Goal: Task Accomplishment & Management: Use online tool/utility

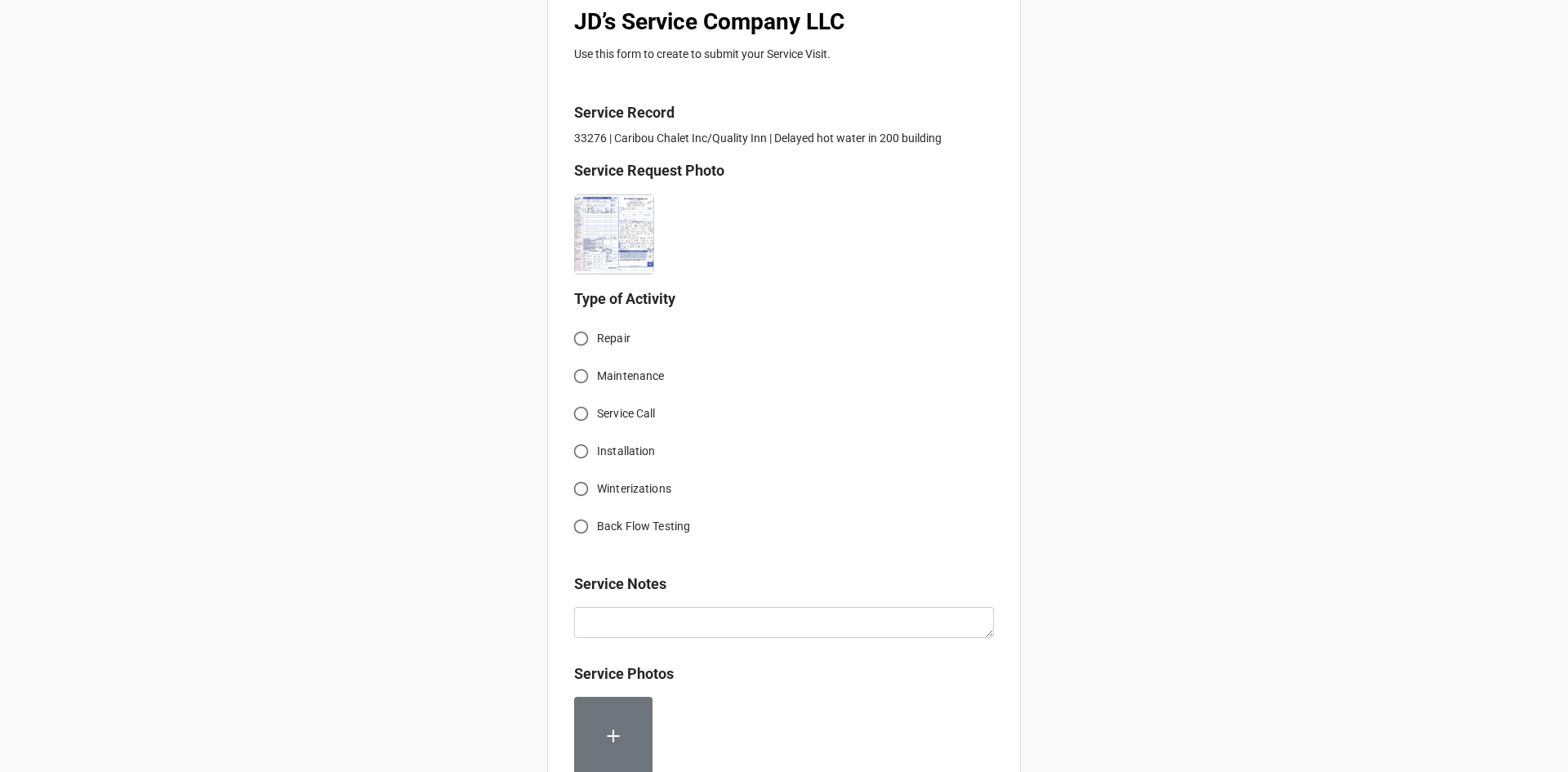
scroll to position [327, 0]
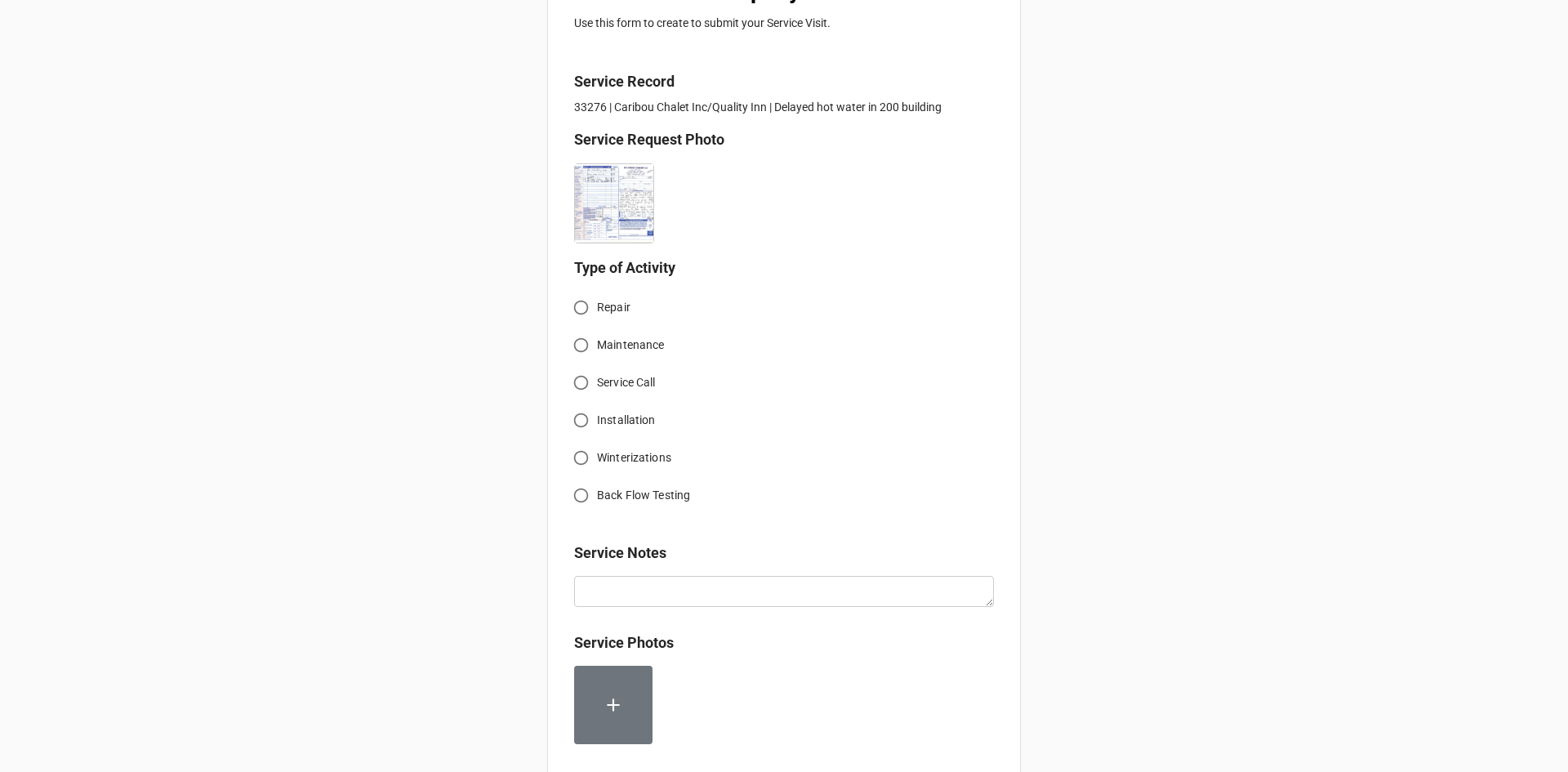
click at [582, 379] on input "Service Call" at bounding box center [581, 383] width 32 height 32
radio input "true"
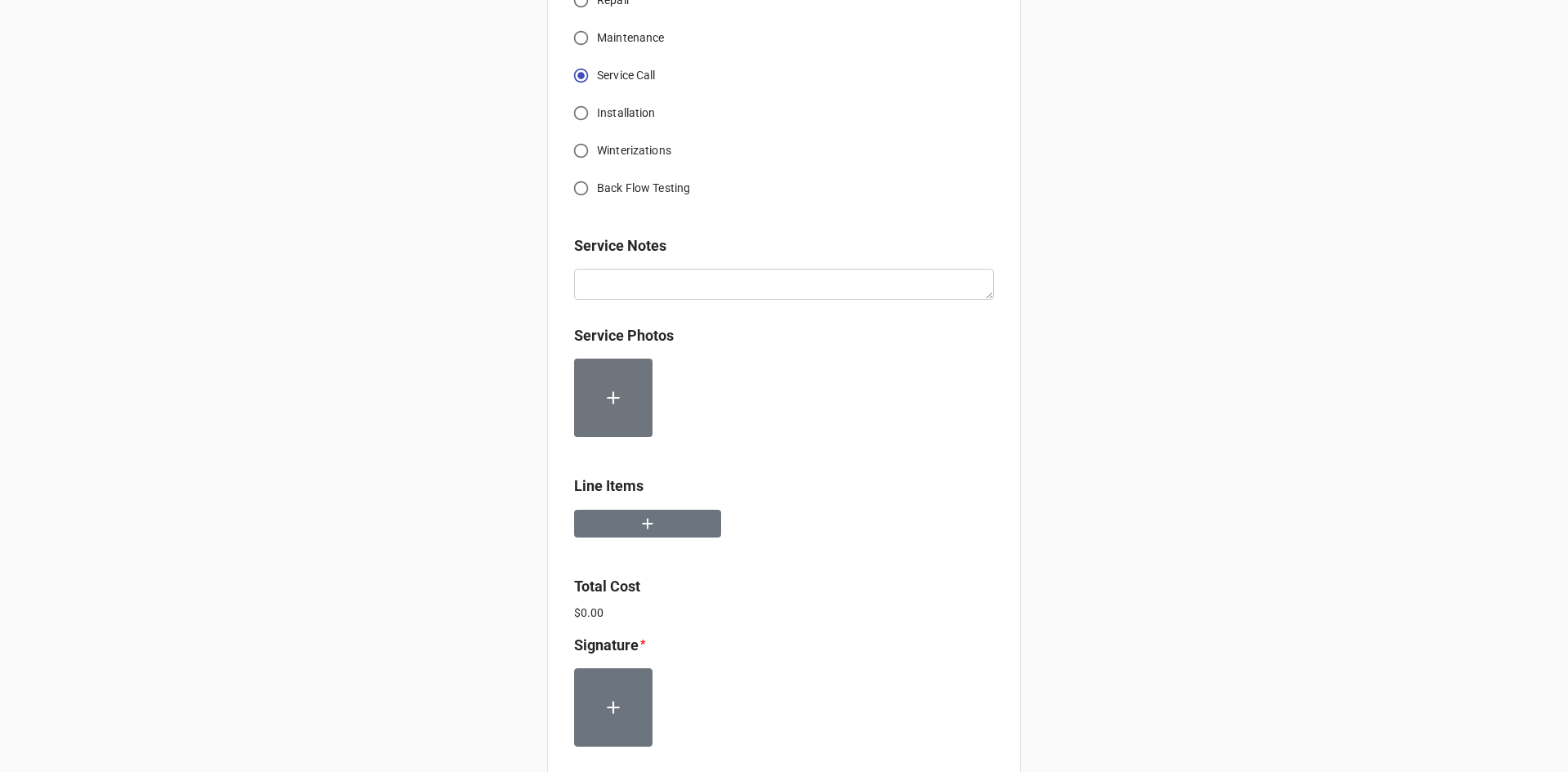
scroll to position [654, 0]
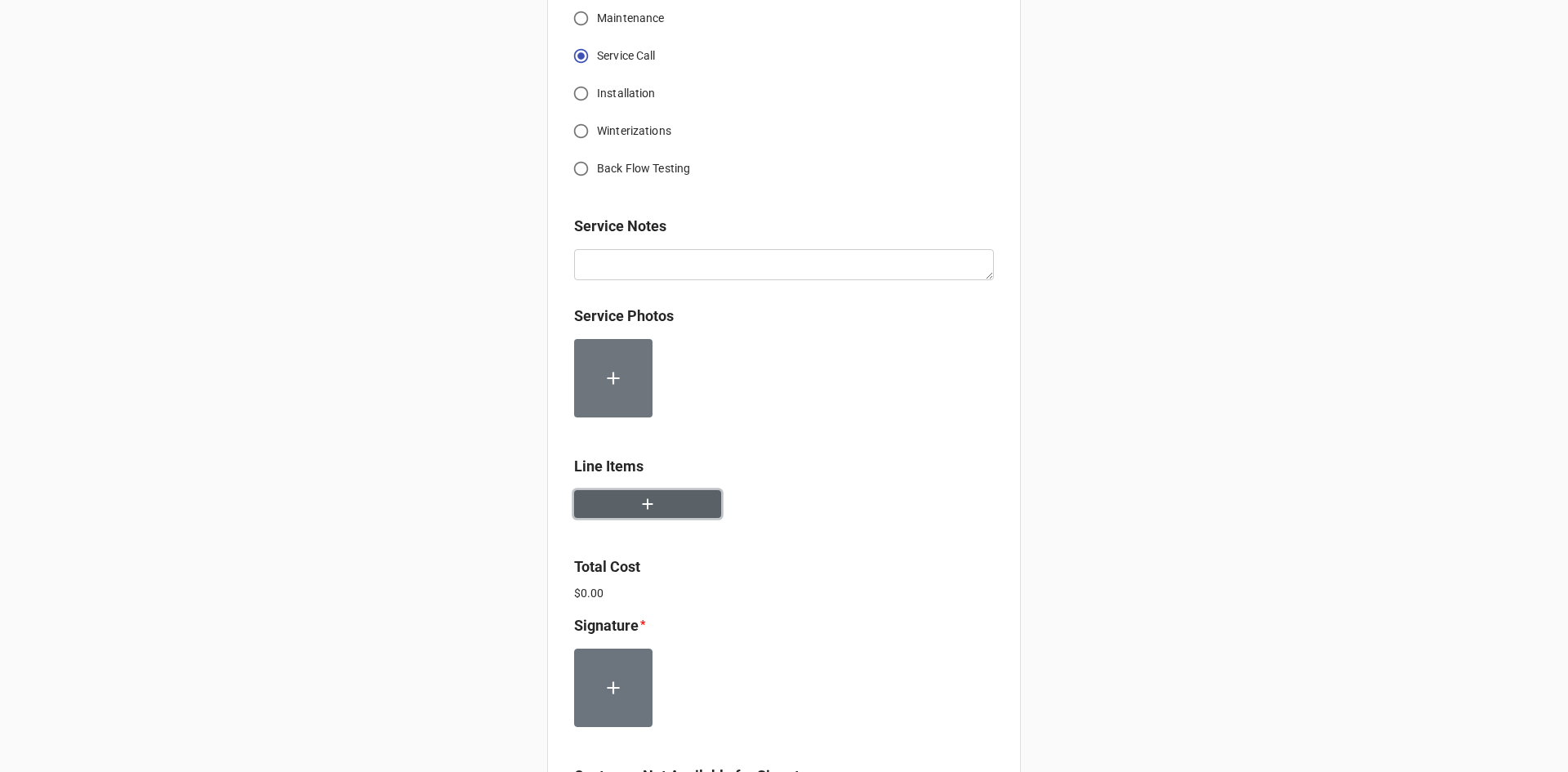
click at [665, 502] on button "button" at bounding box center [647, 504] width 147 height 29
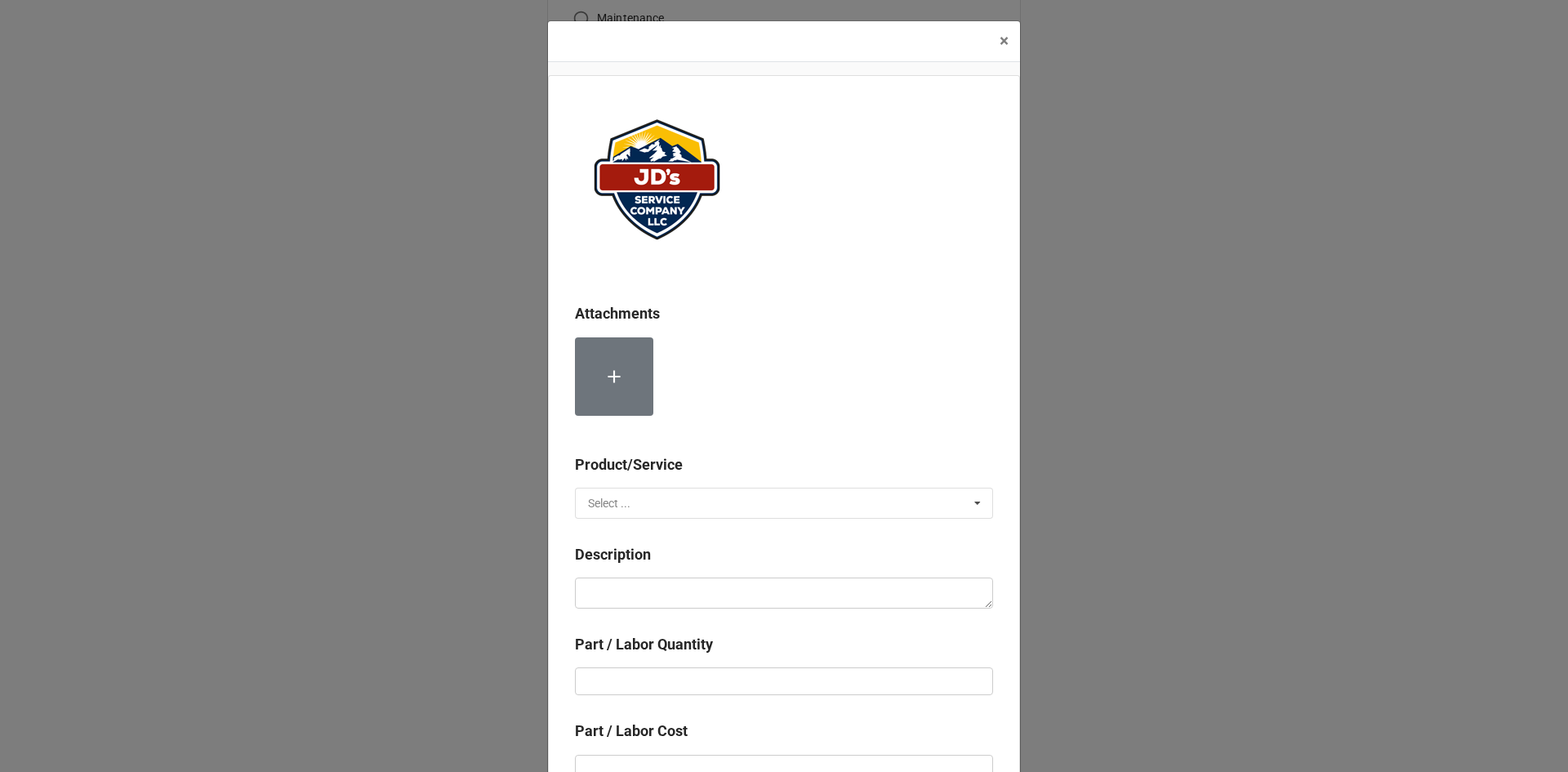
click at [665, 502] on input "text" at bounding box center [785, 503] width 417 height 30
click at [675, 536] on div "Services" at bounding box center [784, 533] width 417 height 31
click at [725, 598] on textarea at bounding box center [784, 593] width 418 height 31
paste textarea "7:00pm-8:00pm; Service Address: [STREET_ADDRESS][PERSON_NAME][PERSON_NAME] No h…"
type textarea "x"
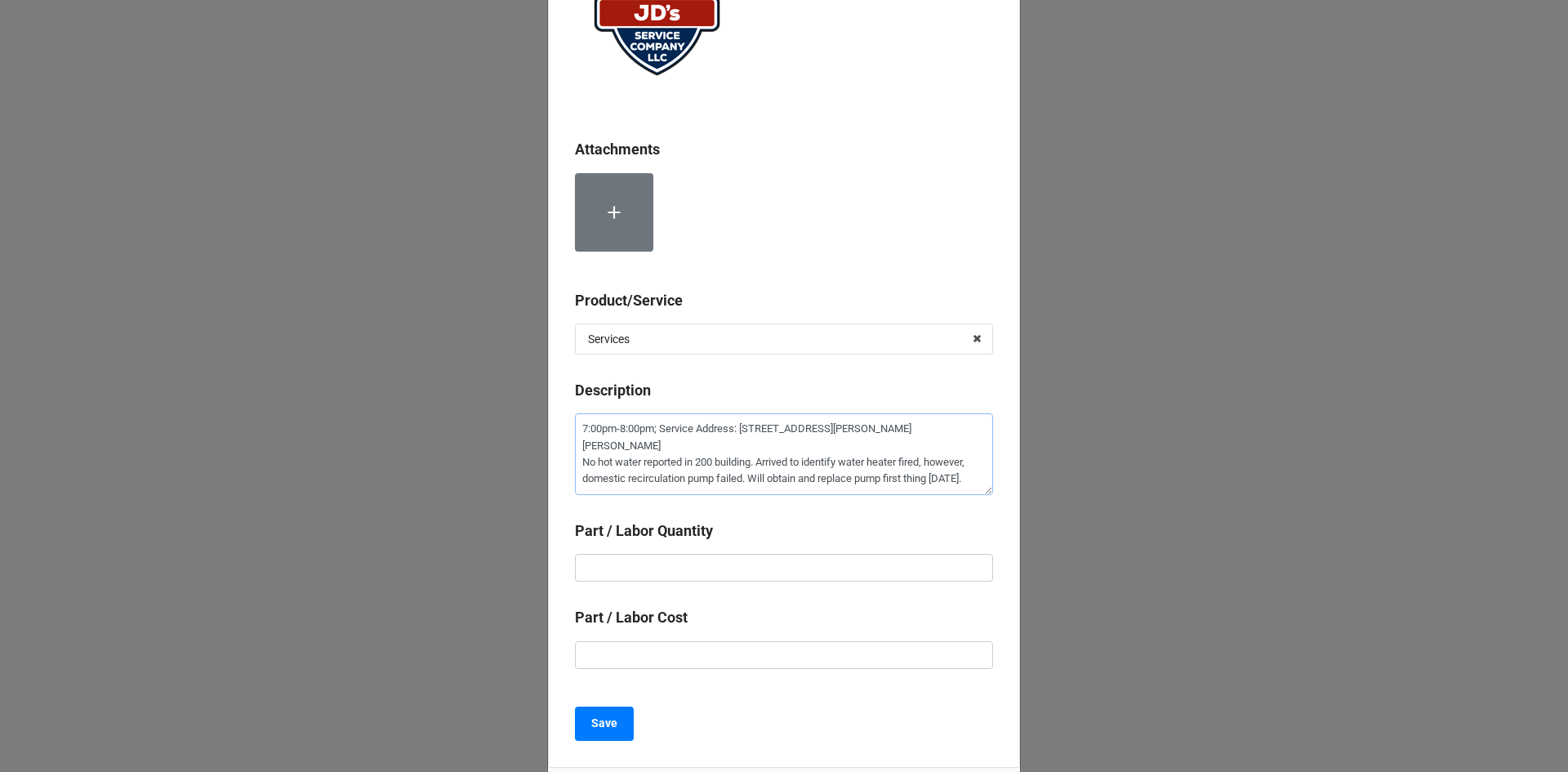
scroll to position [246, 0]
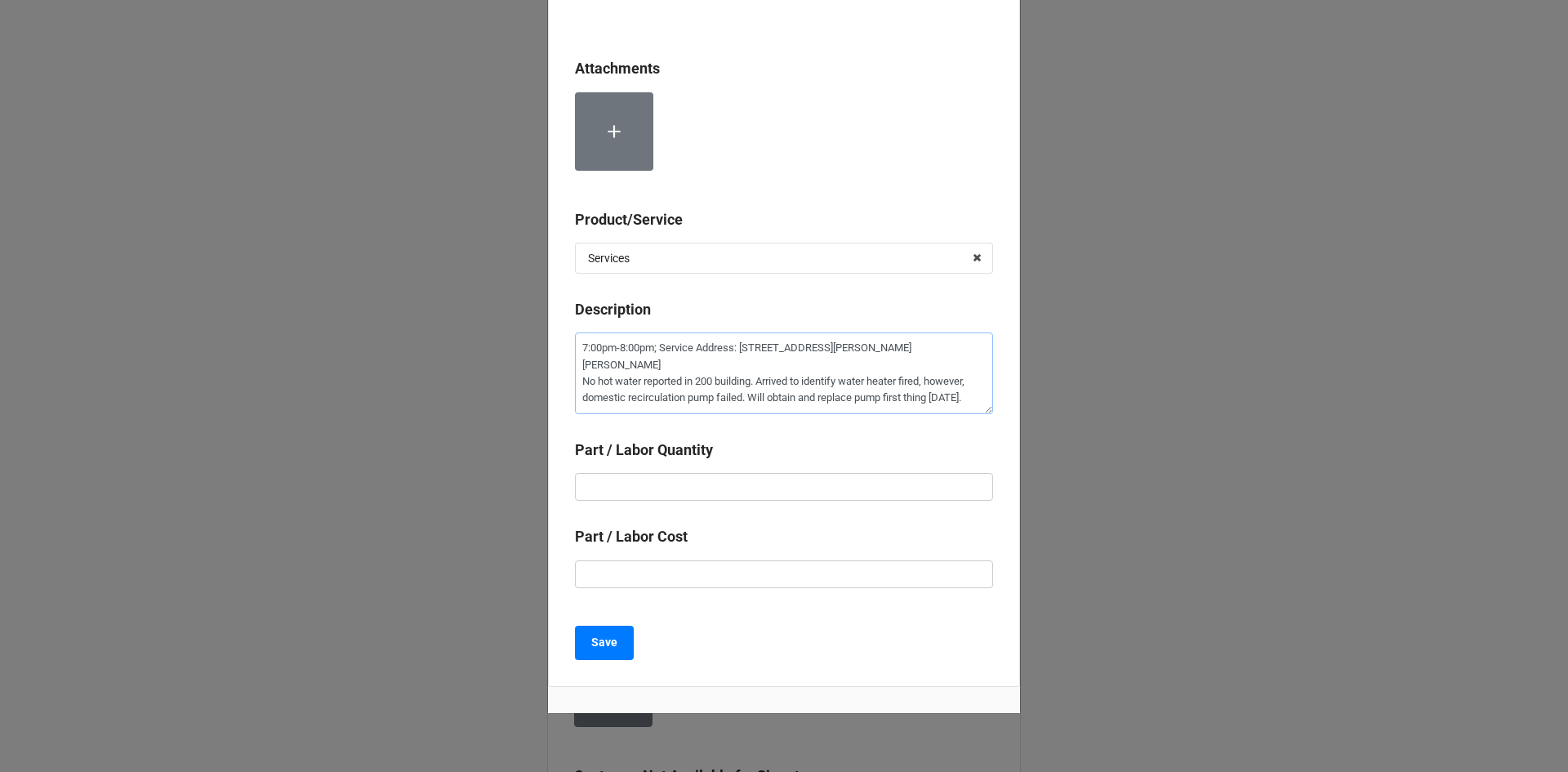
type textarea "7:00pm-8:00pm; Service Address: [STREET_ADDRESS][PERSON_NAME][PERSON_NAME] No h…"
click at [739, 478] on input "text" at bounding box center [784, 486] width 418 height 28
type textarea "x"
type input "1"
type textarea "x"
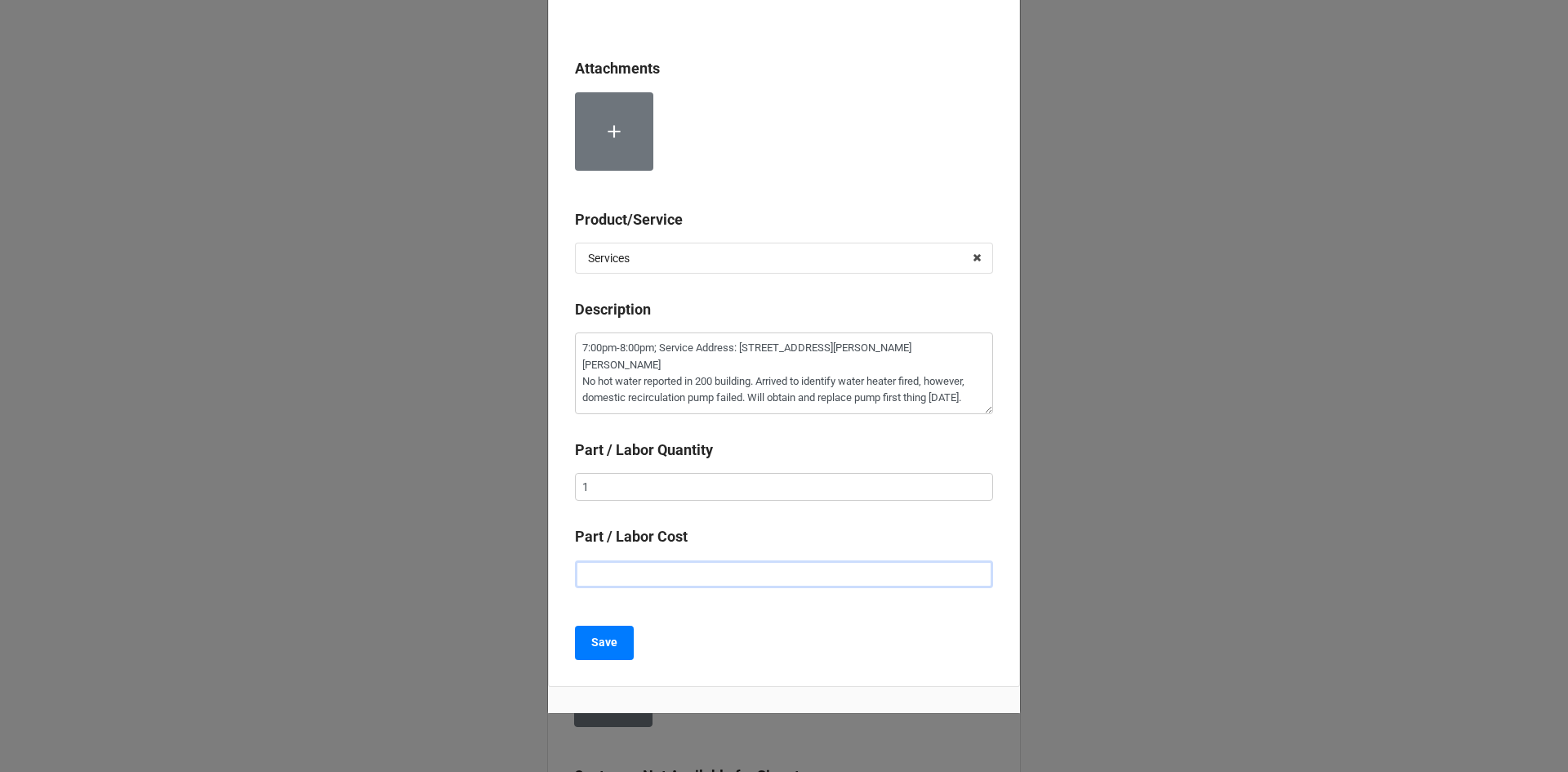
type input "$2.00"
type textarea "x"
type input "$22.00"
type textarea "x"
type input "$225.00"
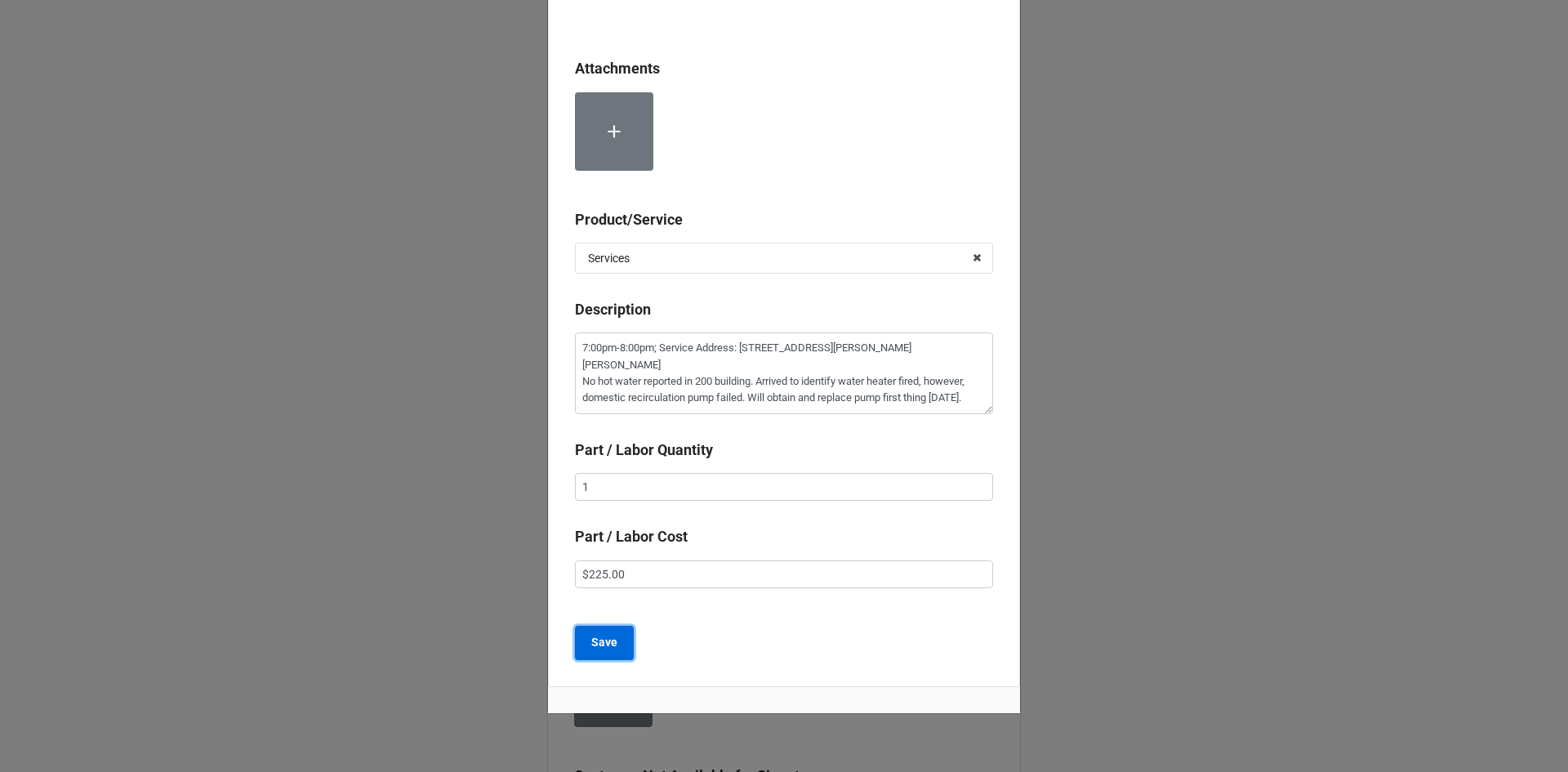
click at [610, 650] on b "Save" at bounding box center [604, 643] width 26 height 17
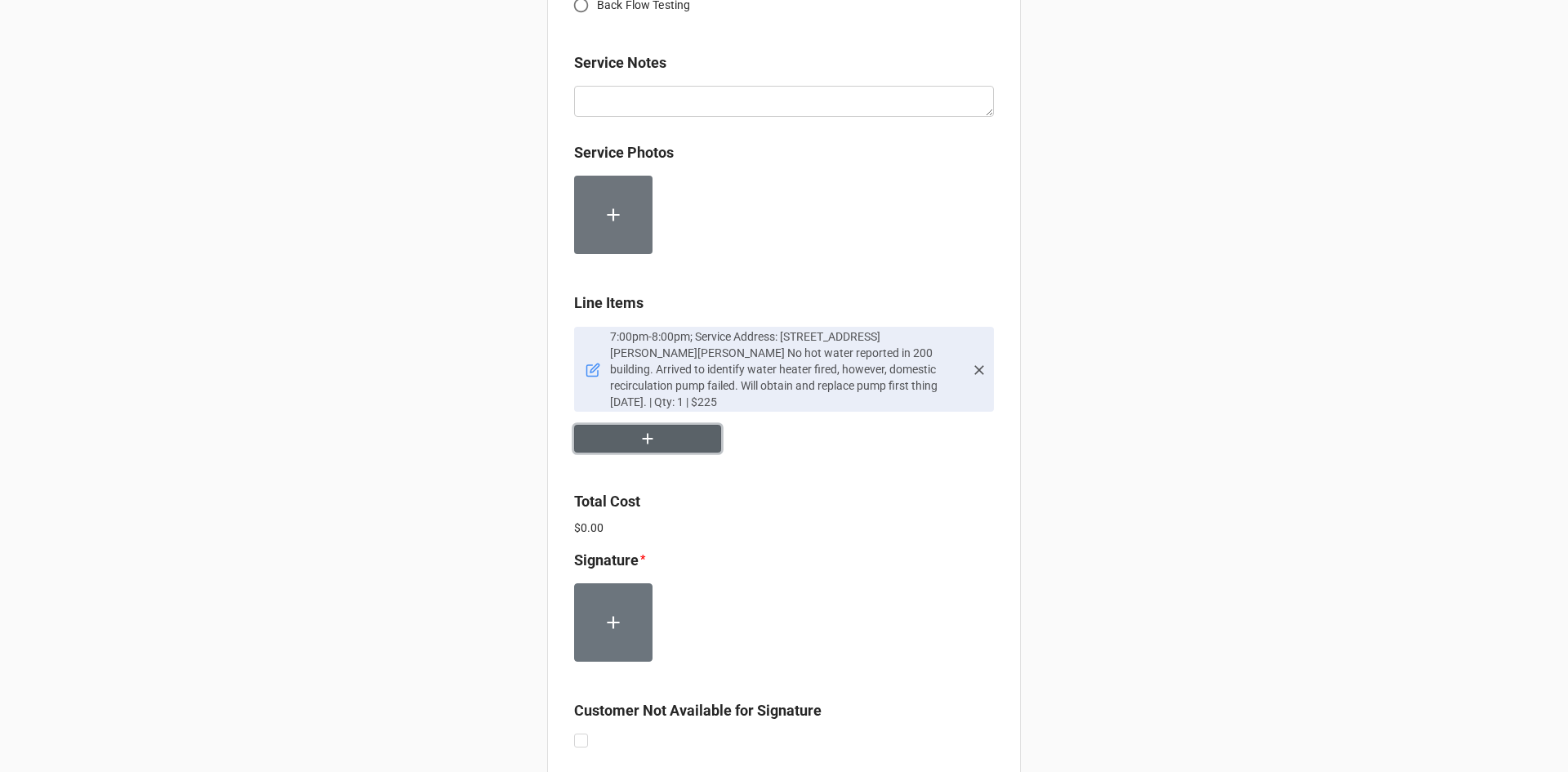
scroll to position [899, 0]
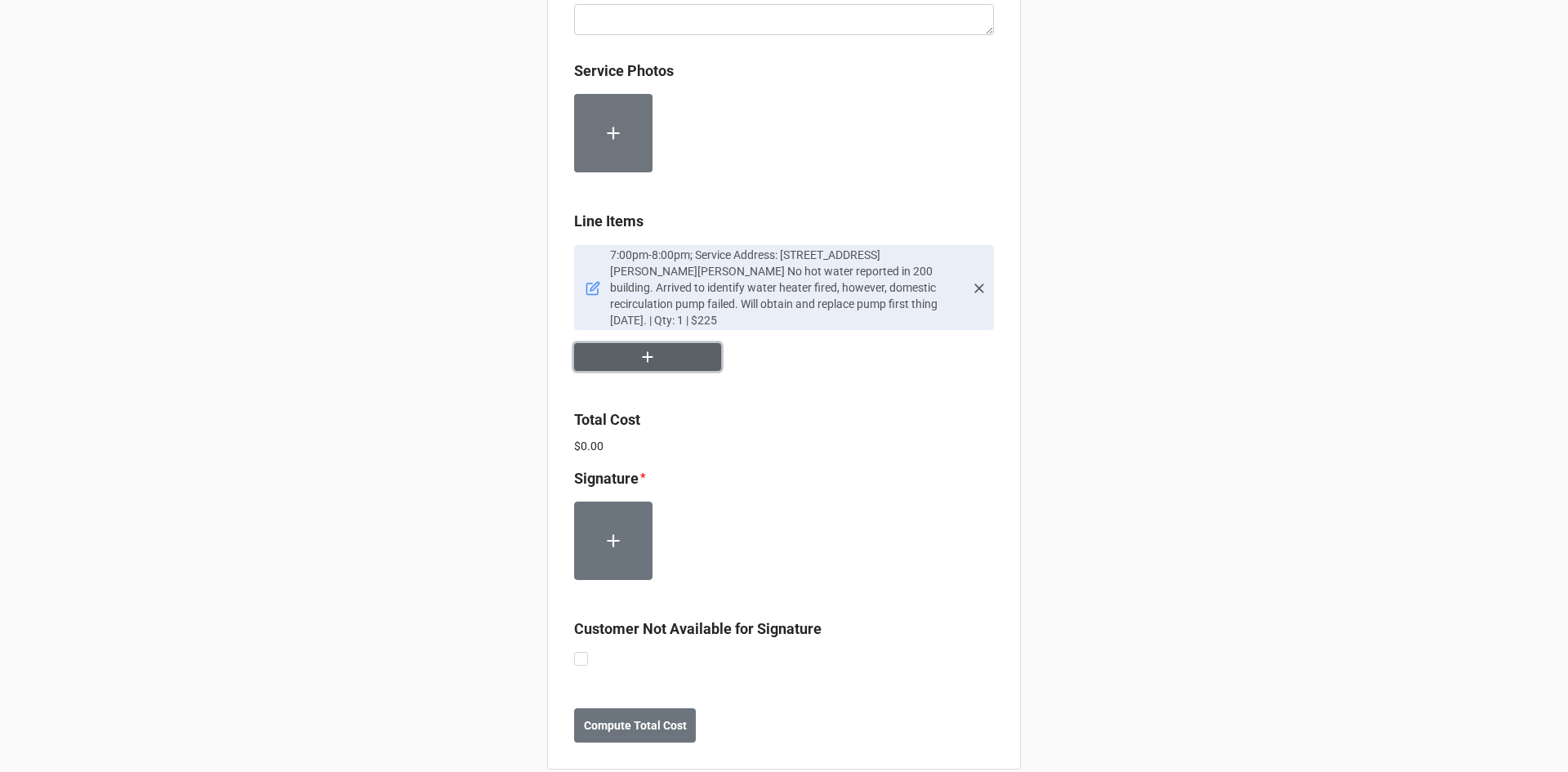
click at [638, 364] on icon "button" at bounding box center [647, 357] width 18 height 18
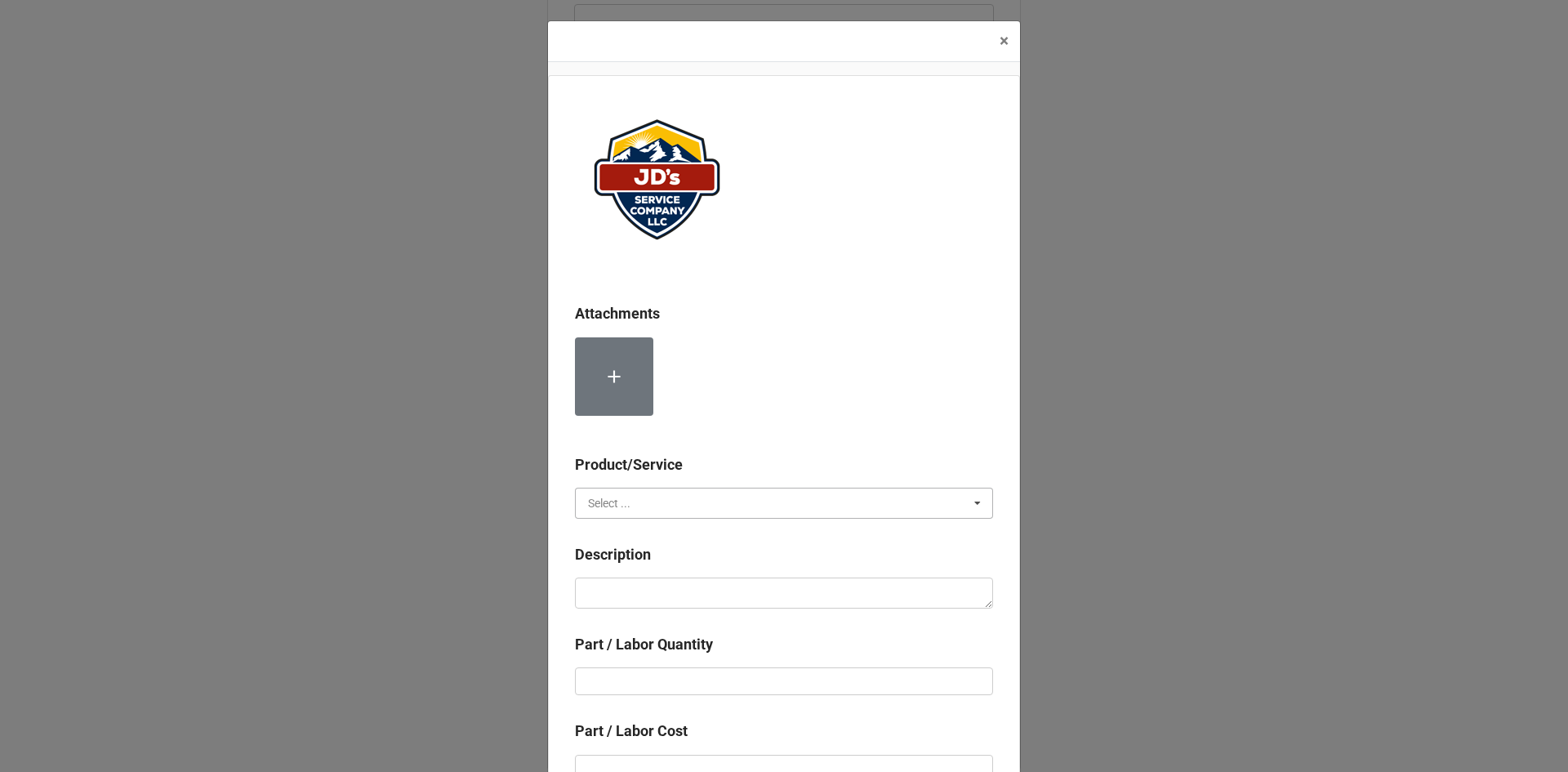
click at [698, 500] on input "text" at bounding box center [785, 503] width 417 height 30
click at [681, 537] on div "Services" at bounding box center [784, 533] width 417 height 31
click at [686, 599] on textarea at bounding box center [784, 593] width 418 height 31
paste textarea "1:00pm-2:00pm; Service Address: Same as above. Removed and replaced failed dome…"
type textarea "x"
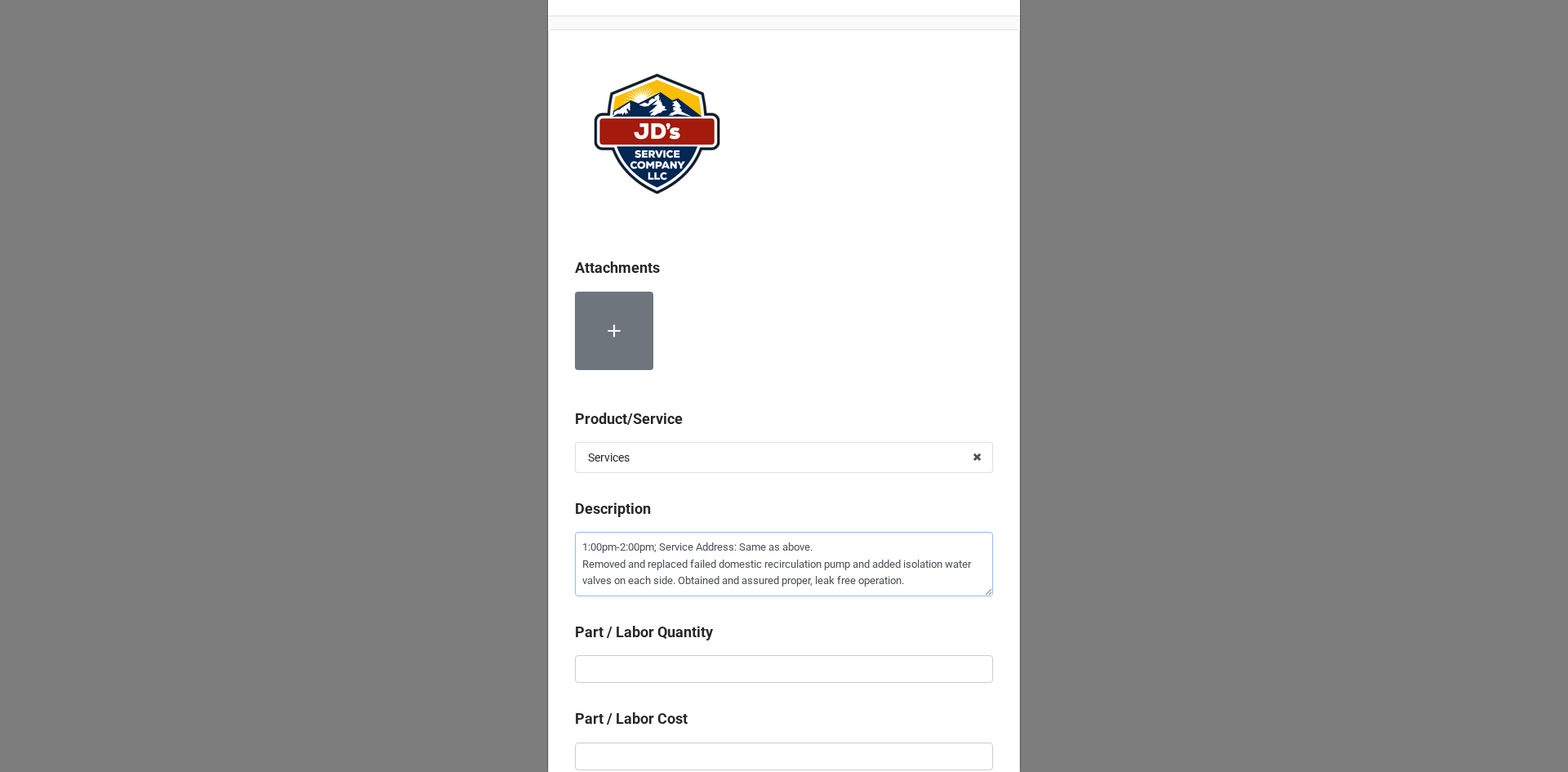
scroll to position [82, 0]
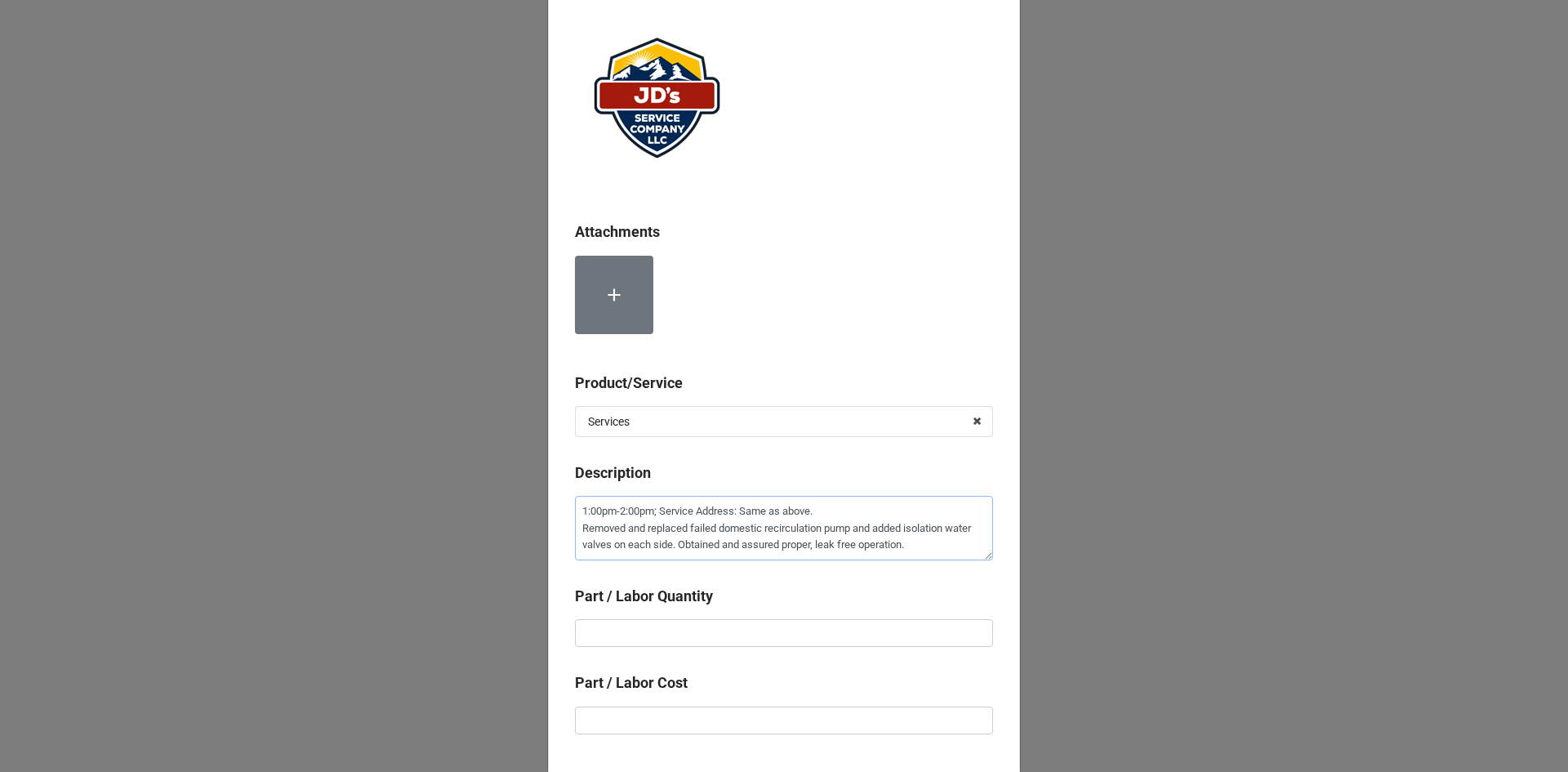
type textarea "1:00pm-2:00pm; Service Address: Same as above. Removed and replaced failed dome…"
click at [764, 626] on input "text" at bounding box center [784, 633] width 418 height 28
type textarea "x"
type input "1"
type textarea "x"
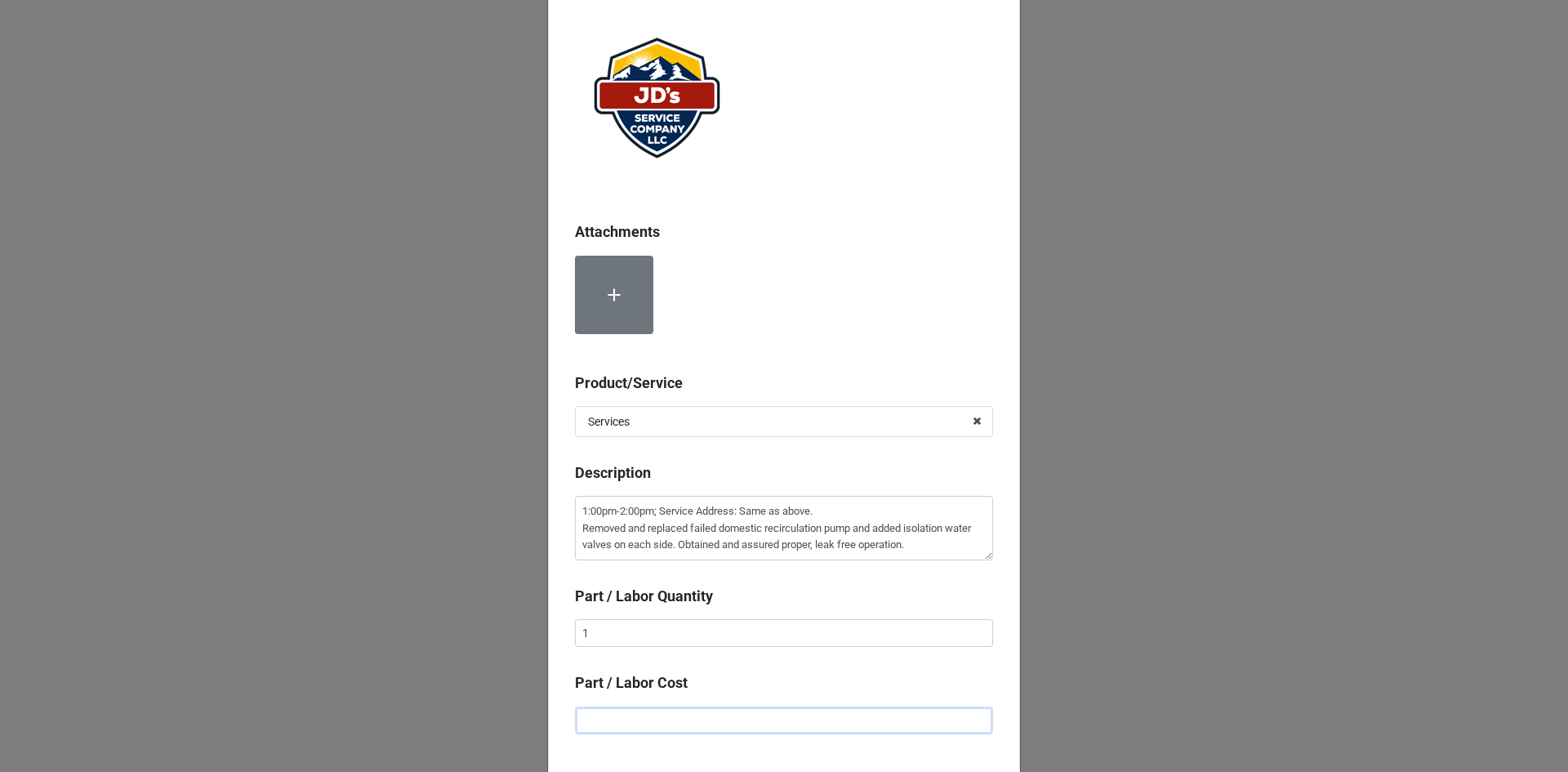
type input "$2.00"
type textarea "x"
type input "$22.00"
type textarea "x"
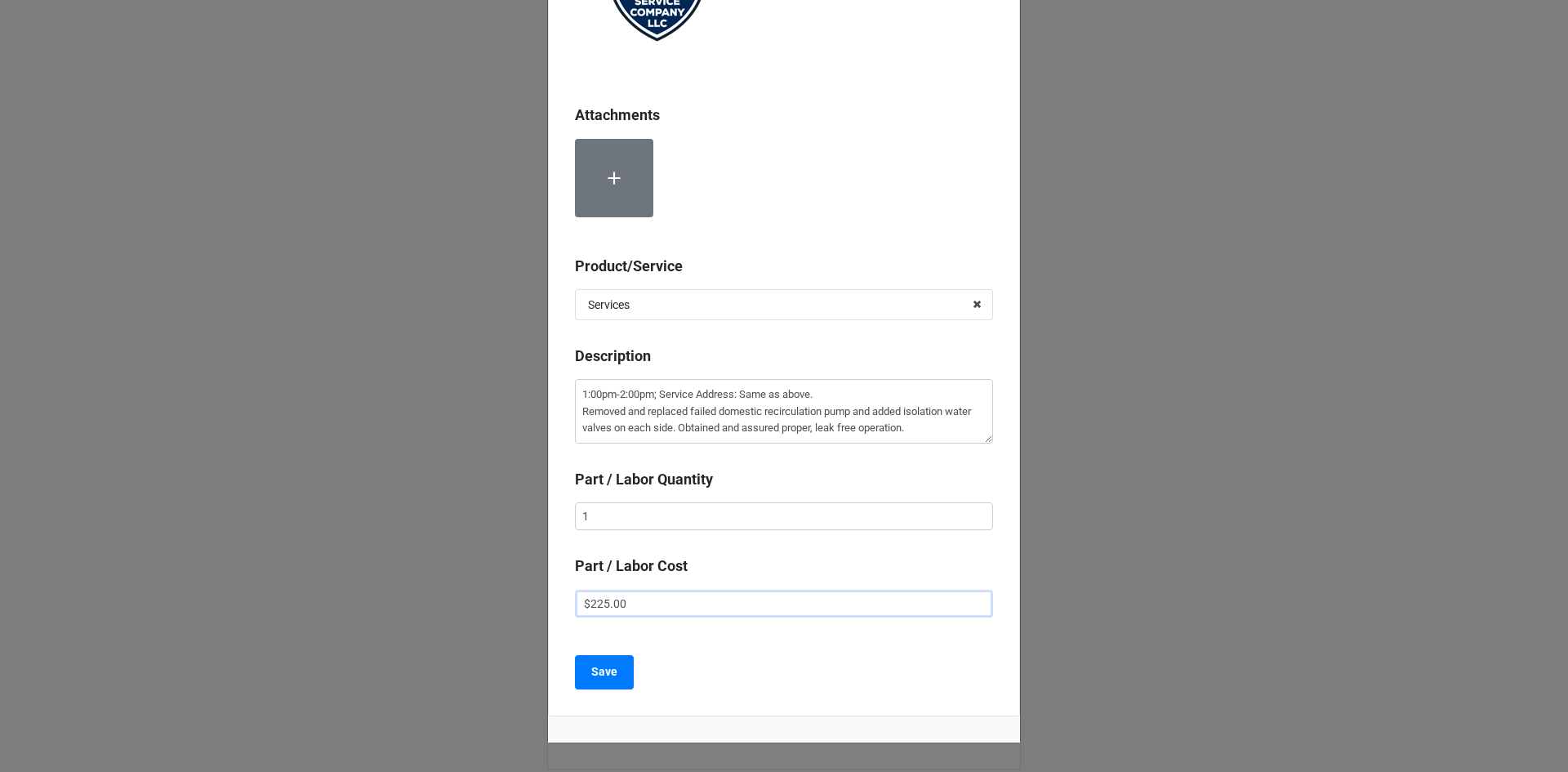
scroll to position [246, 0]
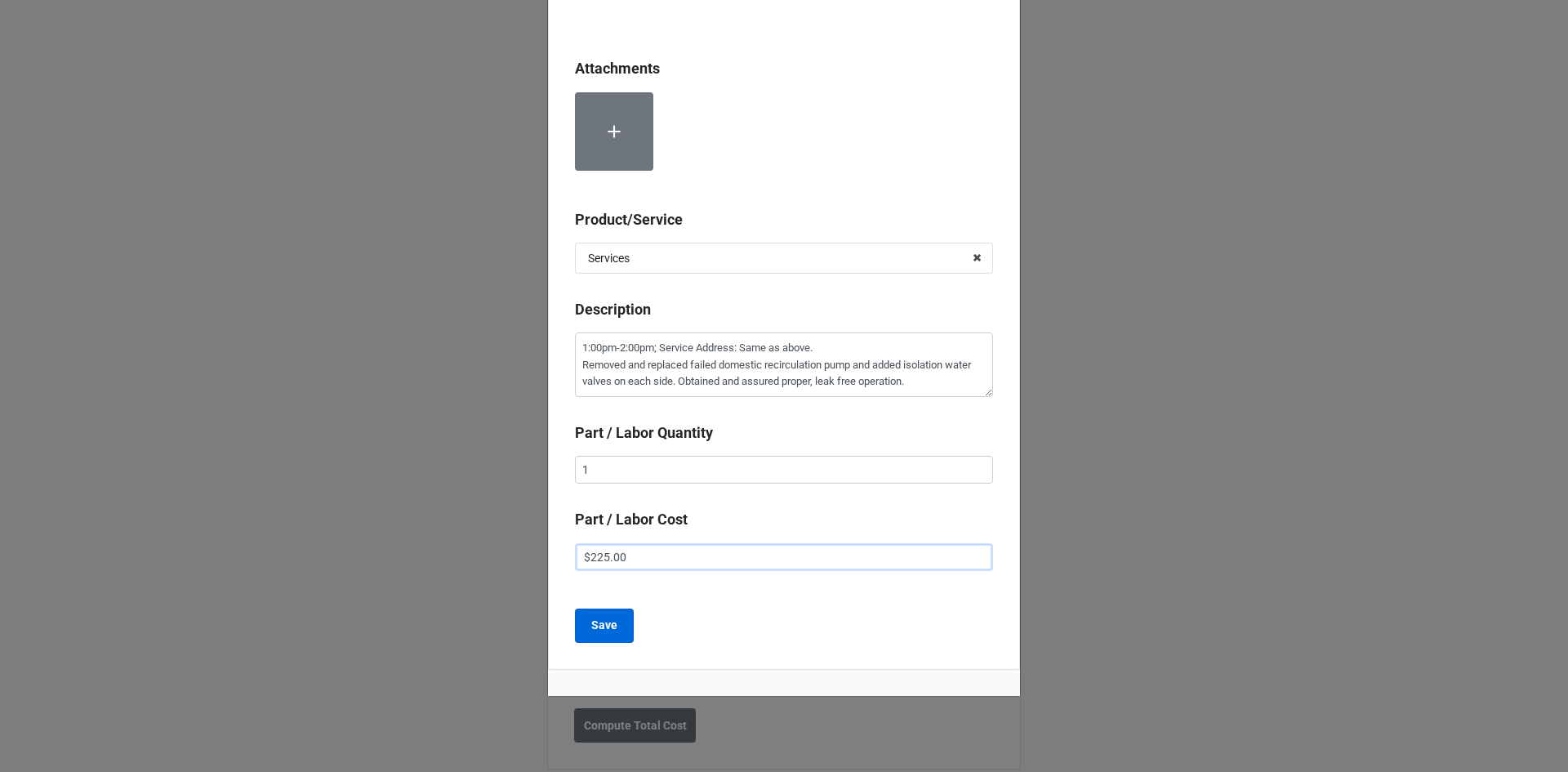
type input "$225.00"
click at [614, 625] on button "Save" at bounding box center [604, 626] width 58 height 35
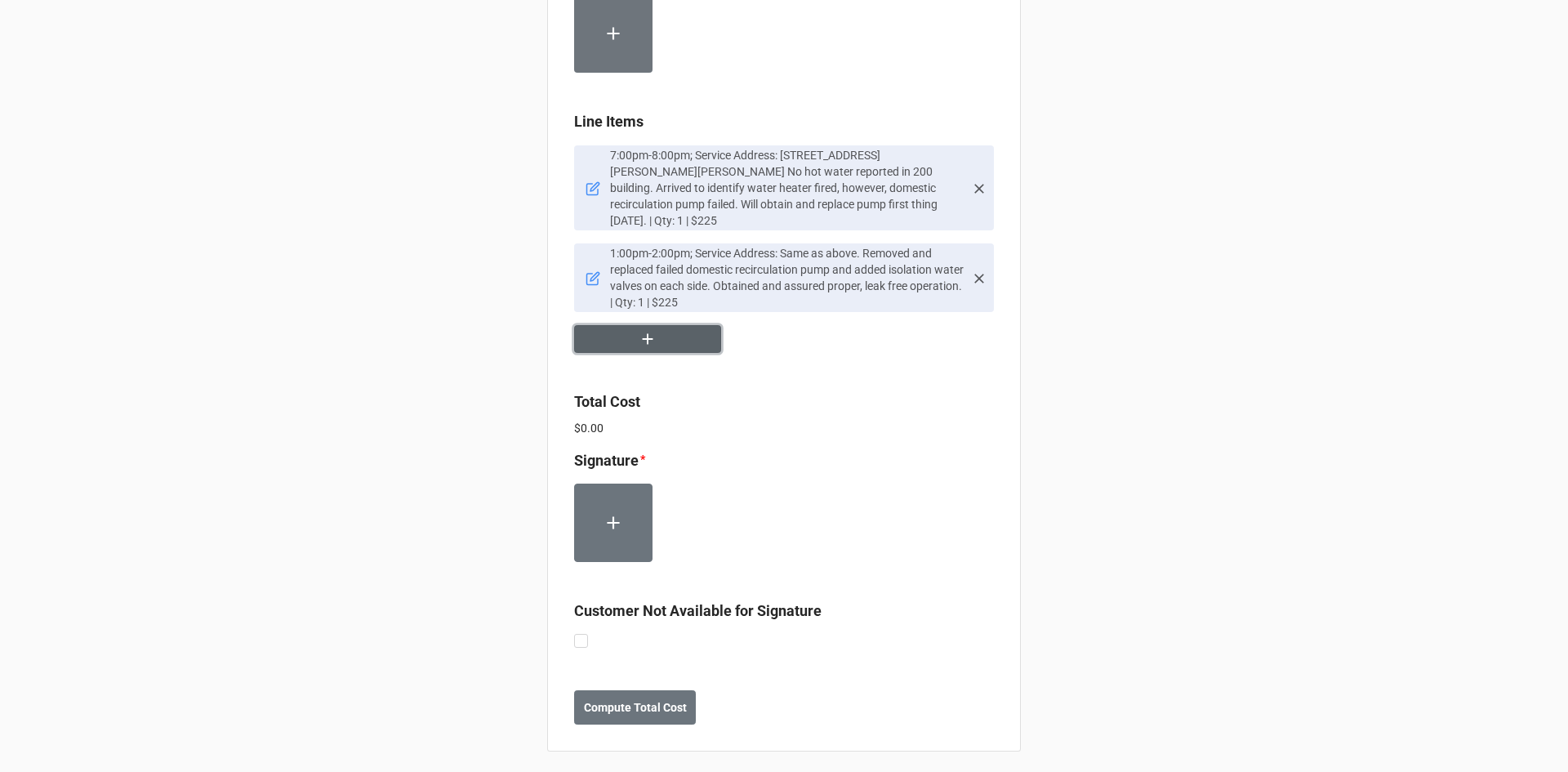
scroll to position [1005, 0]
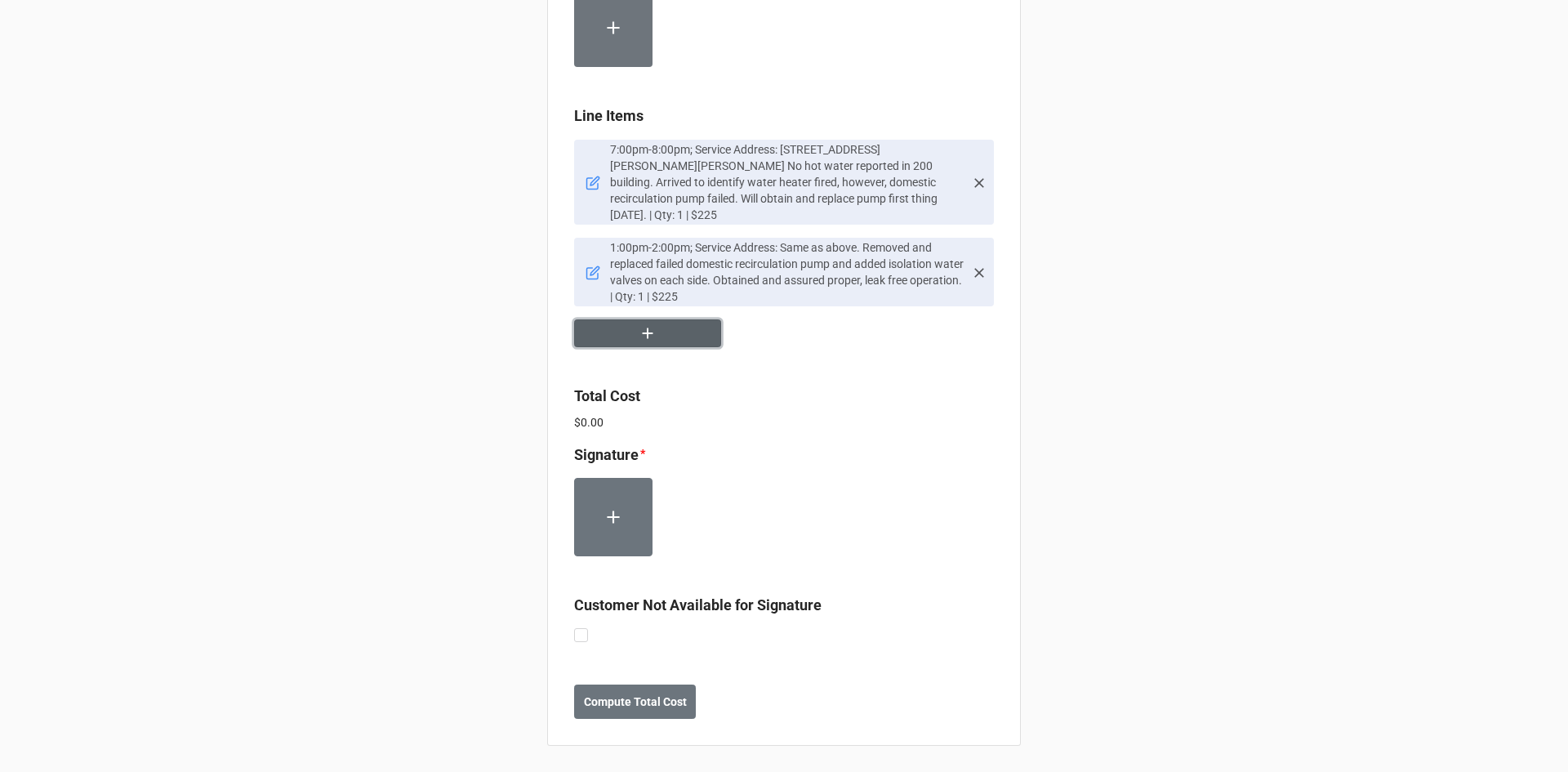
click at [677, 328] on button "button" at bounding box center [647, 334] width 147 height 29
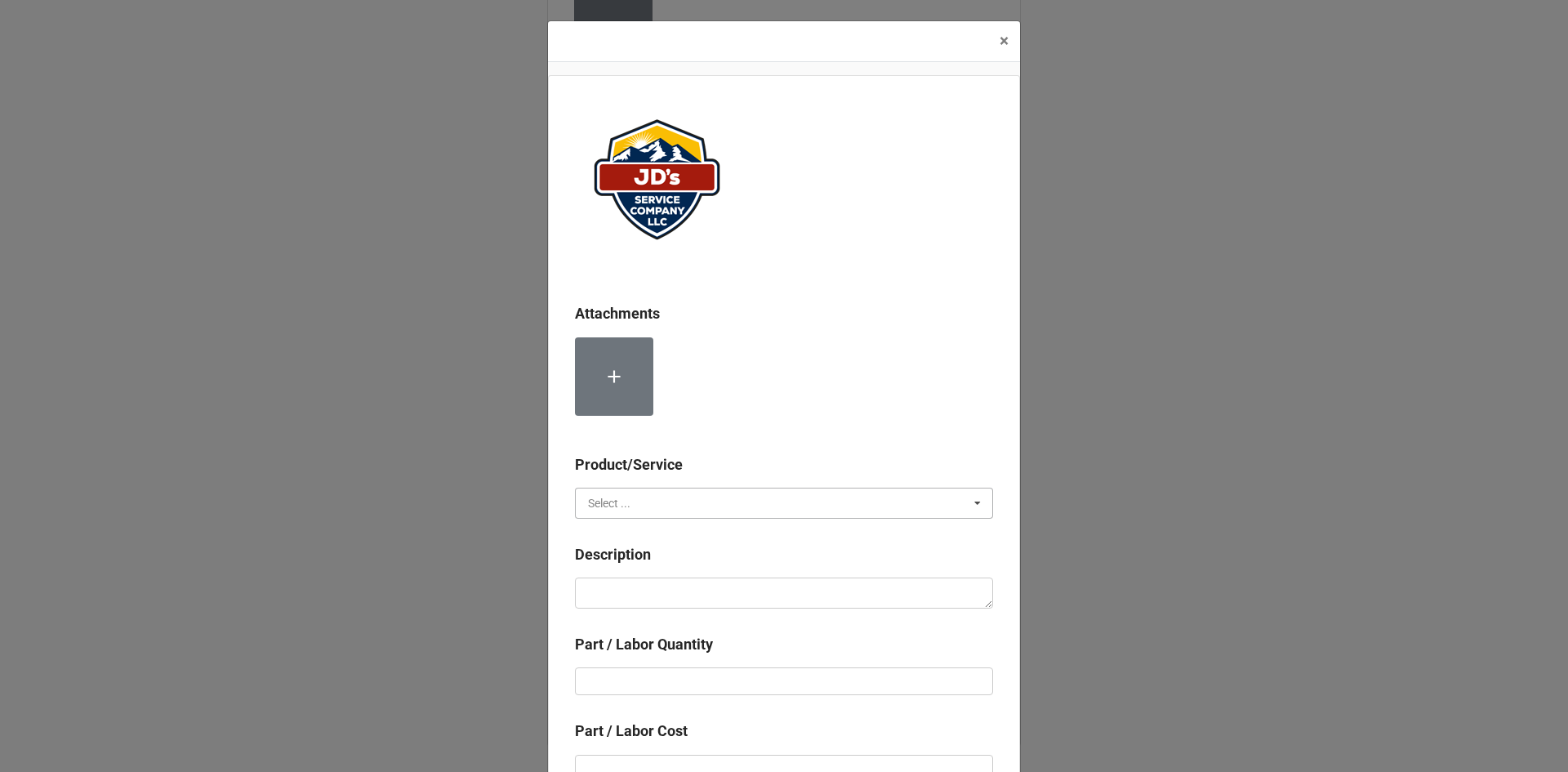
click at [665, 507] on input "text" at bounding box center [785, 503] width 417 height 30
click at [655, 531] on div "Services" at bounding box center [784, 533] width 417 height 31
click at [680, 597] on textarea at bounding box center [784, 593] width 418 height 31
paste textarea "1:00pm-2:00pm; Service Address: Same as above Labor for 2nd Technician."
type textarea "x"
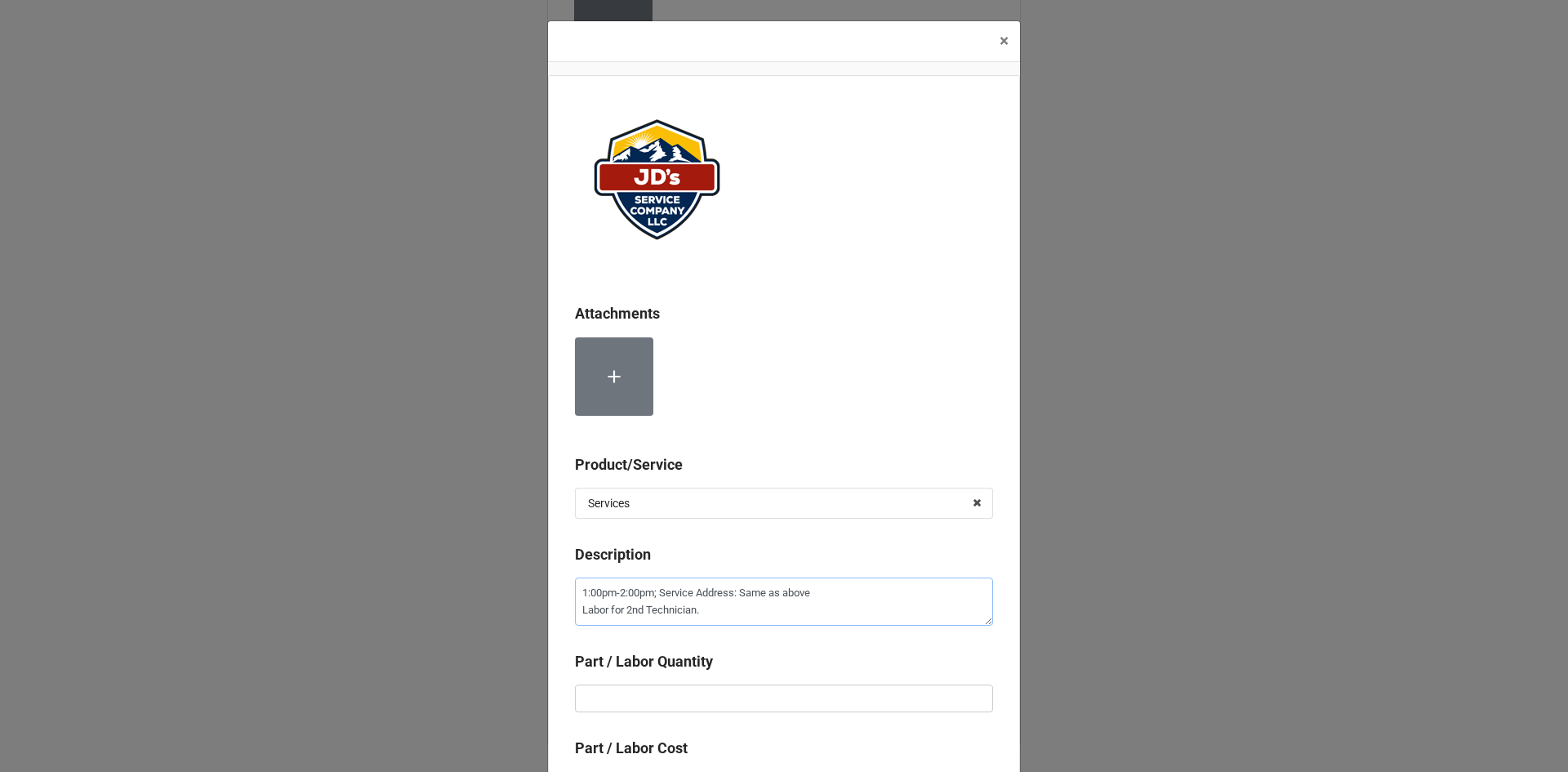
type textarea "1:00pm-2:00pm; Service Address: Same as above Labor for 2nd Technician."
click at [755, 706] on input "text" at bounding box center [784, 698] width 418 height 28
type textarea "x"
type input "1"
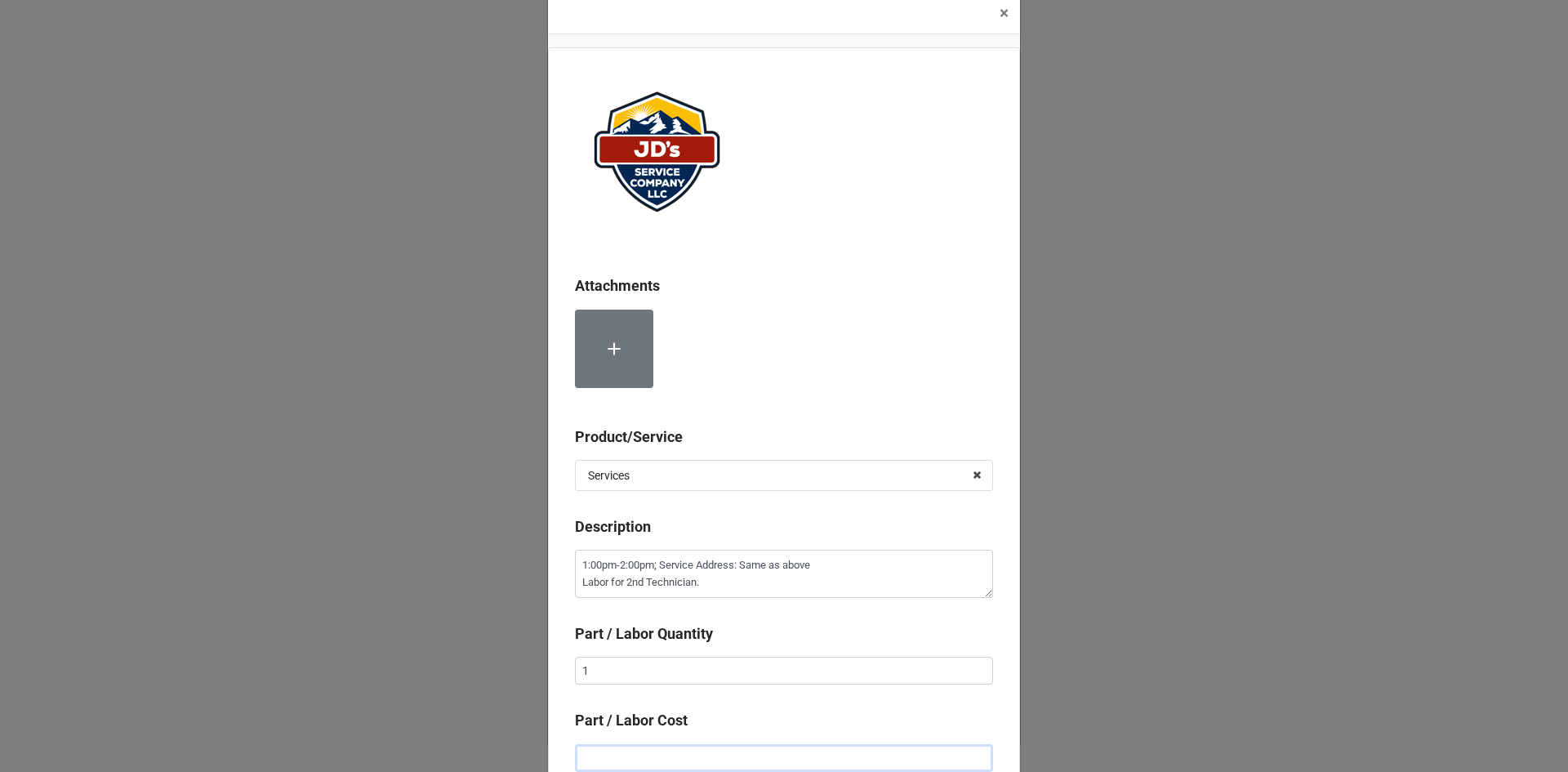
type textarea "x"
type input "$2.00"
type textarea "x"
type input "$22.00"
type textarea "x"
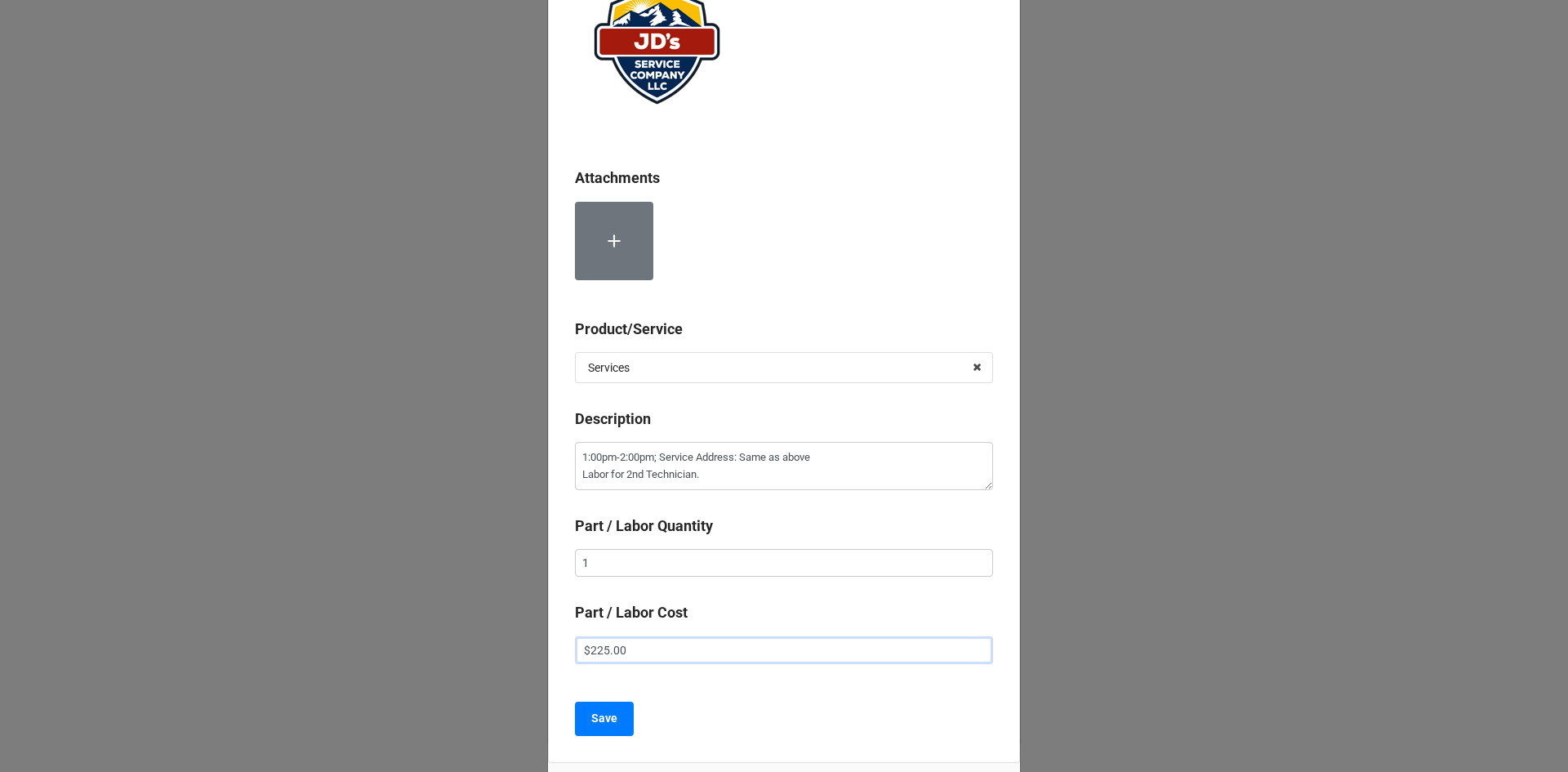
scroll to position [163, 0]
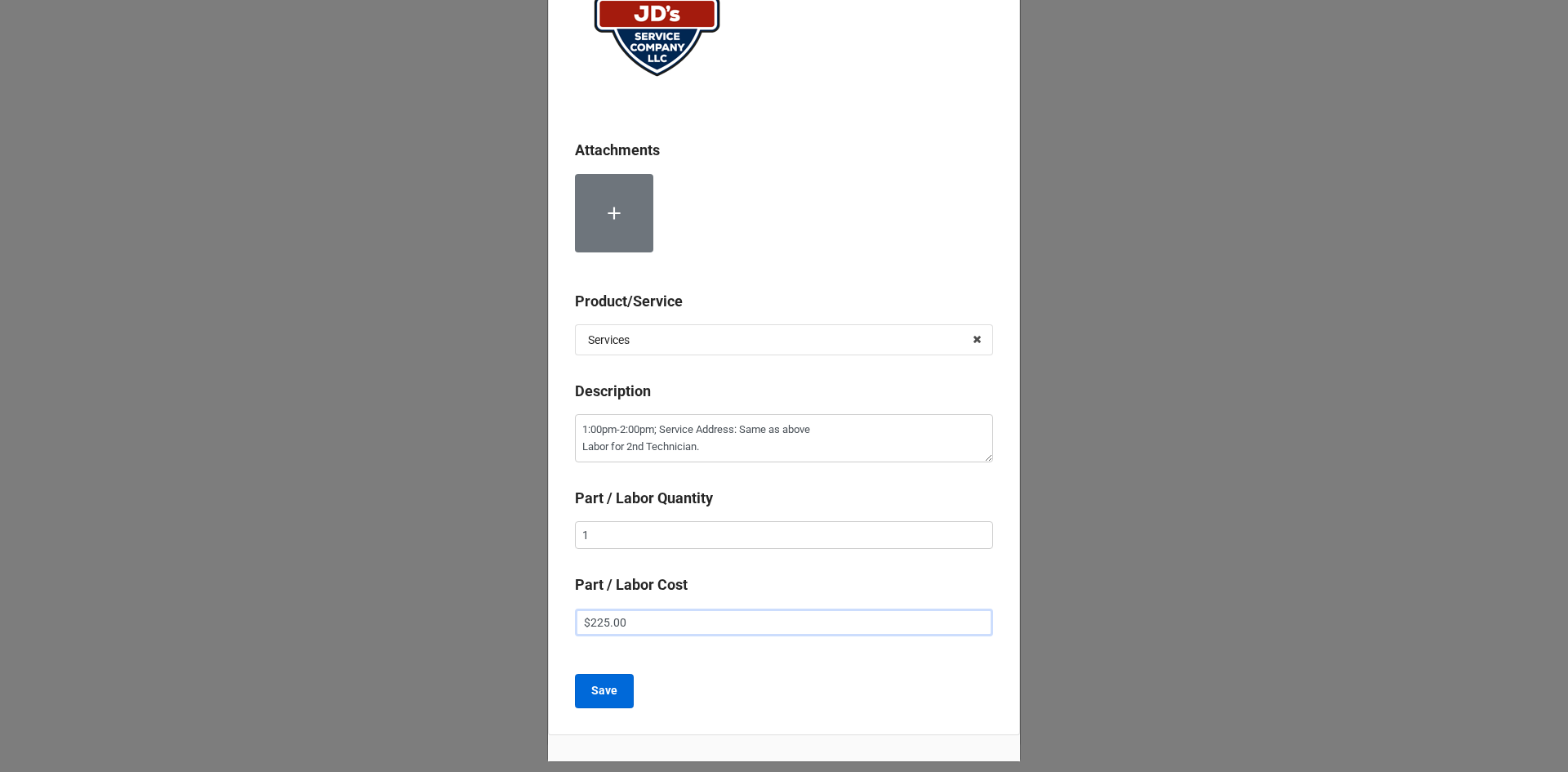
type input "$225.00"
click at [591, 703] on button "Save" at bounding box center [604, 691] width 58 height 35
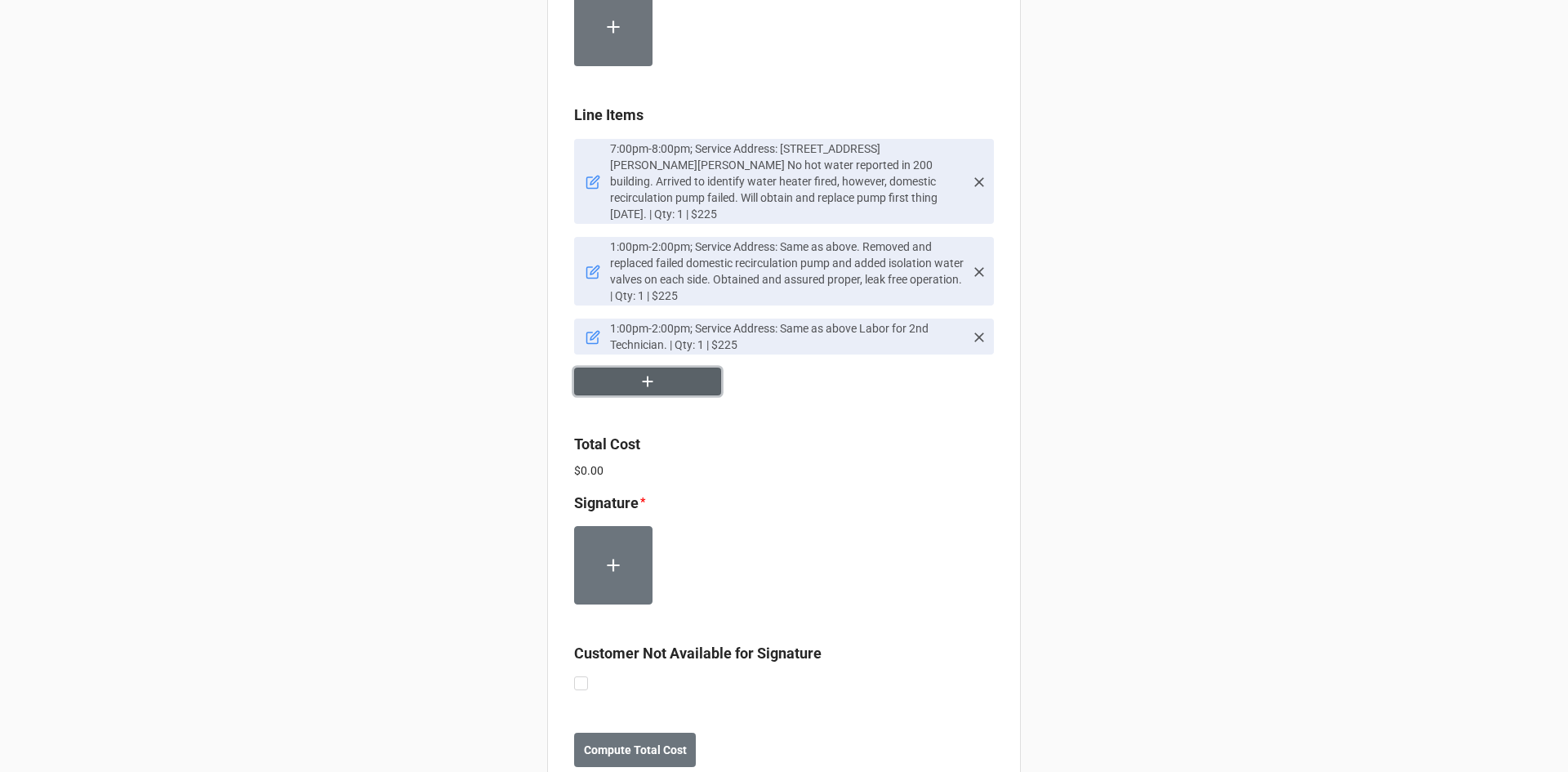
click at [663, 389] on button "button" at bounding box center [647, 382] width 147 height 29
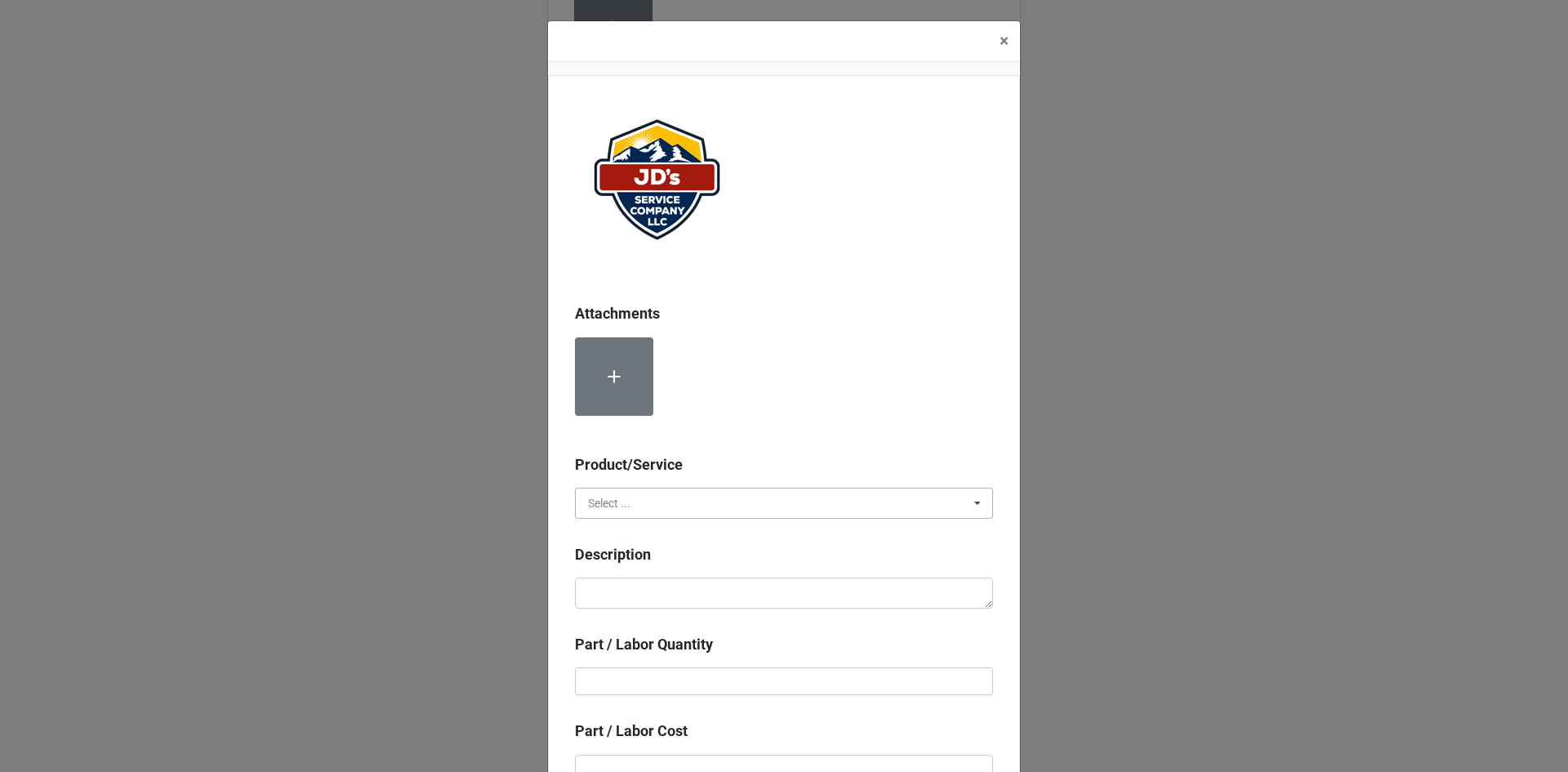
click at [685, 495] on input "text" at bounding box center [785, 503] width 417 height 30
click at [687, 567] on div "Material Cost" at bounding box center [784, 564] width 417 height 31
click at [685, 582] on textarea at bounding box center [784, 593] width 418 height 31
paste textarea "Auto Recirculating Pump."
type textarea "x"
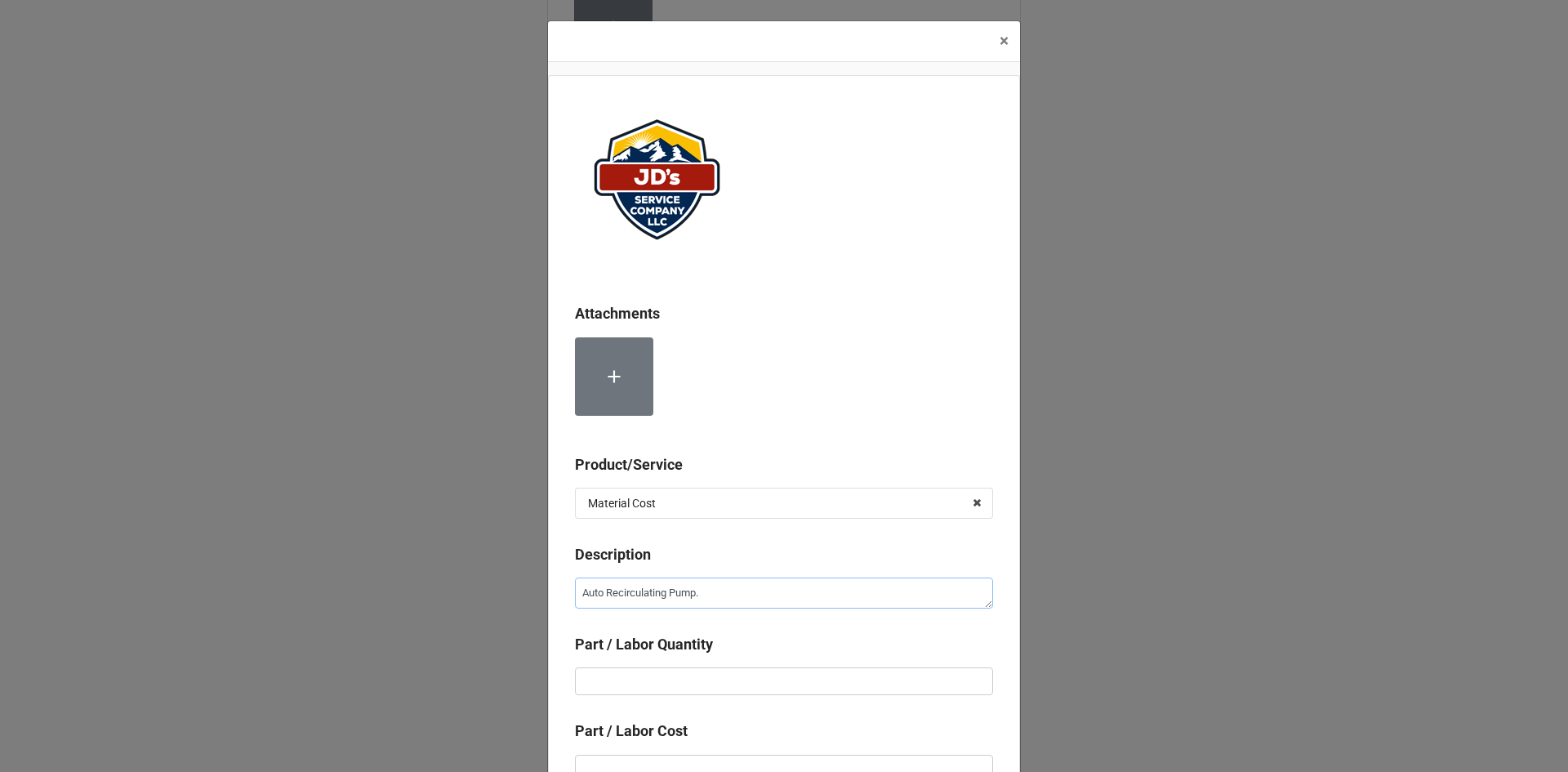
type textarea "Auto Recirculating Pump."
click at [739, 676] on input "text" at bounding box center [784, 681] width 418 height 28
type textarea "x"
type input "1"
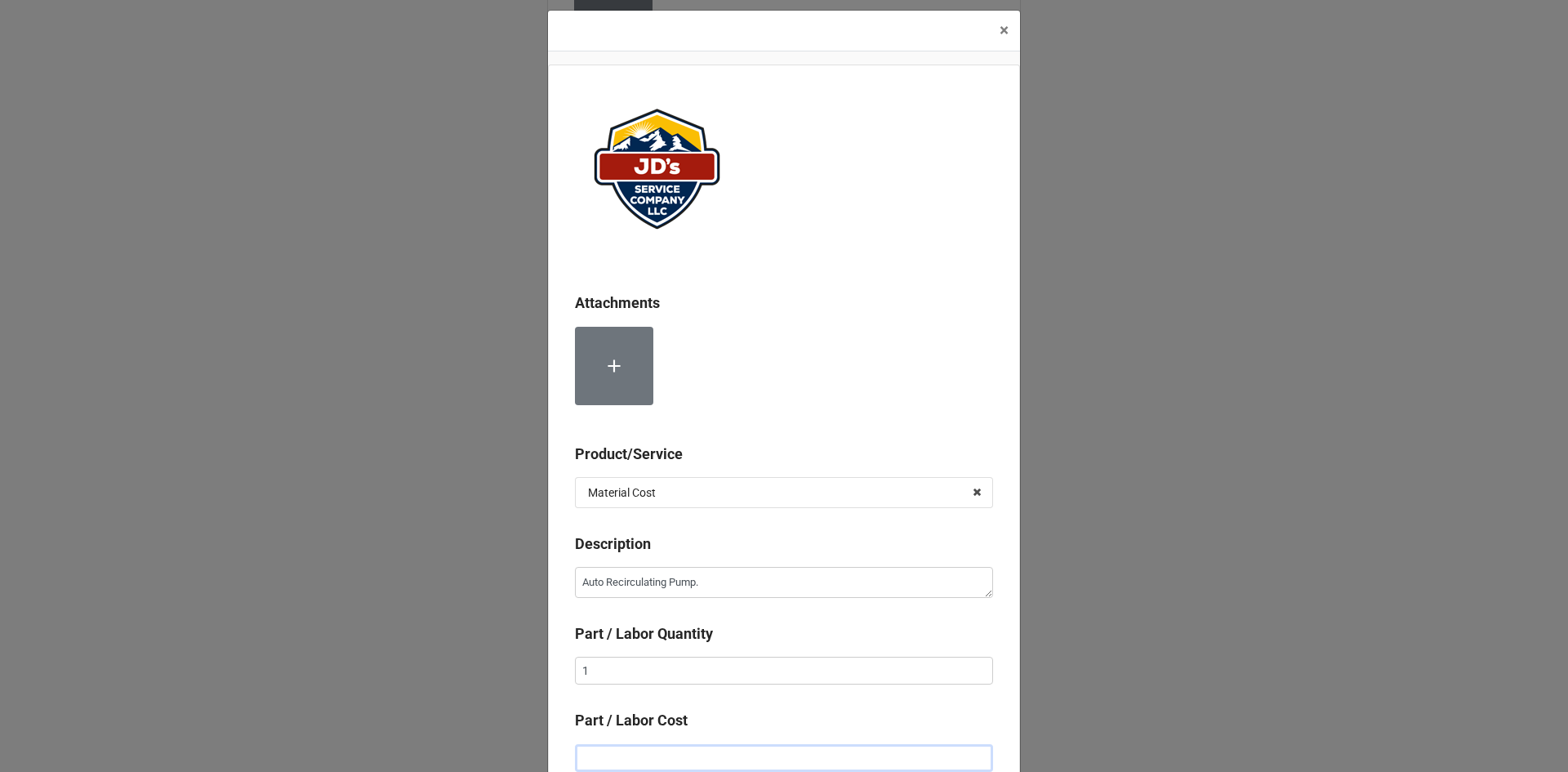
type textarea "x"
type input "$8.00"
type textarea "x"
type input "$89.00"
type textarea "x"
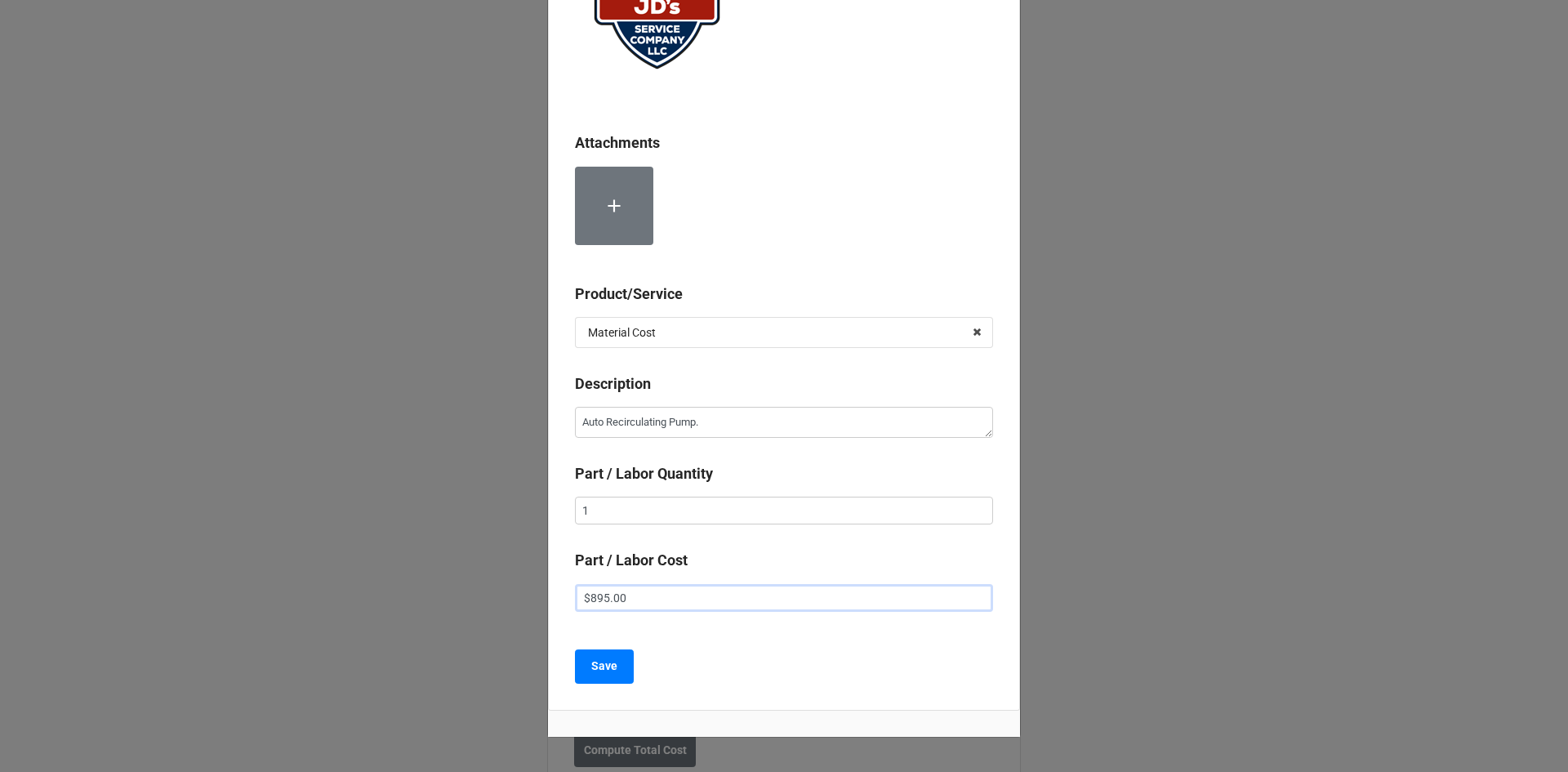
scroll to position [175, 0]
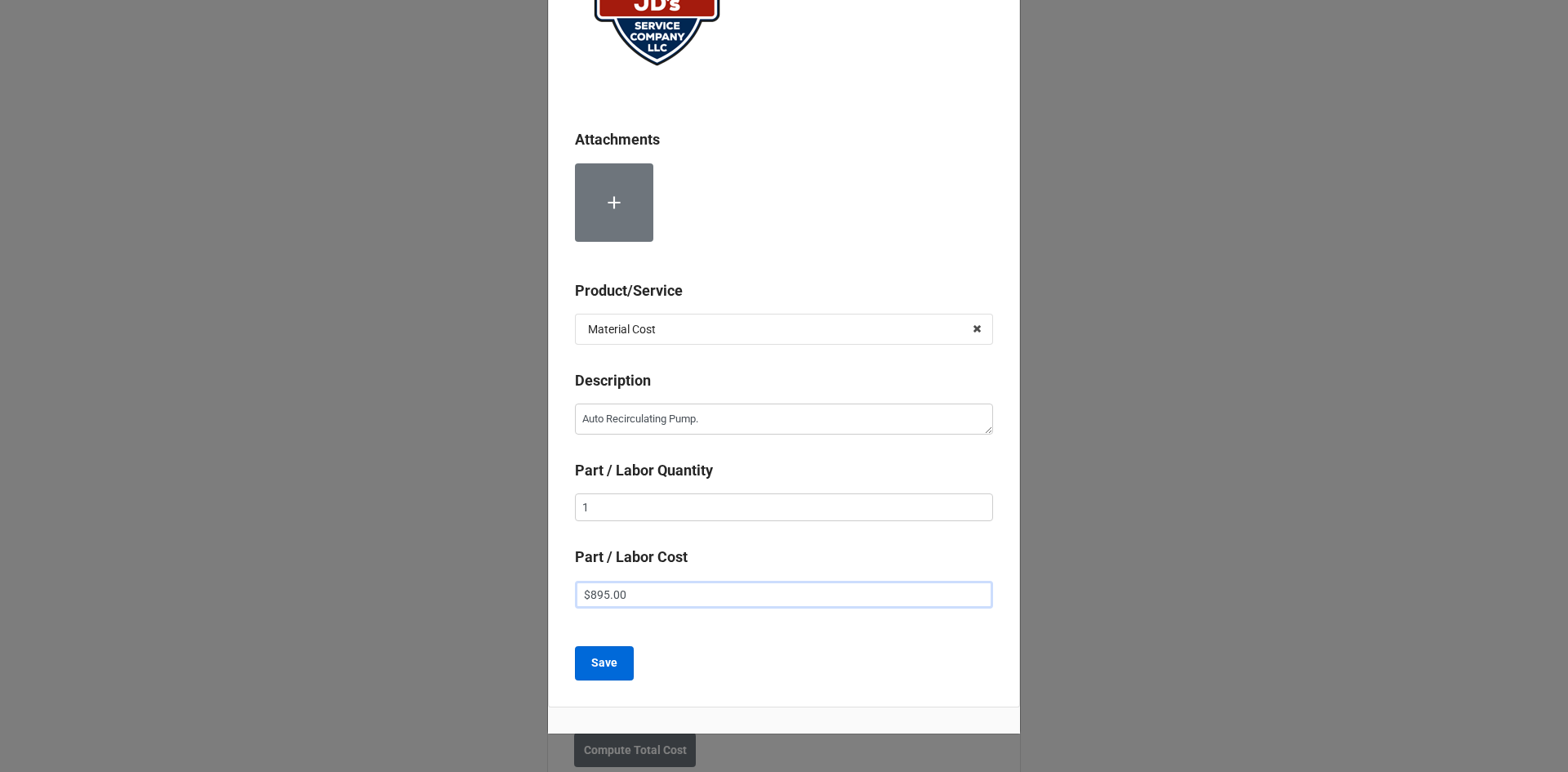
type input "$895.00"
click at [608, 667] on b "Save" at bounding box center [604, 664] width 26 height 17
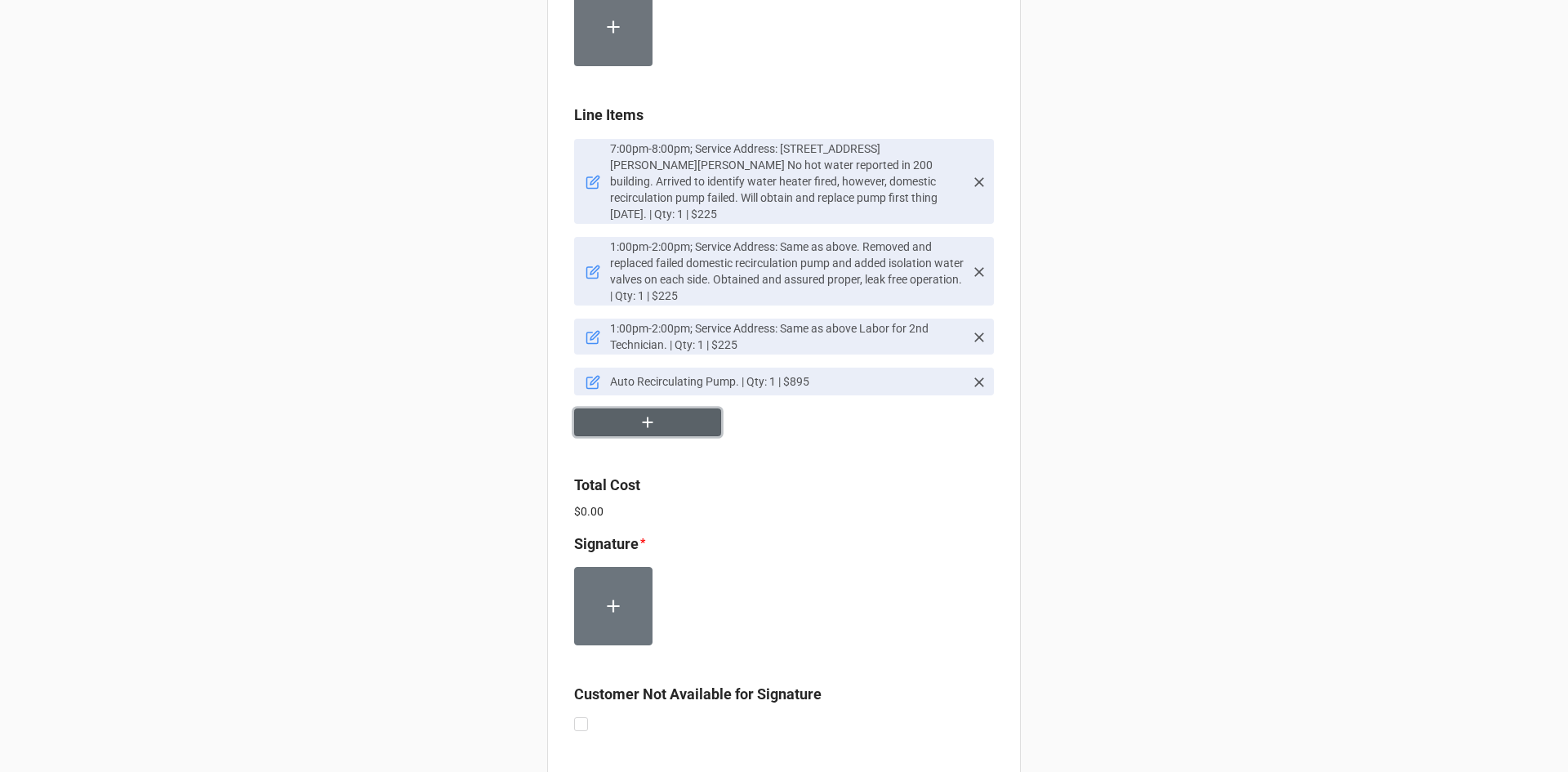
click at [653, 424] on button "button" at bounding box center [647, 423] width 147 height 29
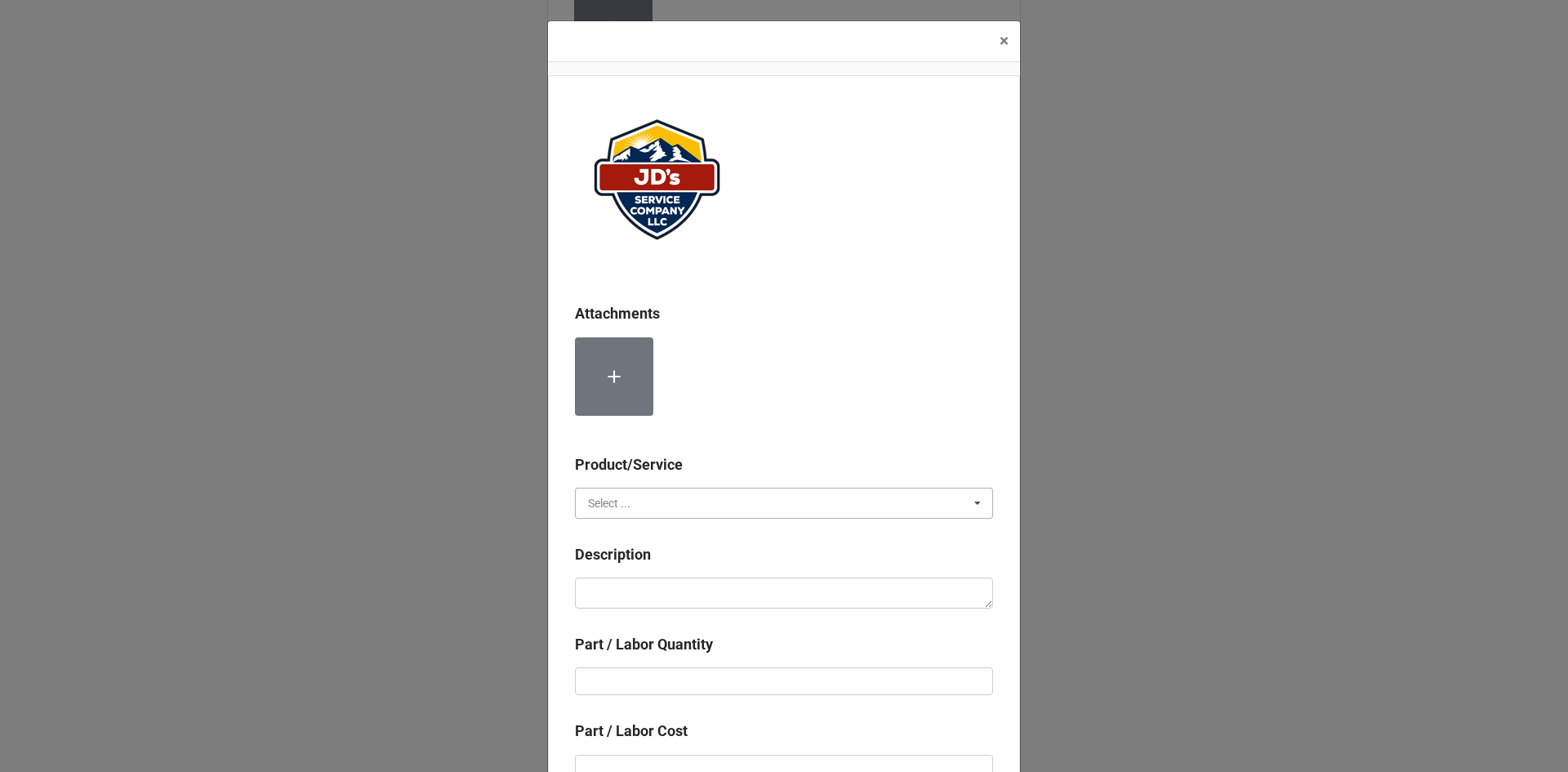
click at [687, 508] on input "text" at bounding box center [785, 503] width 417 height 30
click at [726, 406] on div at bounding box center [784, 383] width 418 height 91
click at [628, 505] on input "text" at bounding box center [785, 503] width 417 height 30
click at [805, 394] on div at bounding box center [784, 383] width 418 height 91
click at [669, 509] on input "text" at bounding box center [785, 503] width 417 height 30
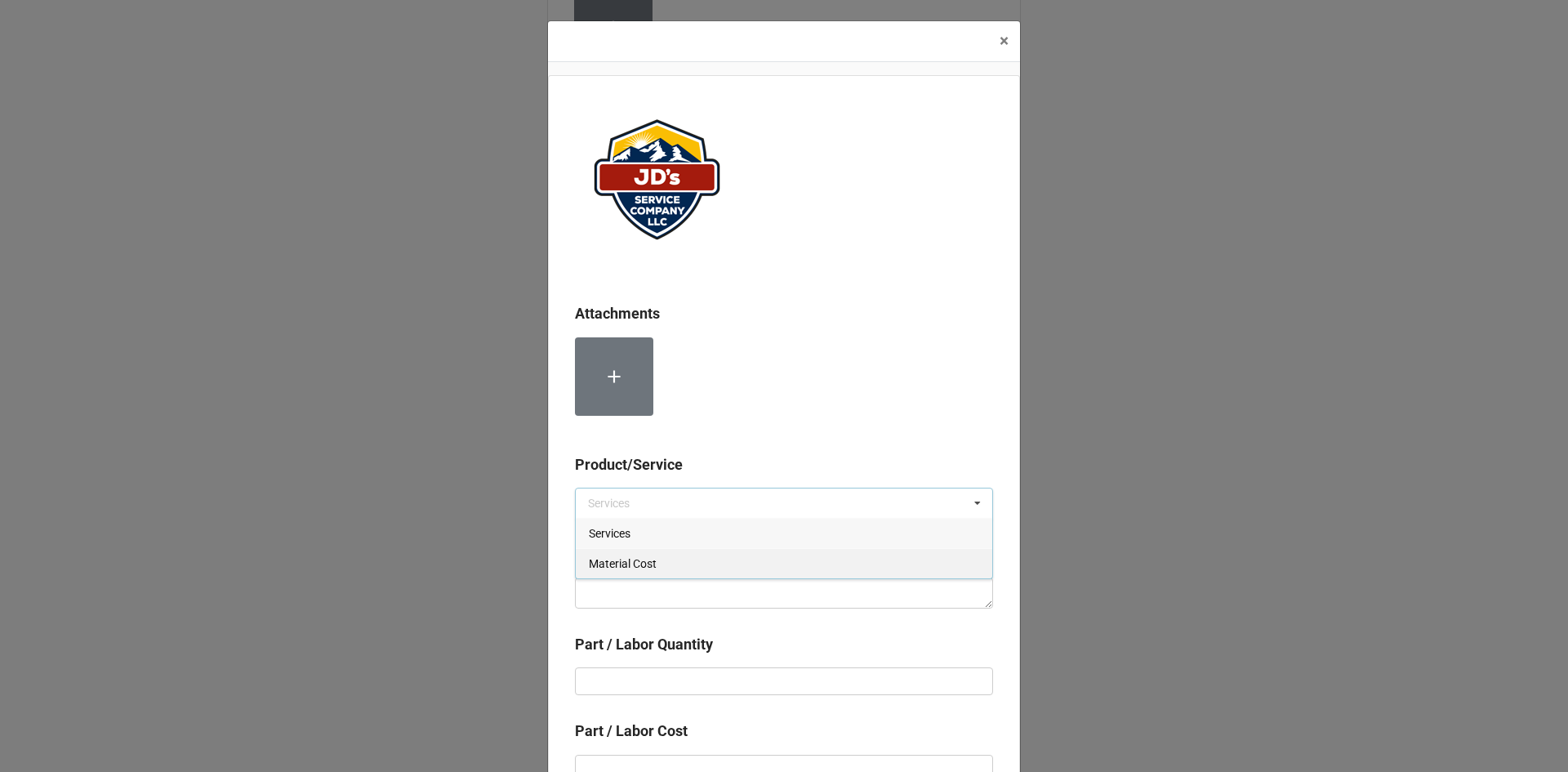
click at [629, 562] on span "Material Cost" at bounding box center [622, 564] width 68 height 13
click at [775, 599] on textarea at bounding box center [784, 593] width 418 height 31
paste textarea "Recirculating Pump Union and Gaskets."
type textarea "x"
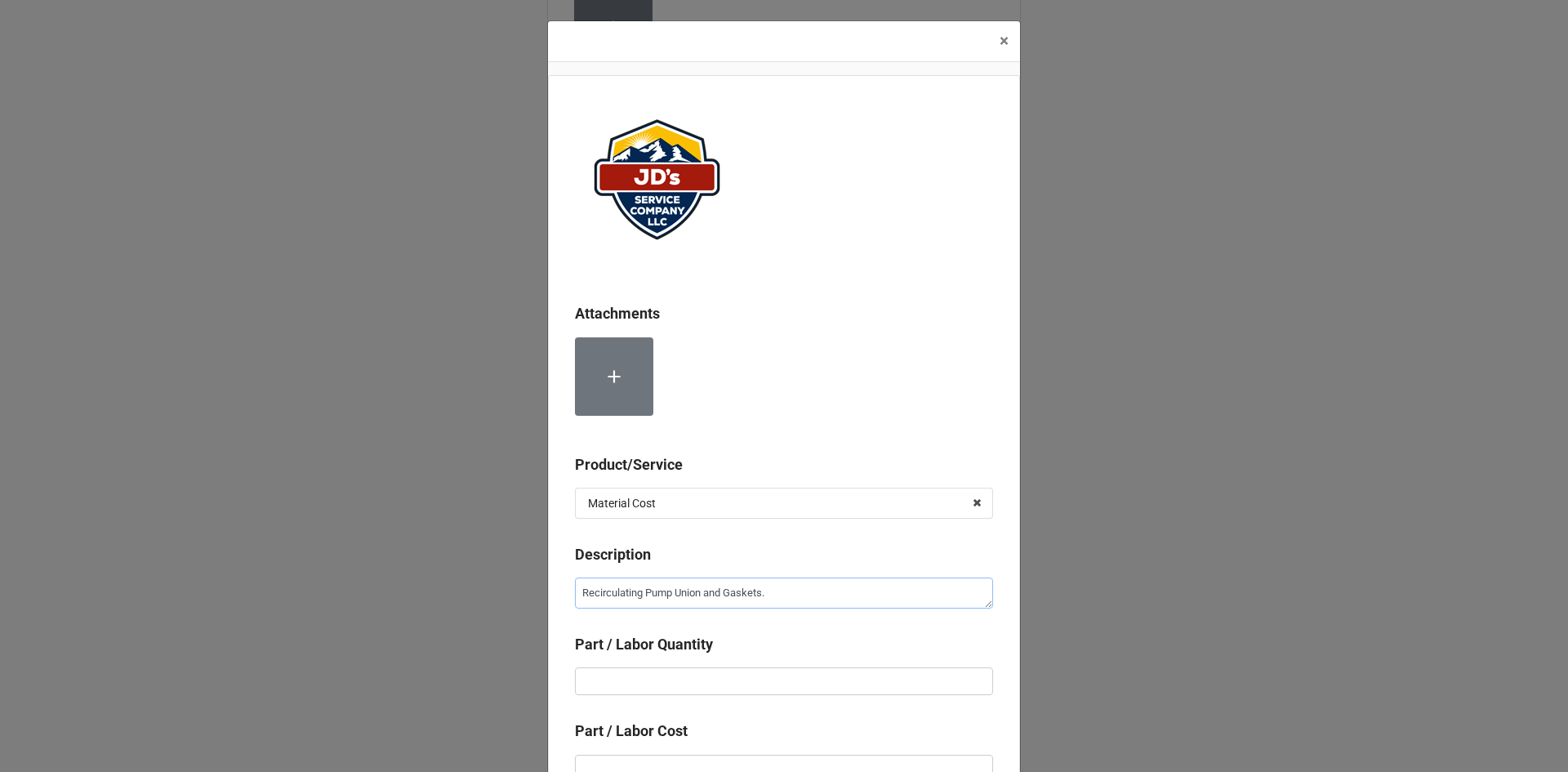
type textarea "Recirculating Pump Union and Gaskets."
click at [795, 692] on input "text" at bounding box center [784, 681] width 418 height 28
click at [678, 682] on input "text" at bounding box center [784, 681] width 418 height 28
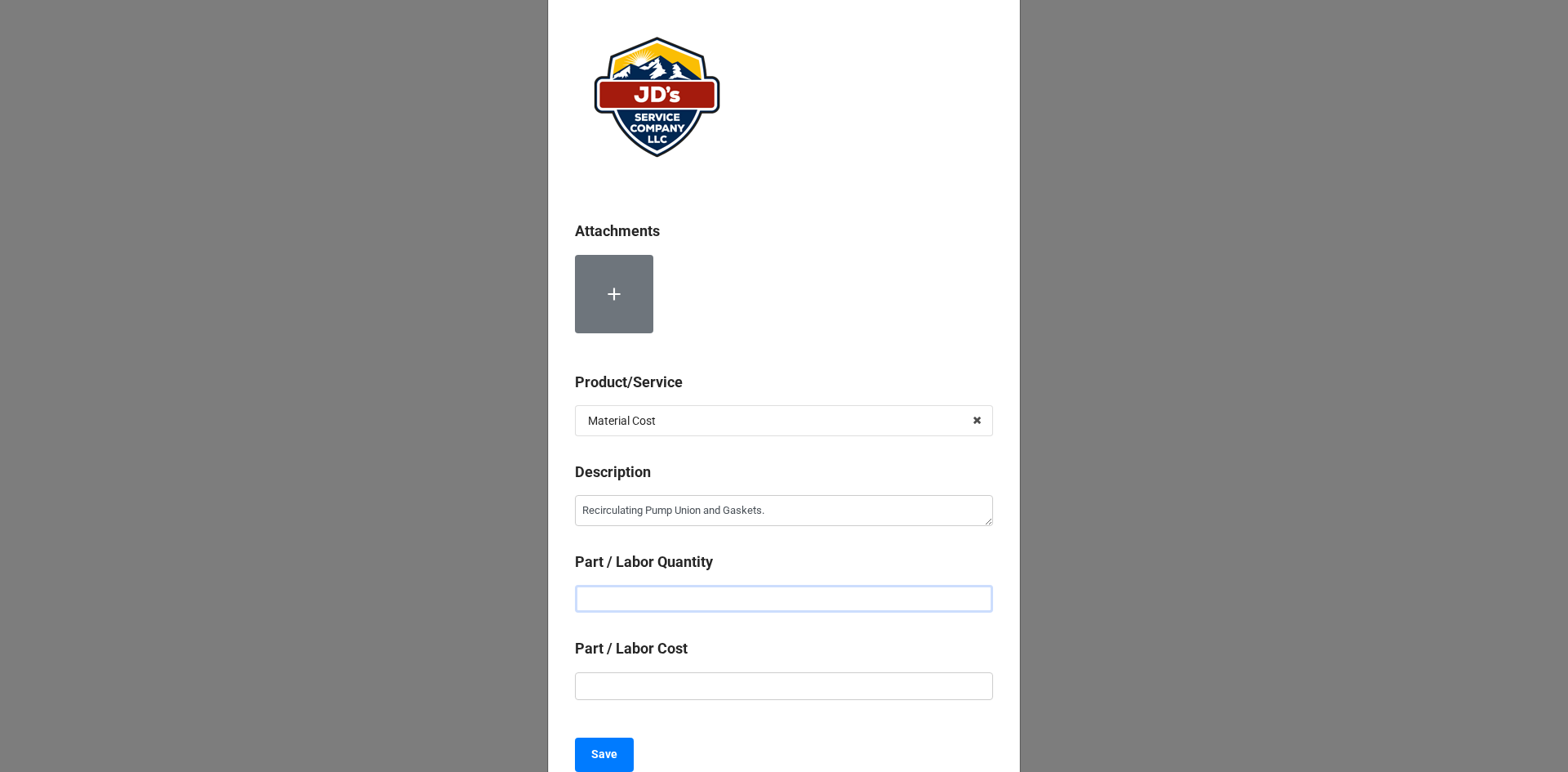
scroll to position [163, 0]
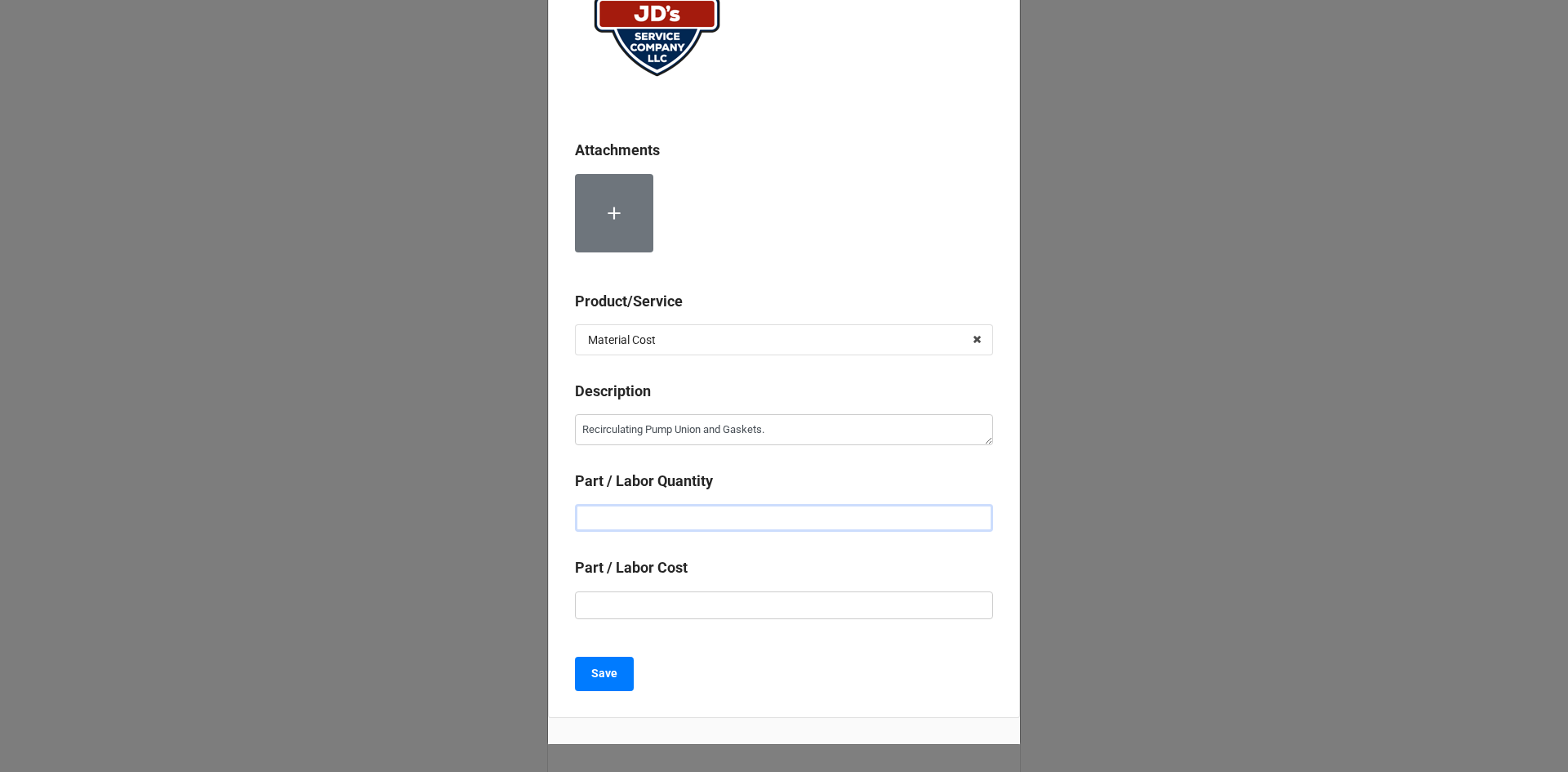
click at [721, 522] on input "text" at bounding box center [784, 518] width 418 height 28
type textarea "x"
type input "1"
type textarea "x"
type input "$9.00"
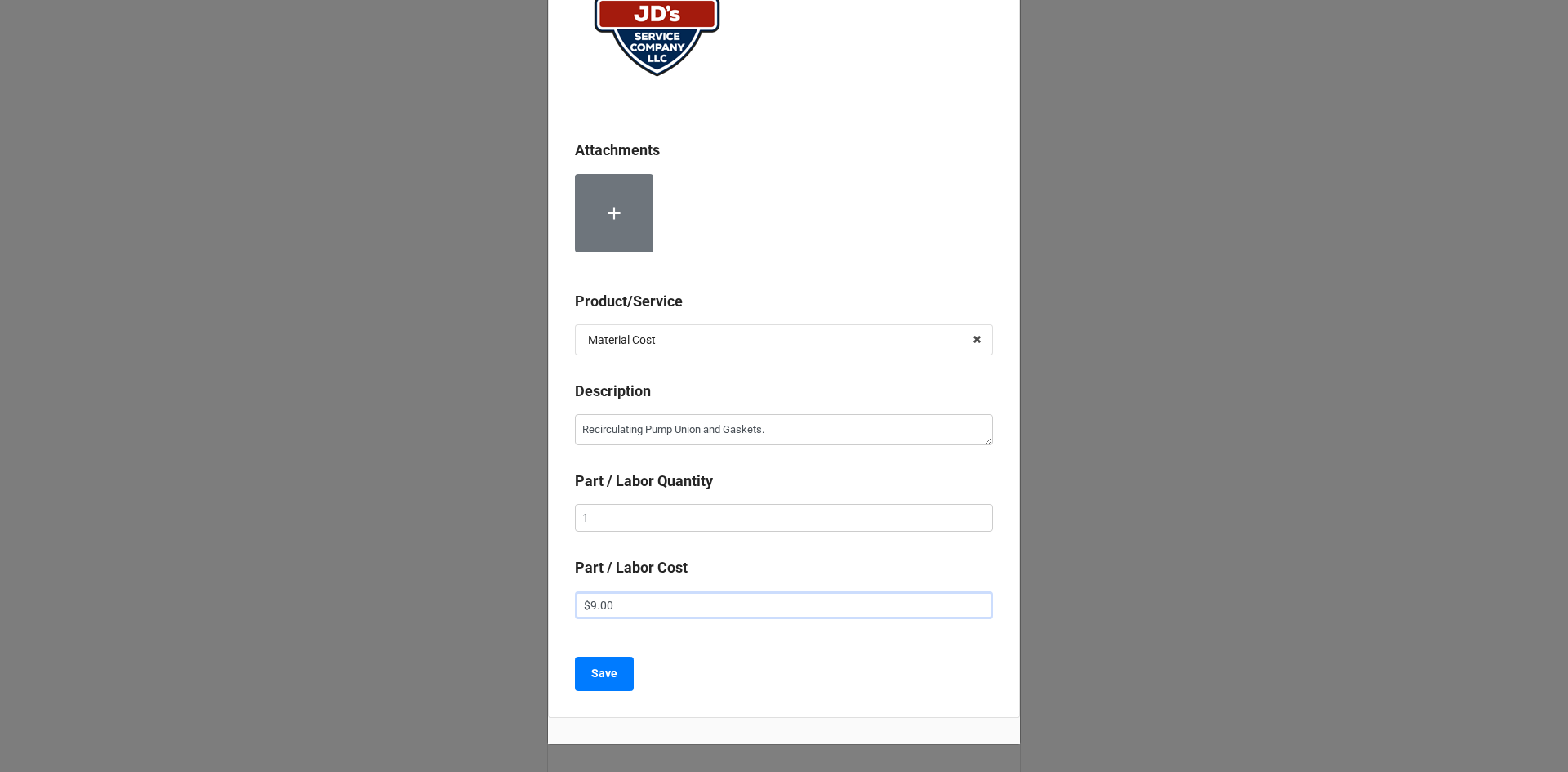
type textarea "x"
type input "$95.00"
click at [791, 683] on div "Save" at bounding box center [784, 674] width 418 height 35
click at [596, 679] on b "Save" at bounding box center [604, 674] width 26 height 17
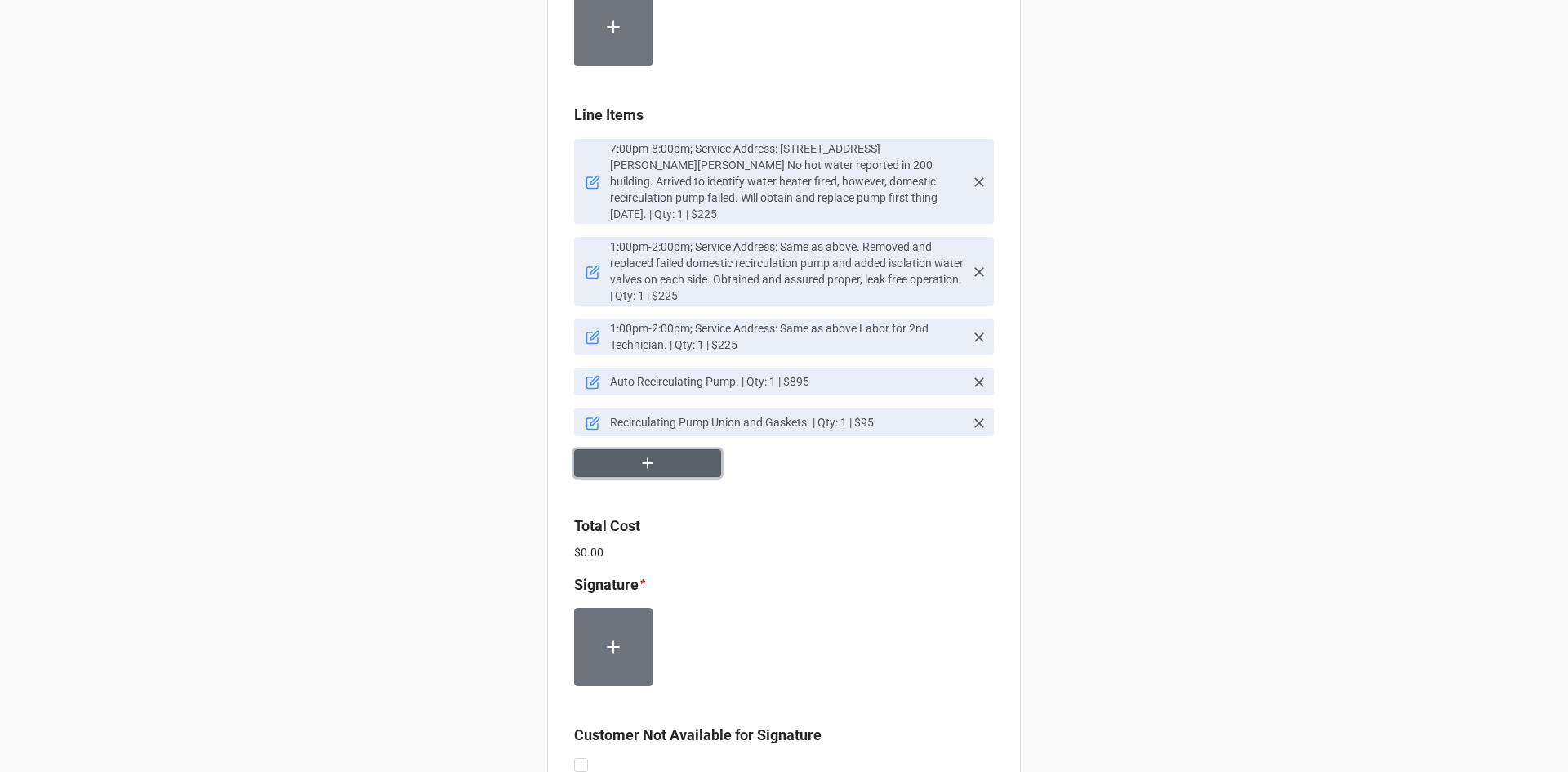
click at [649, 473] on icon "button" at bounding box center [647, 463] width 18 height 18
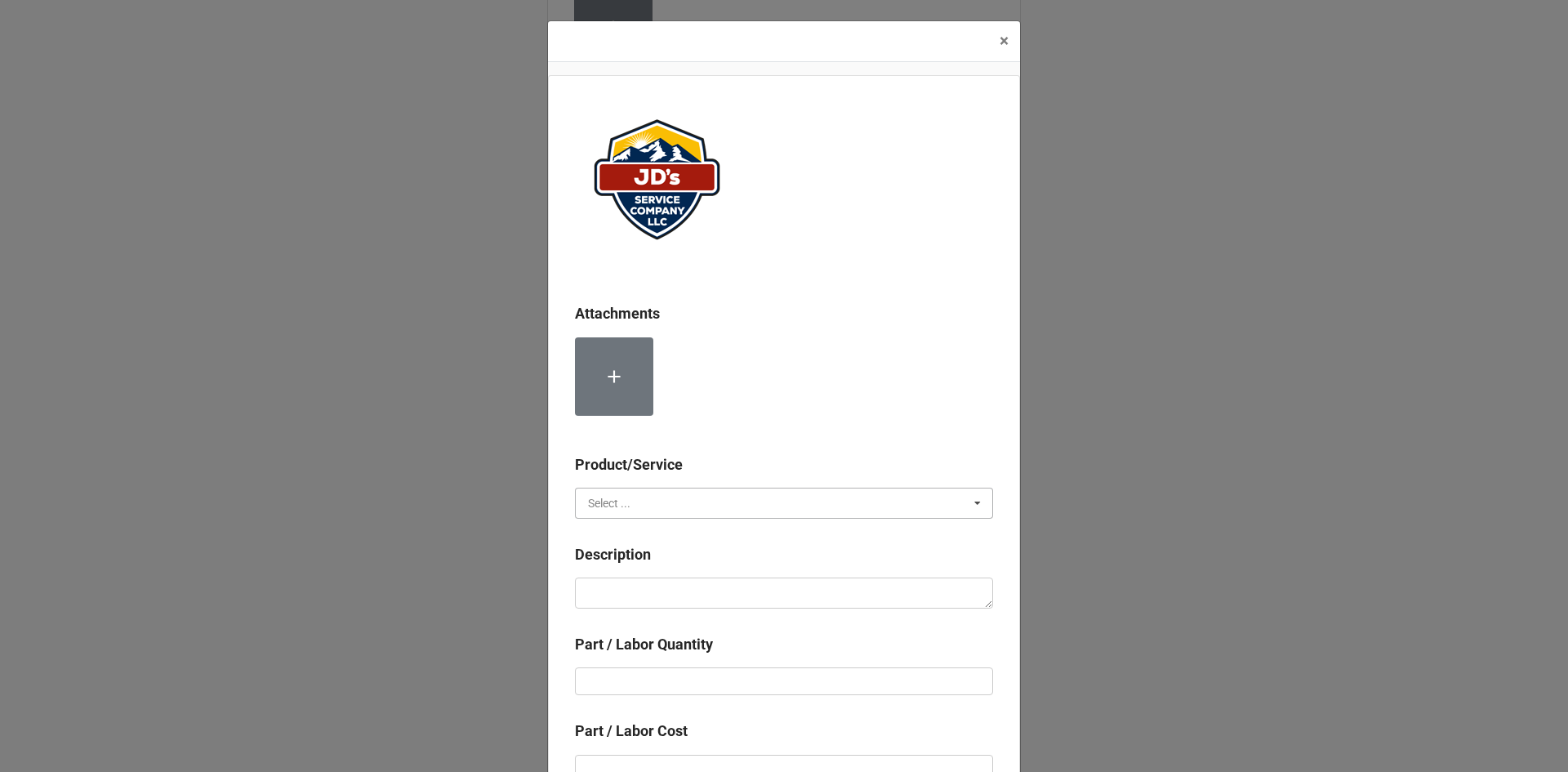
click at [819, 510] on input "text" at bounding box center [785, 503] width 417 height 30
click at [873, 384] on div at bounding box center [784, 383] width 418 height 91
click at [749, 508] on input "text" at bounding box center [785, 503] width 417 height 30
click at [636, 564] on span "Material Cost" at bounding box center [622, 564] width 68 height 13
click at [729, 585] on textarea at bounding box center [784, 593] width 418 height 31
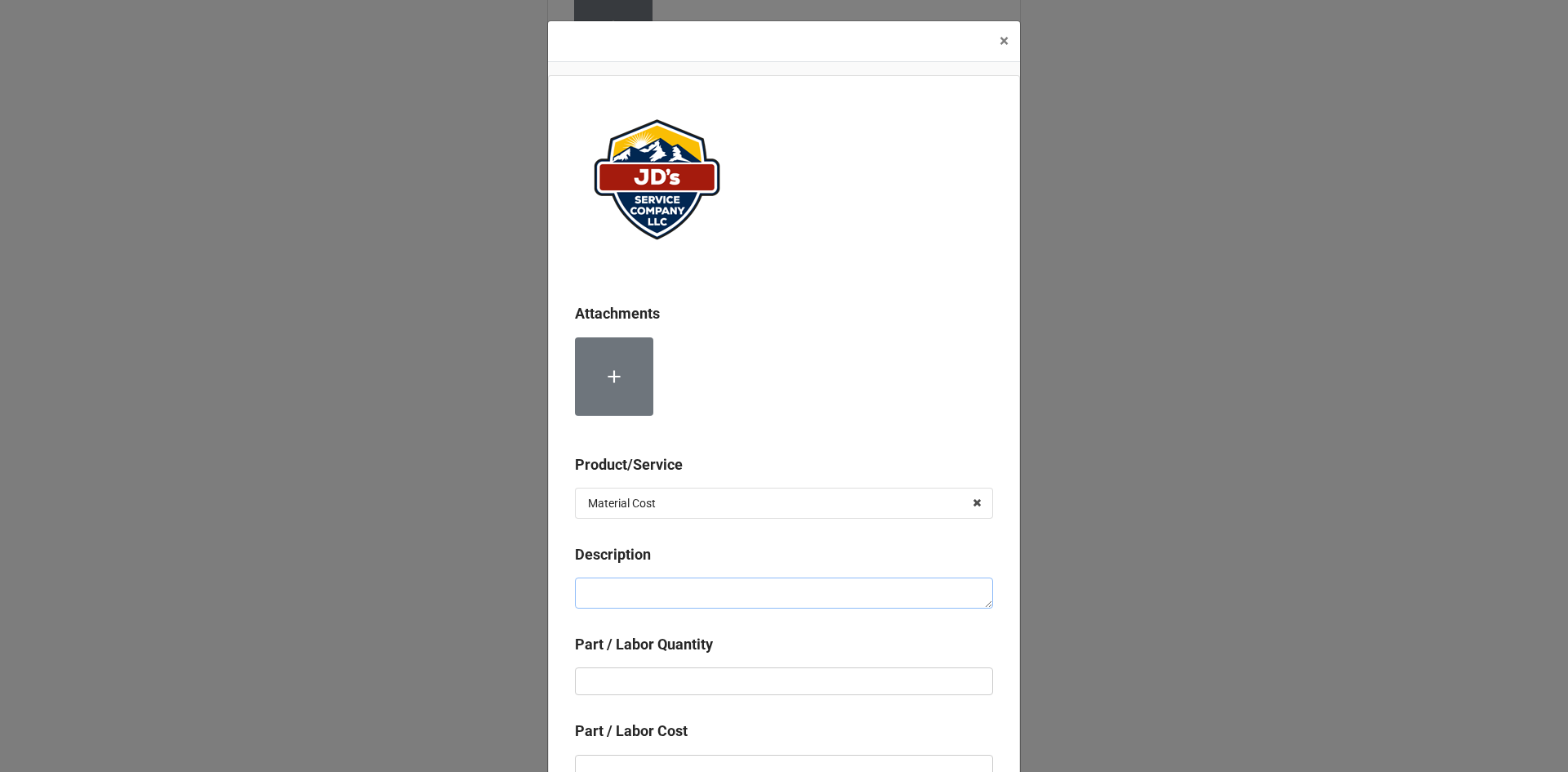
type textarea "x"
type textarea "3"
type textarea "x"
type textarea "3/"
type textarea "x"
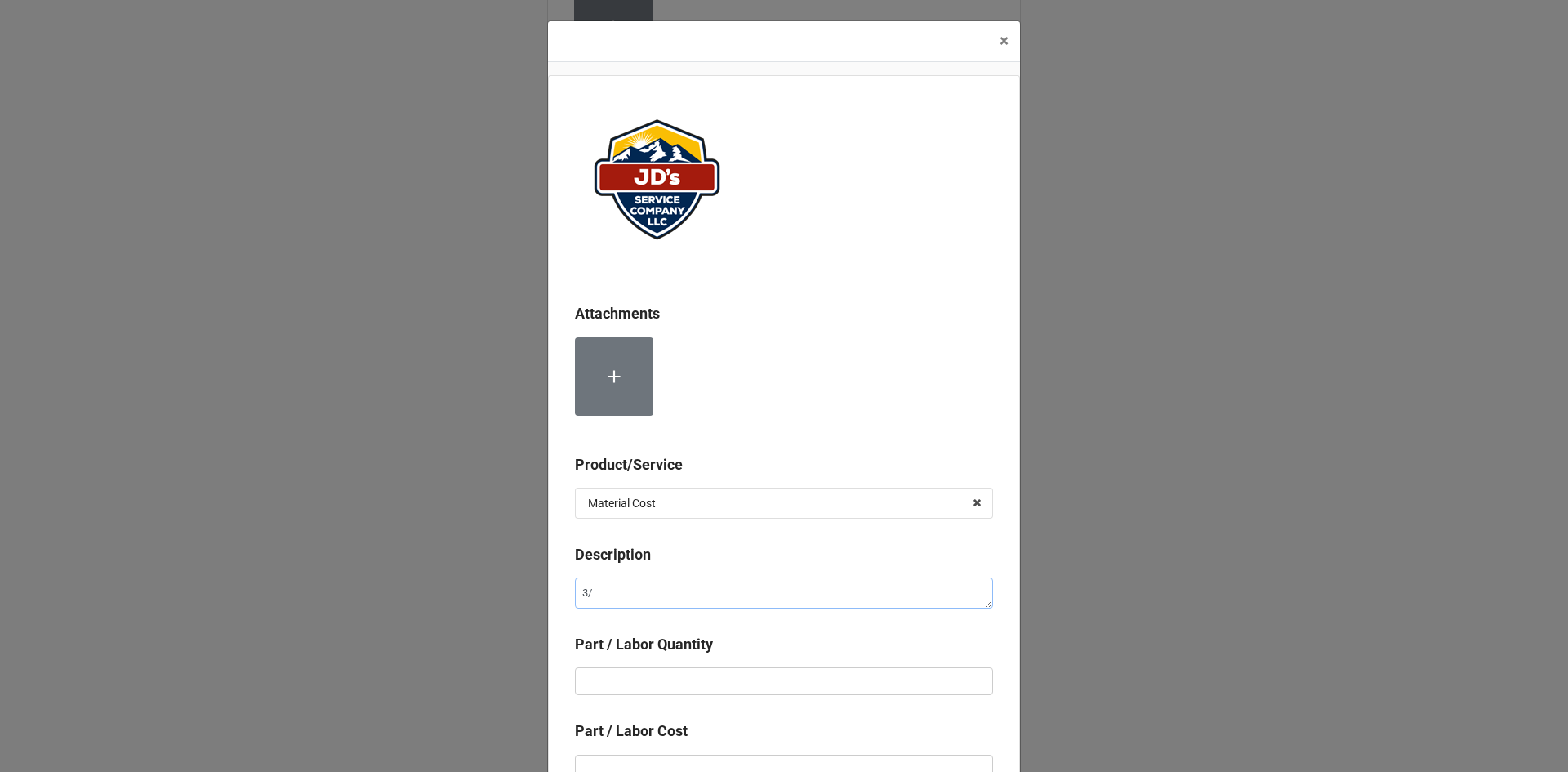
type textarea "3/4"
type textarea "x"
type textarea "3/4""
type textarea "x"
type textarea "3/4""
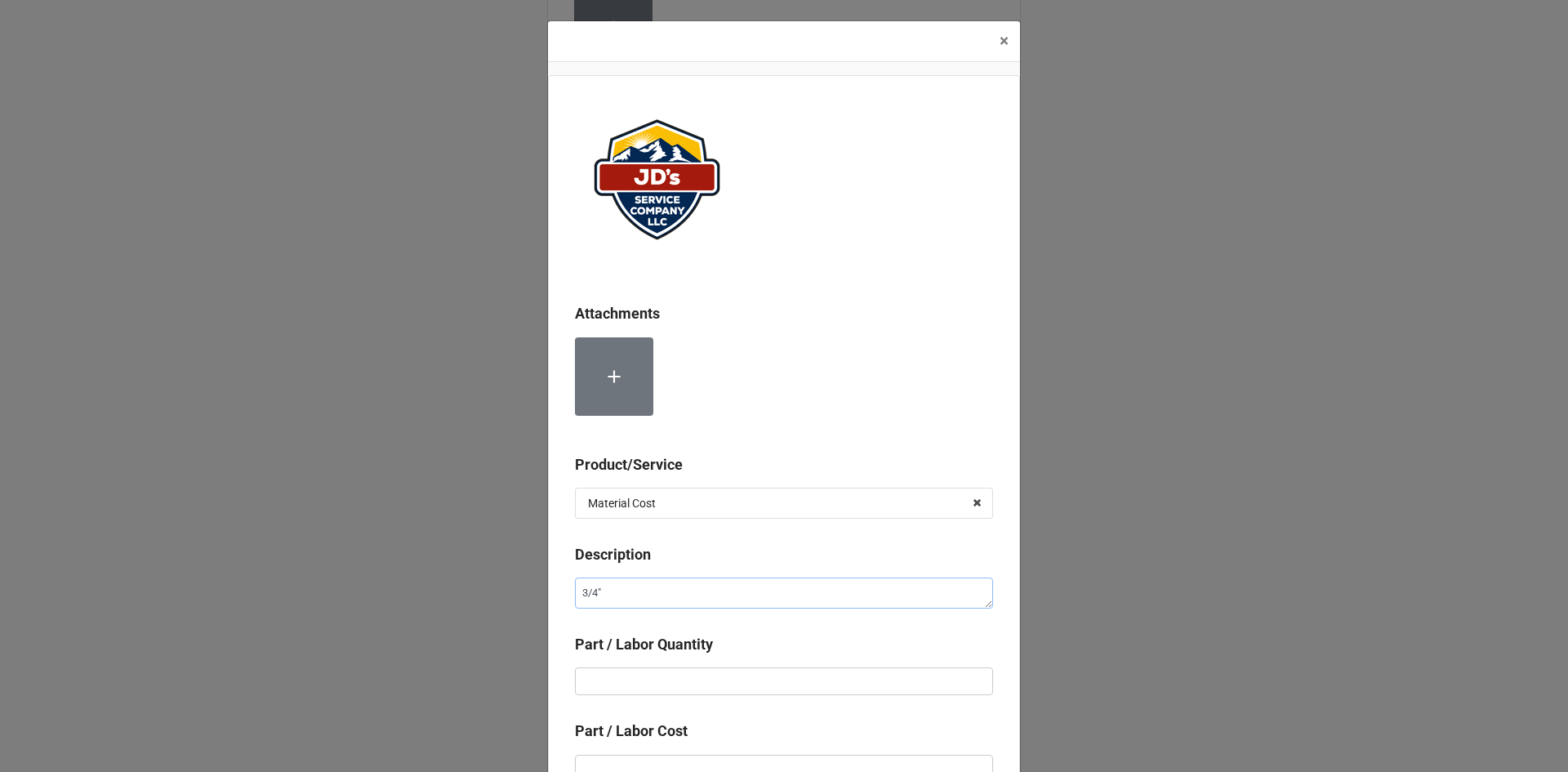
type textarea "x"
type textarea "3/4" C"
type textarea "x"
type textarea "3/4" Cp"
type textarea "x"
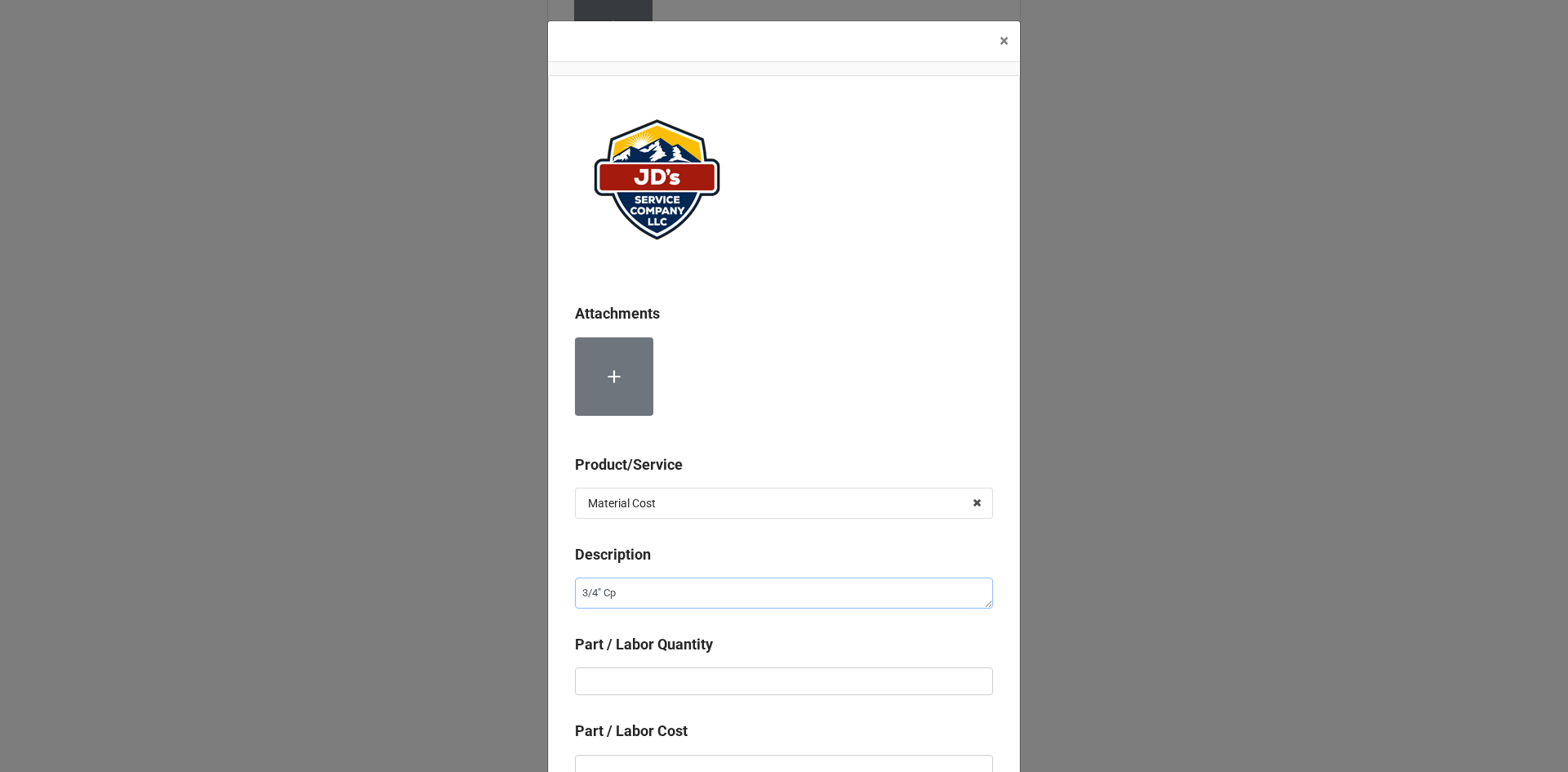
type textarea "3/4" Cp["
type textarea "x"
type textarea "3/4" Cp[["
type textarea "x"
type textarea "3/4" Cp["
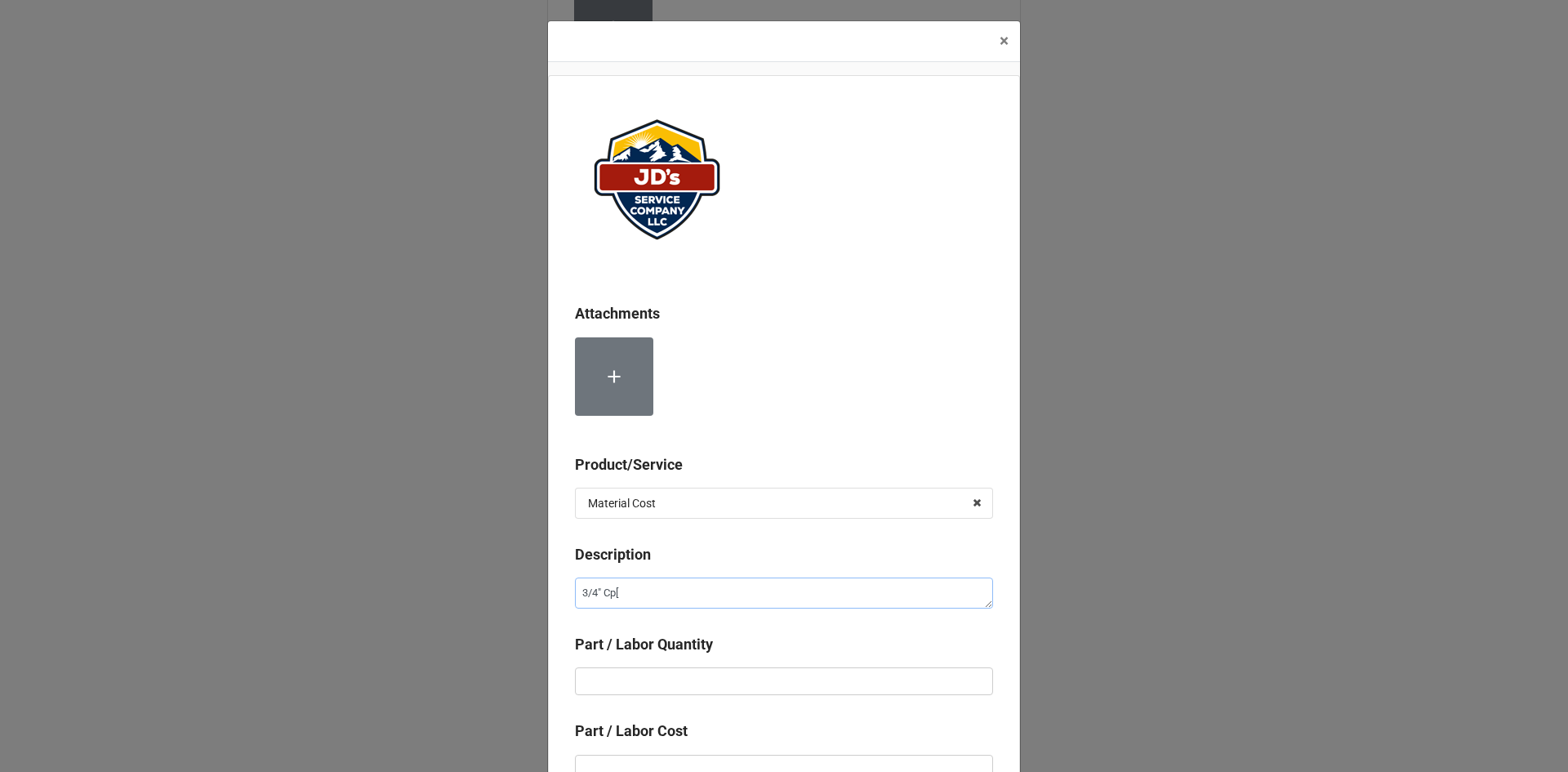
type textarea "x"
type textarea "3/4" Cp"
type textarea "x"
type textarea "3/4" C"
type textarea "x"
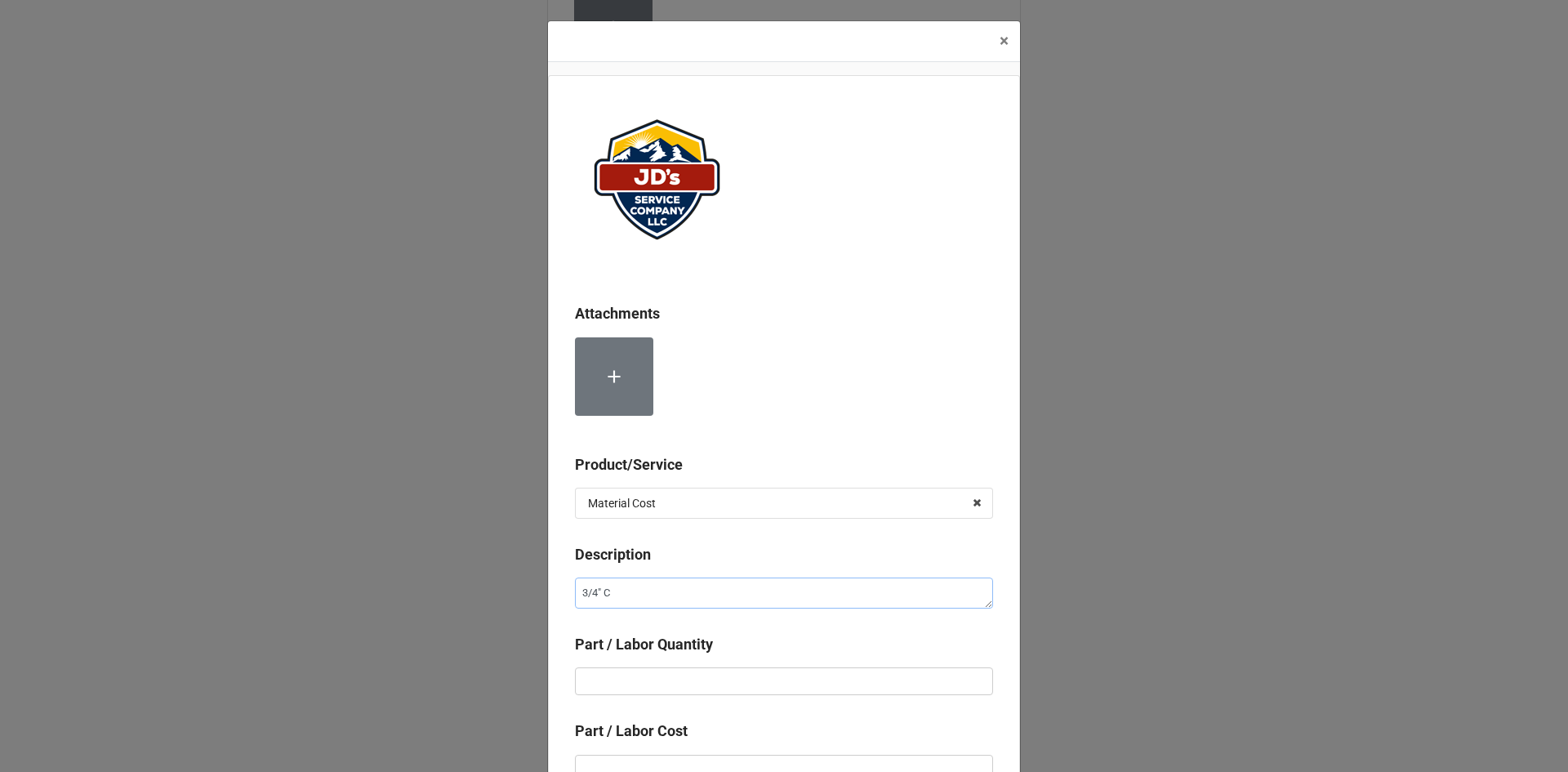
type textarea "3/4" Co"
type textarea "x"
type textarea "3/4" Cop"
type textarea "x"
type textarea "3/4" [PERSON_NAME]"
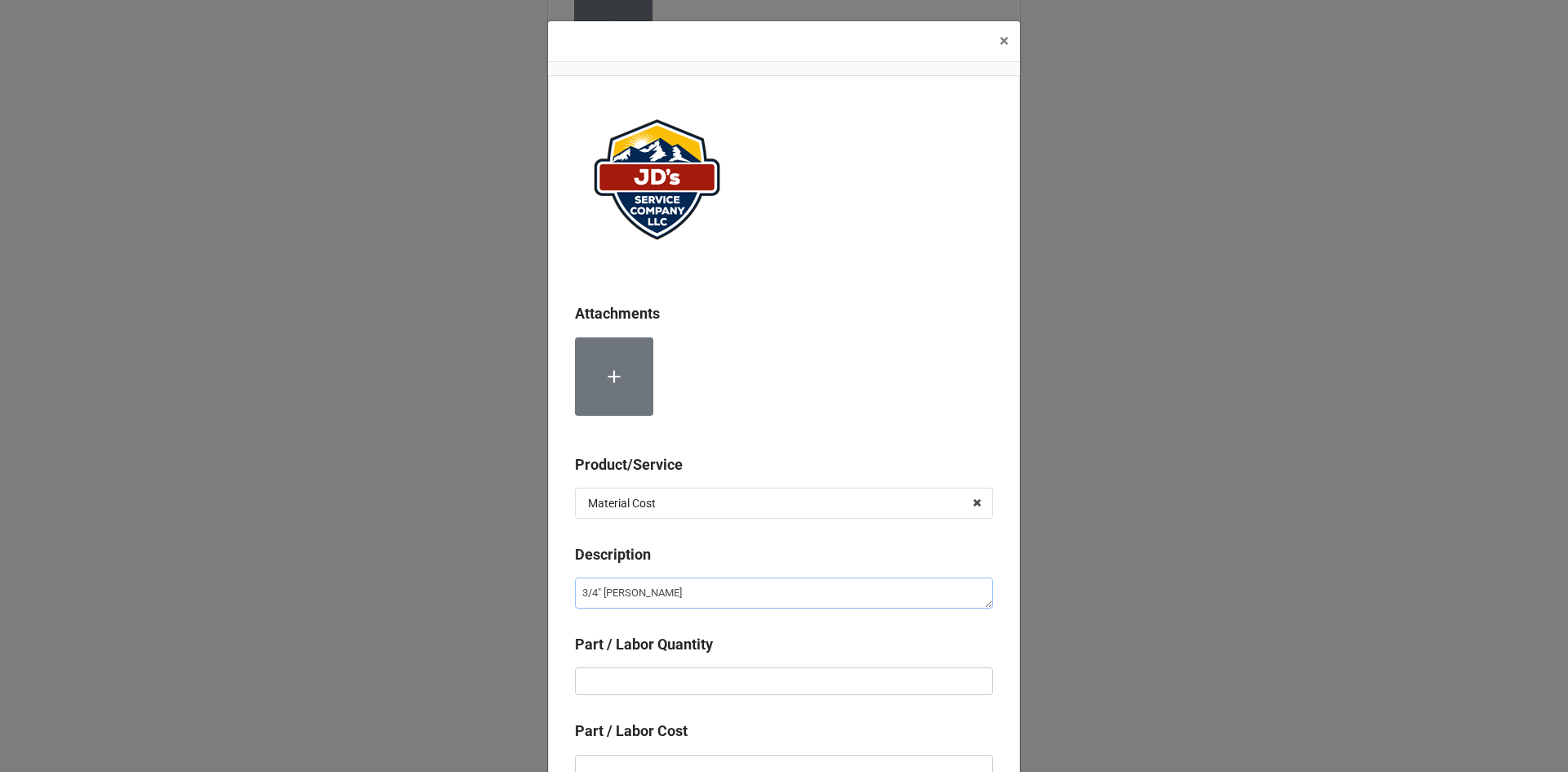
type textarea "x"
type textarea "3/4" Coppe"
type textarea "x"
type textarea "3/4" Copper"
type textarea "x"
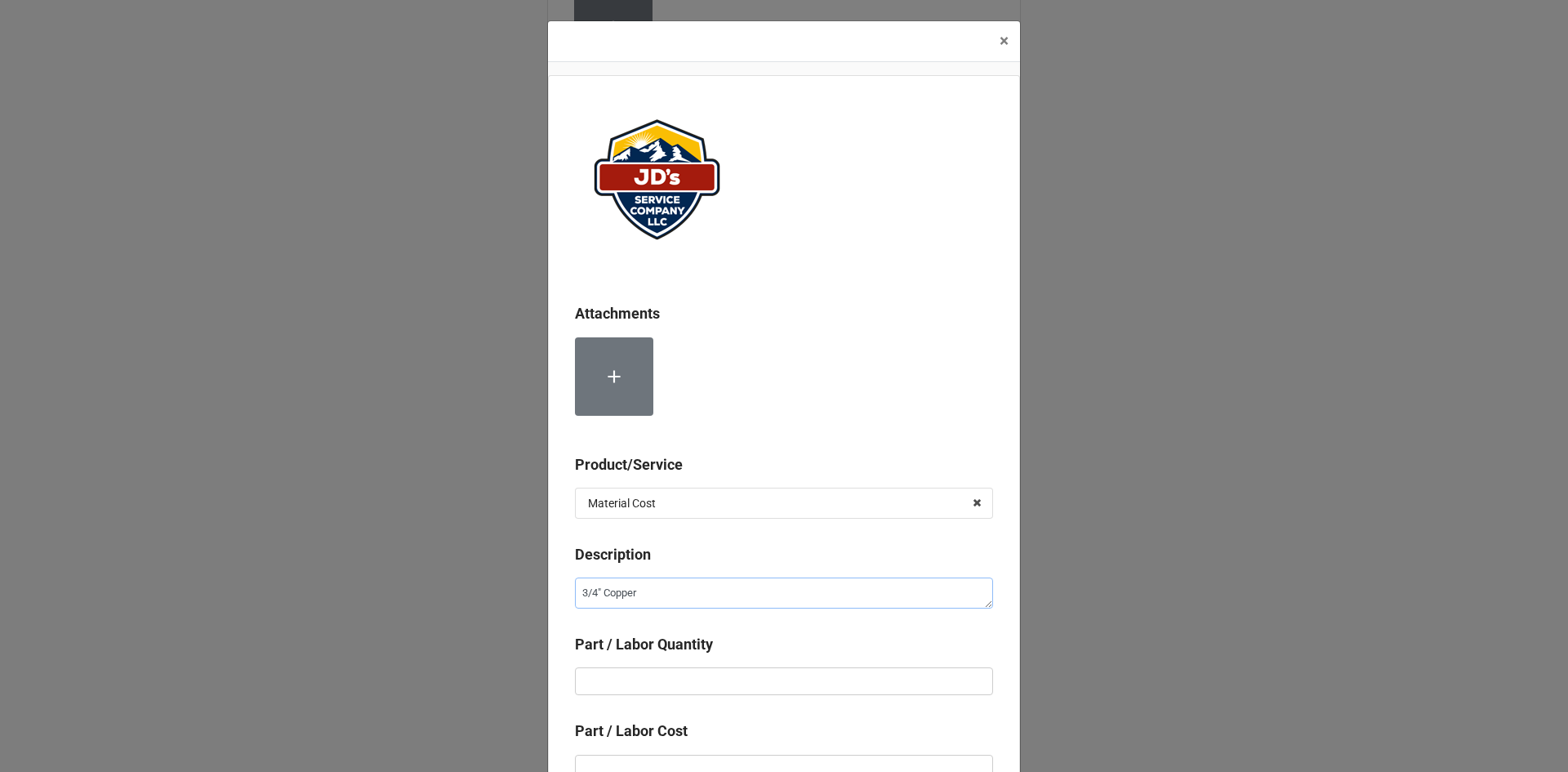
type textarea "3/4" Copper"
type textarea "x"
type textarea "3/4" Copper T"
type textarea "x"
type textarea "3/4" Copper Tu"
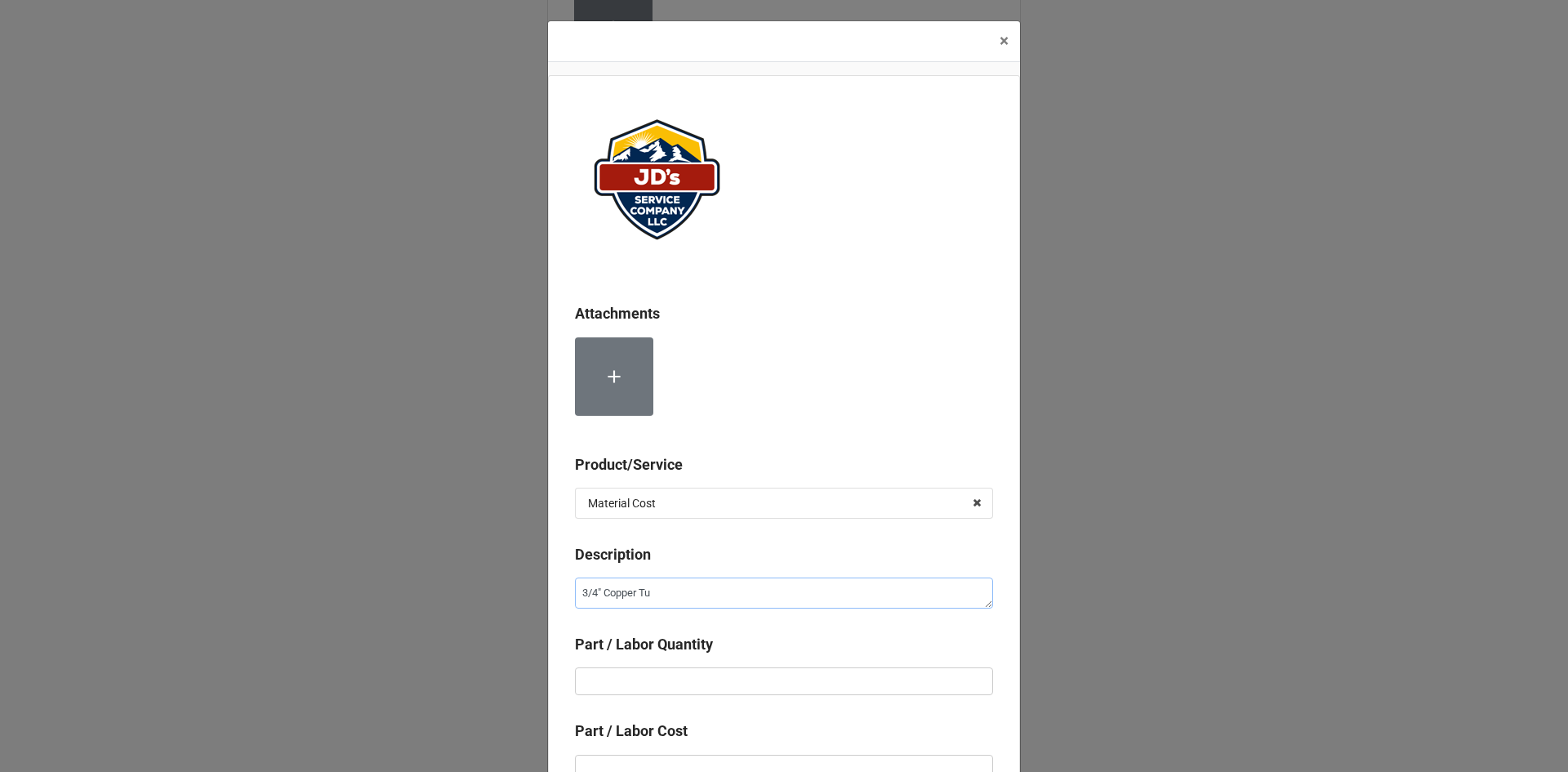
type textarea "x"
type textarea "3/4" Copper Tub"
type textarea "x"
type textarea "3/4" Copper Tubi"
type textarea "x"
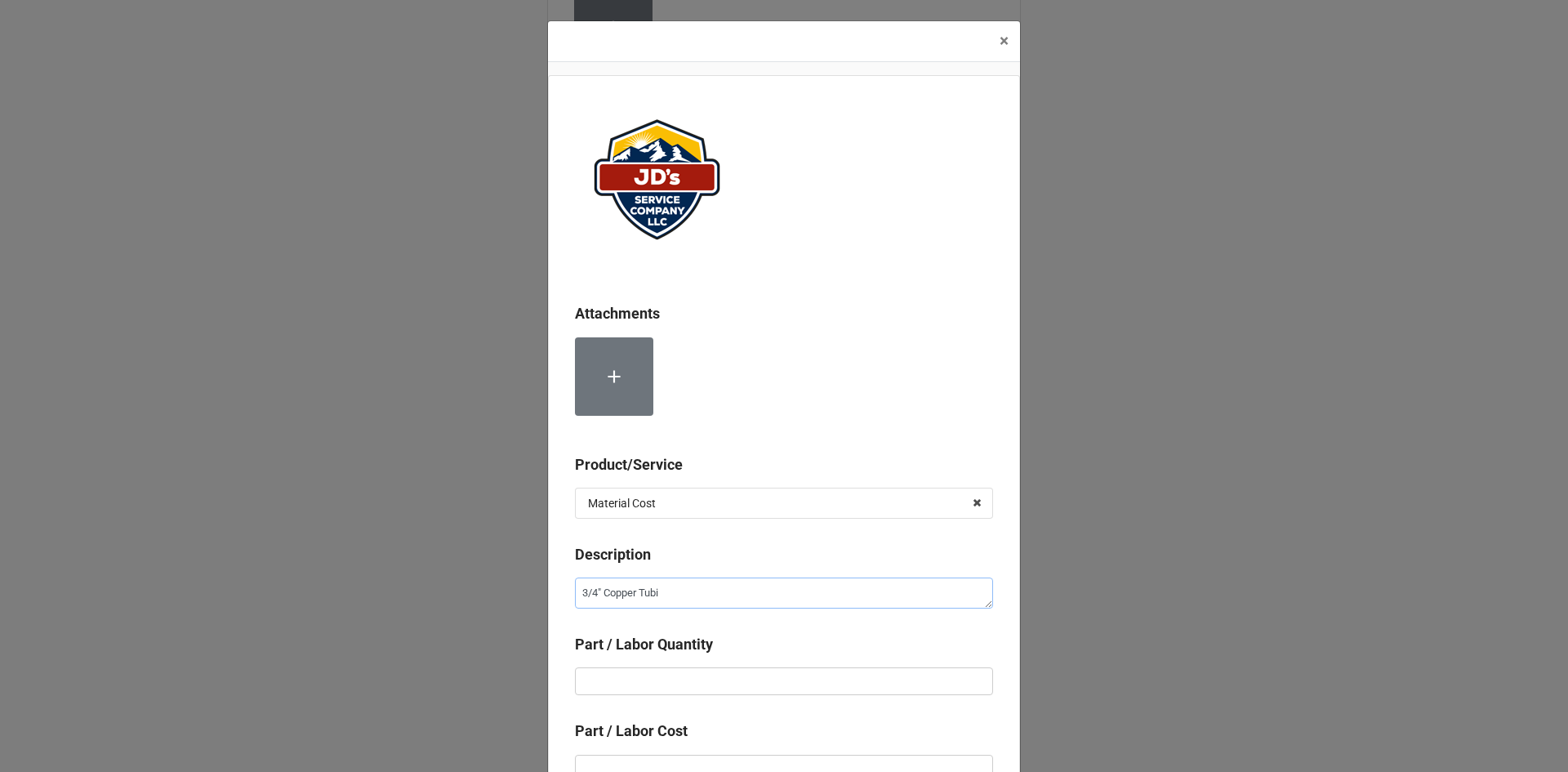
type textarea "3/4" Copper Tubin"
type textarea "x"
type textarea "3/4" Copper Tubing"
click at [705, 587] on textarea "3/4" Copper Tubing" at bounding box center [784, 593] width 418 height 31
type textarea "x"
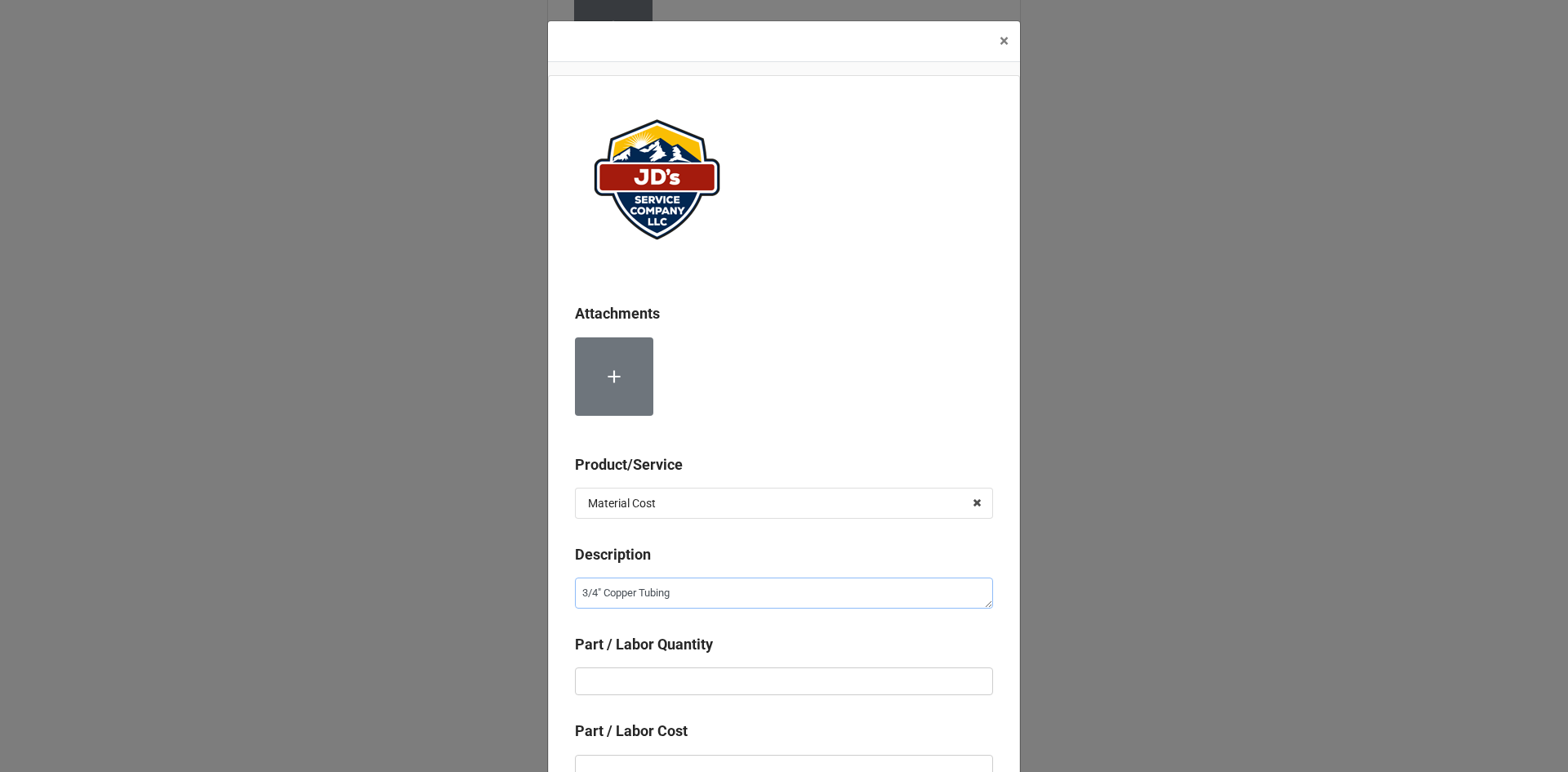
type textarea "3/4" Copper Tubing"
type textarea "x"
type textarea "3/4" Copper Tubing ("
type textarea "x"
type textarea "3/4" Copper Tubing (p"
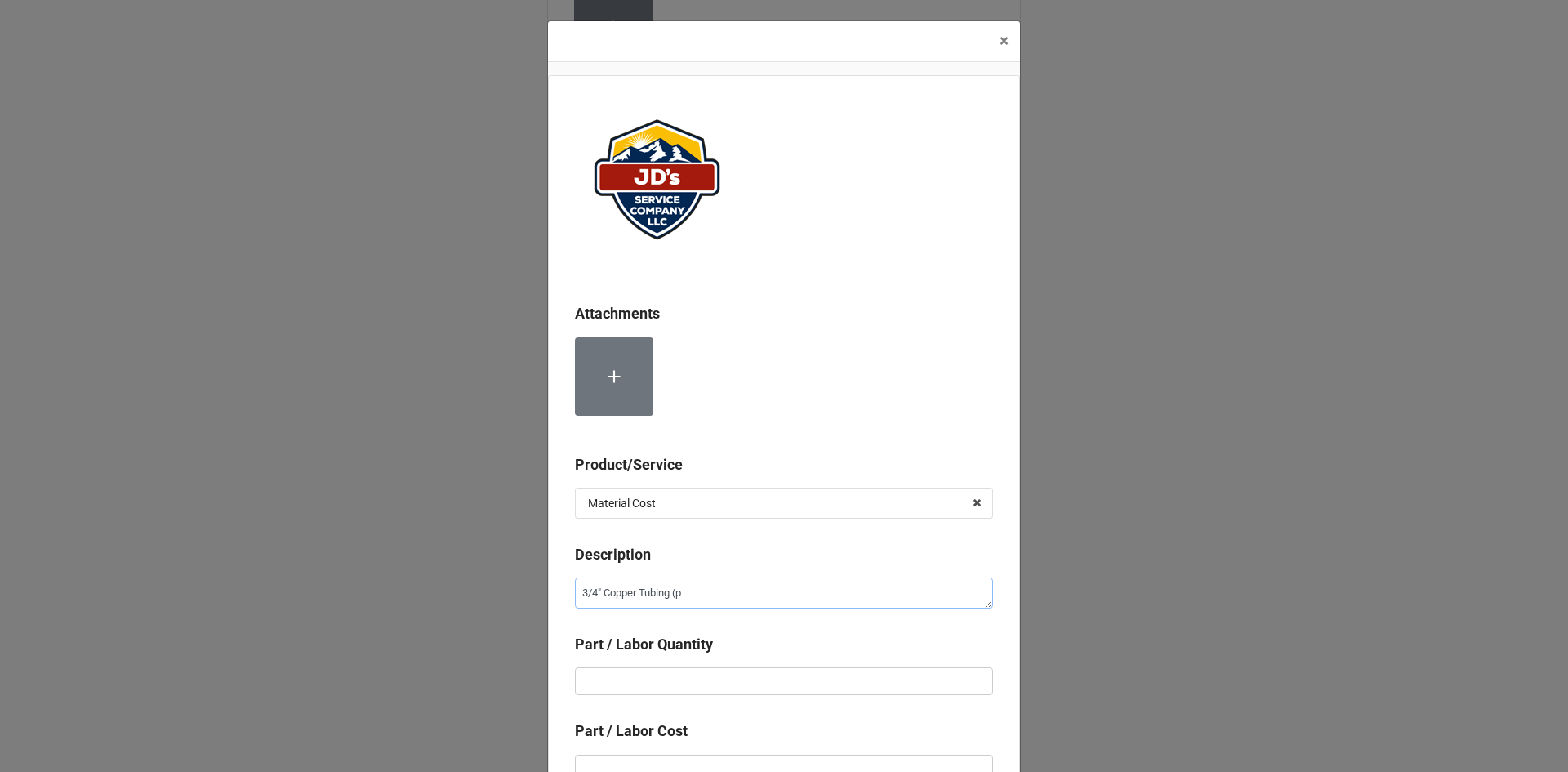
type textarea "x"
type textarea "3/4" Copper Tubing (pe"
type textarea "x"
type textarea "3/4" Copper Tubing (per"
type textarea "x"
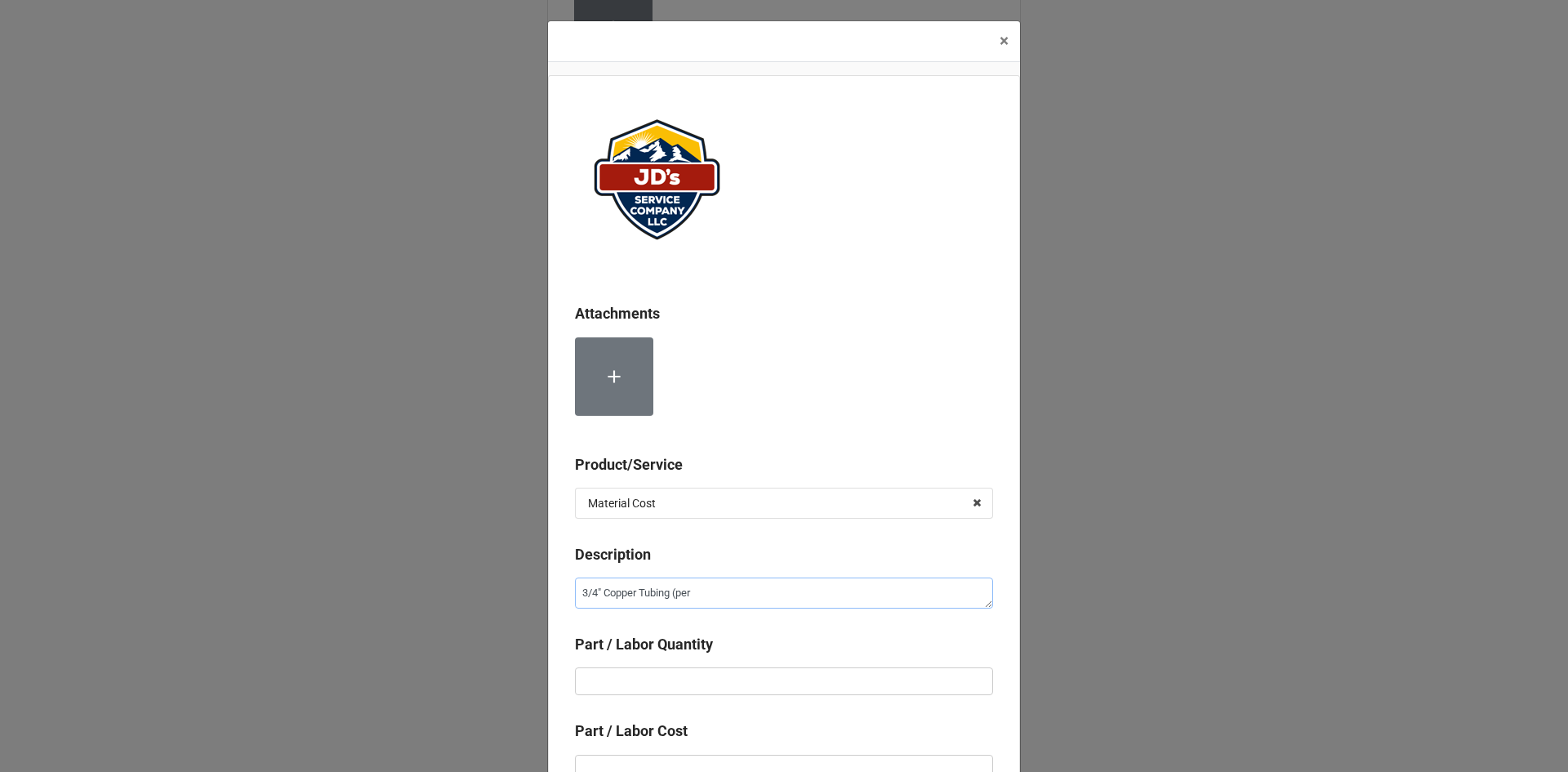
type textarea "3/4" Copper Tubing (per"
type textarea "x"
type textarea "3/4" Copper Tubing (per D"
type textarea "x"
type textarea "3/4" Copper Tubing (per"
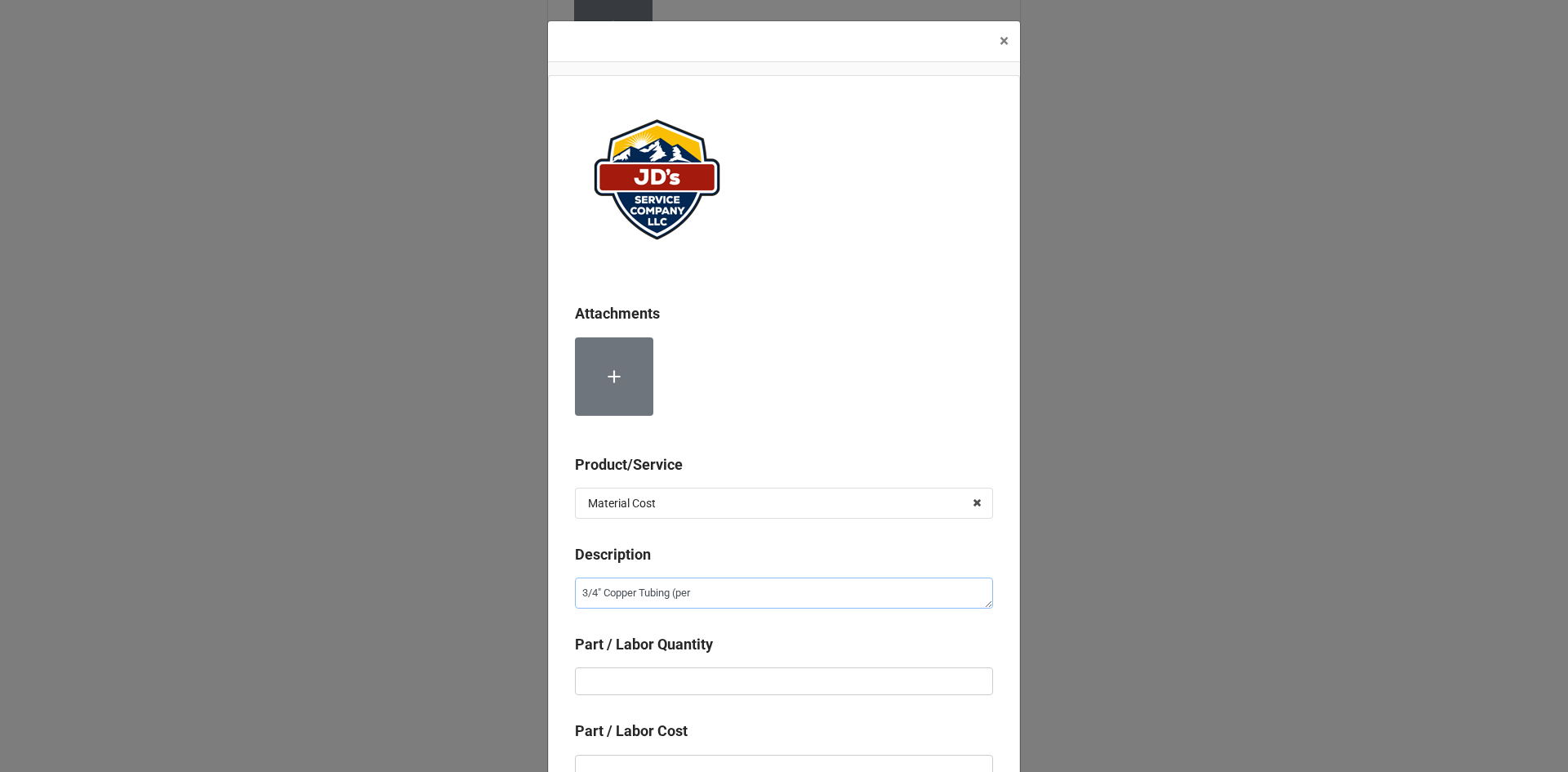
type textarea "x"
type textarea "3/4" Copper Tubing (per"
type textarea "x"
type textarea "3/4" Copper Tubing (pe"
type textarea "x"
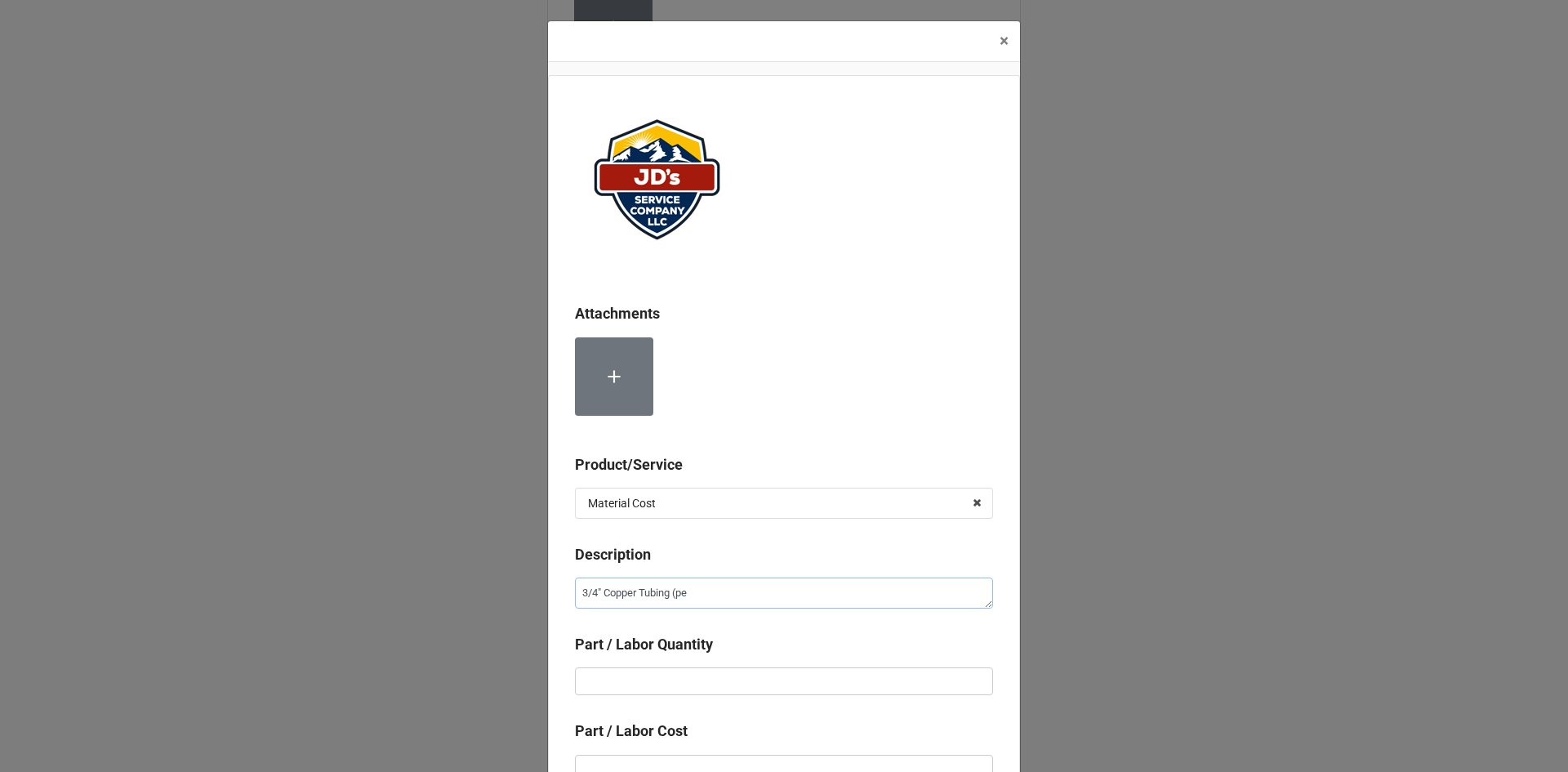
type textarea "3/4" Copper Tubing (p"
type textarea "x"
type textarea "3/4" Copper Tubing ("
type textarea "x"
type textarea "3/4" Copper Tubing (P"
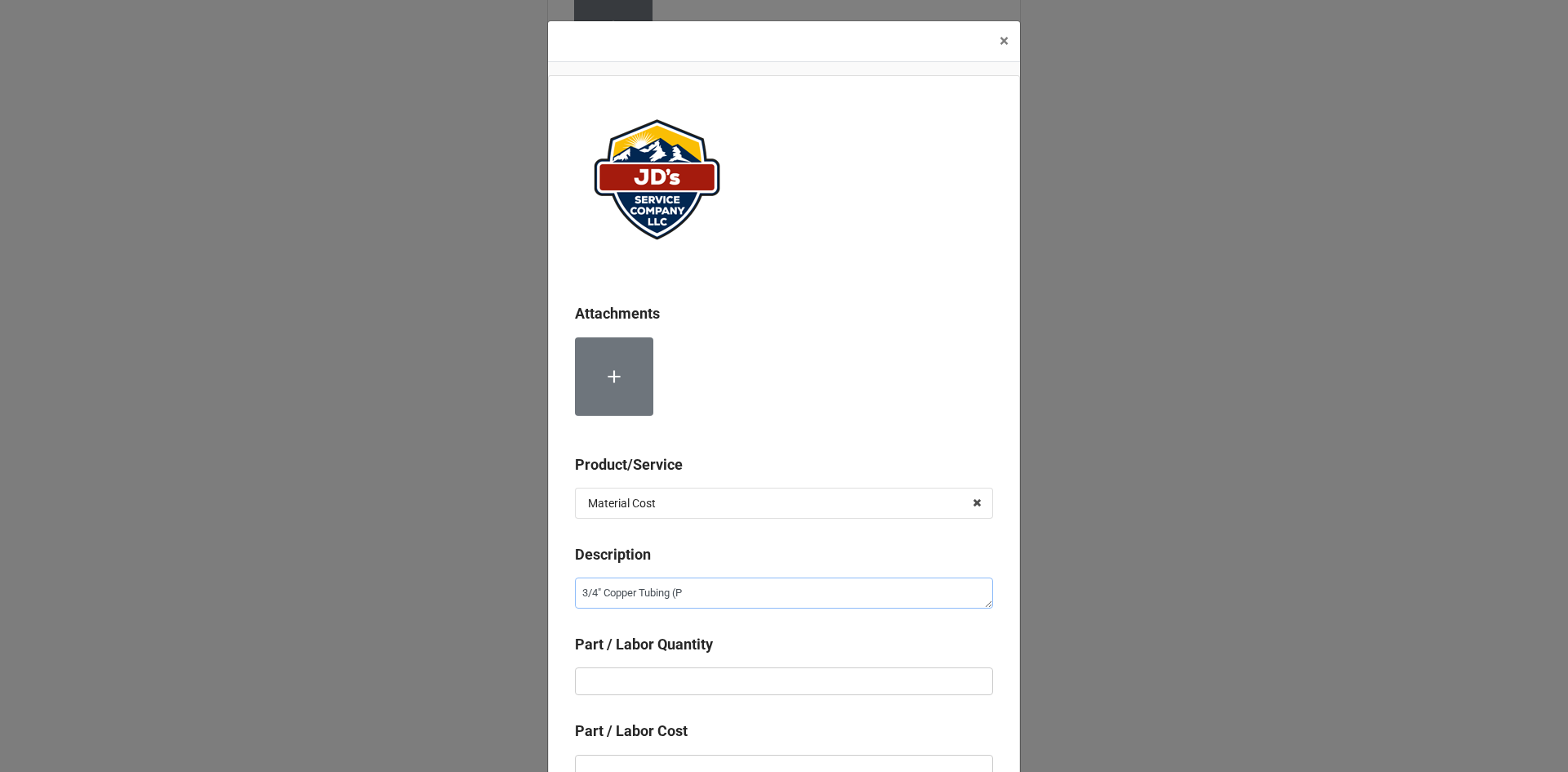
type textarea "x"
type textarea "3/4" Copper Tubing (Pe"
type textarea "x"
type textarea "3/4" Copper Tubing (Per"
type textarea "x"
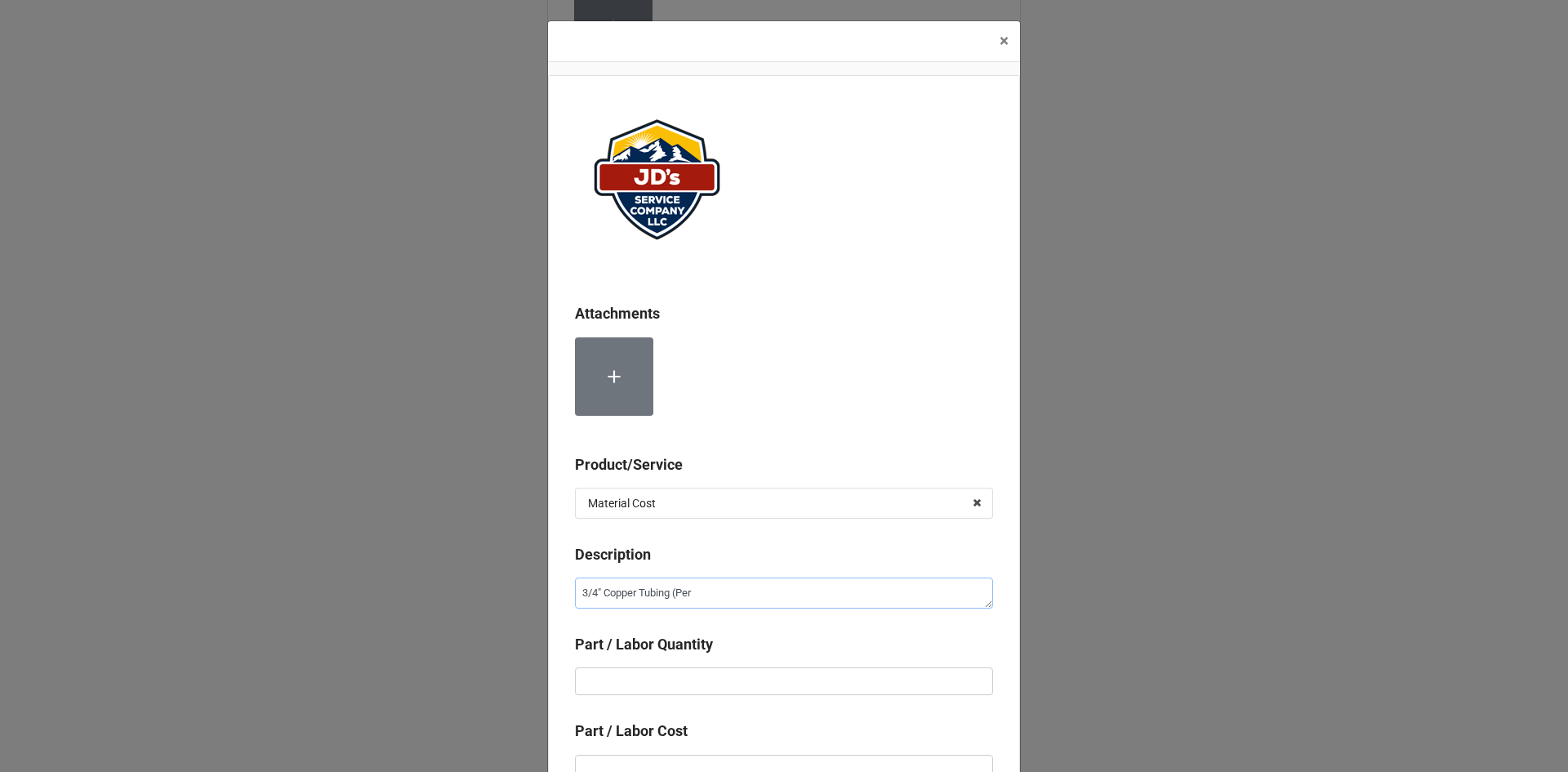
type textarea "3/4" Copper Tubing (Per"
type textarea "x"
type textarea "3/4" Copper Tubing (Per F"
type textarea "x"
type textarea "3/4" Copper Tubing (Per Ft"
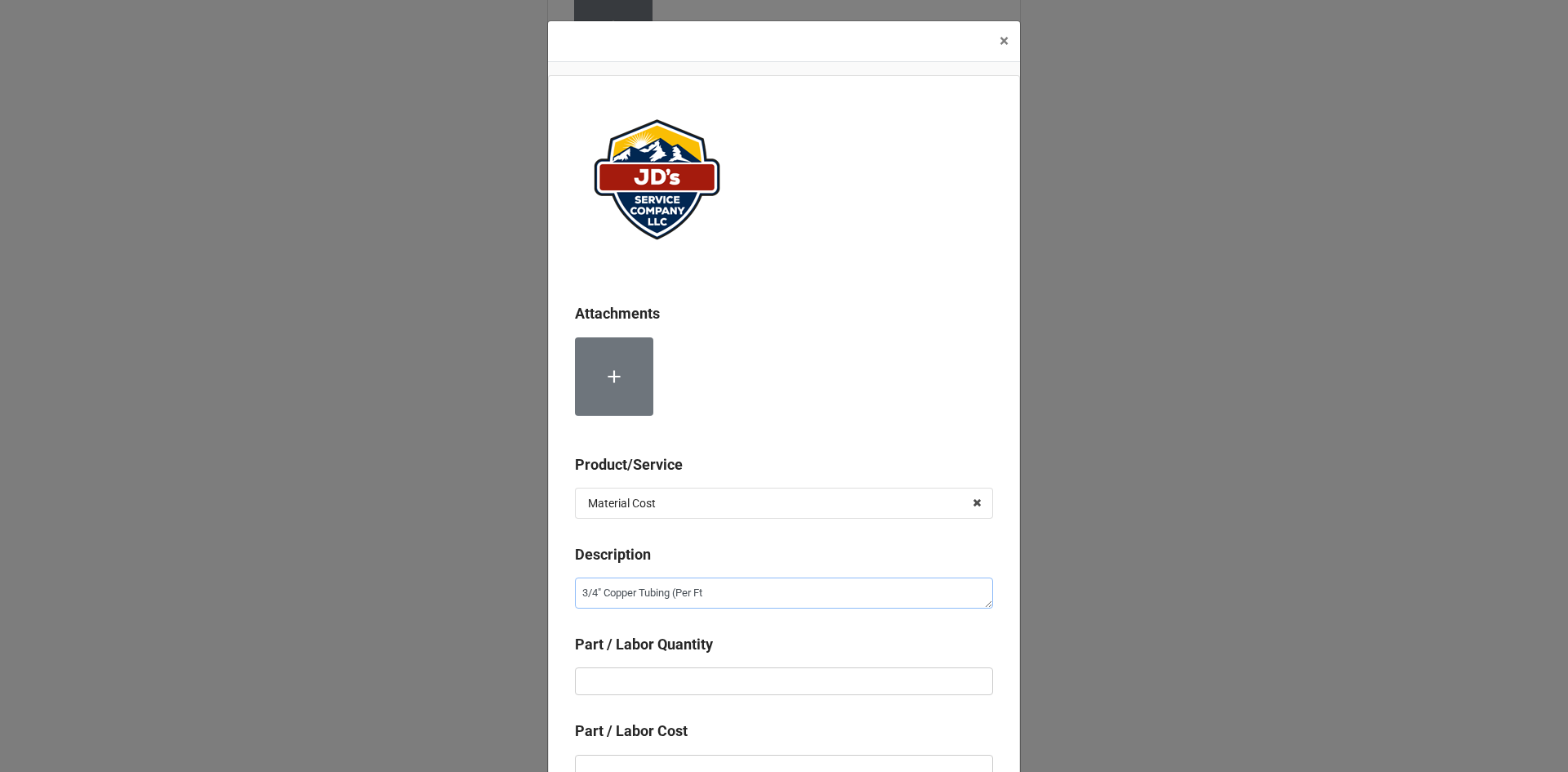
type textarea "x"
type textarea "3/4" Copper Tubing (Per Ft)"
click at [749, 687] on input "text" at bounding box center [784, 681] width 418 height 28
type textarea "x"
type input "2"
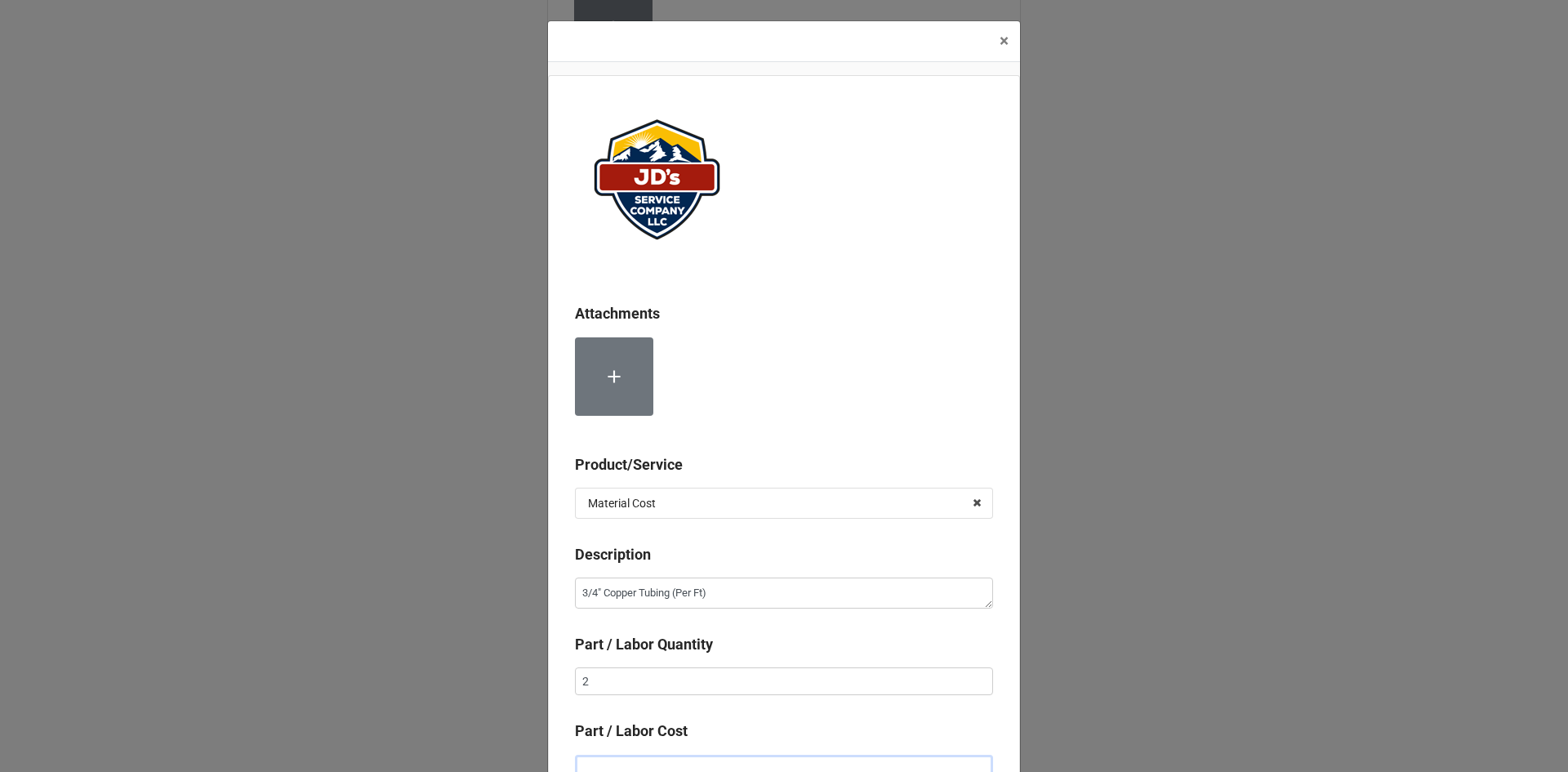
scroll to position [11, 0]
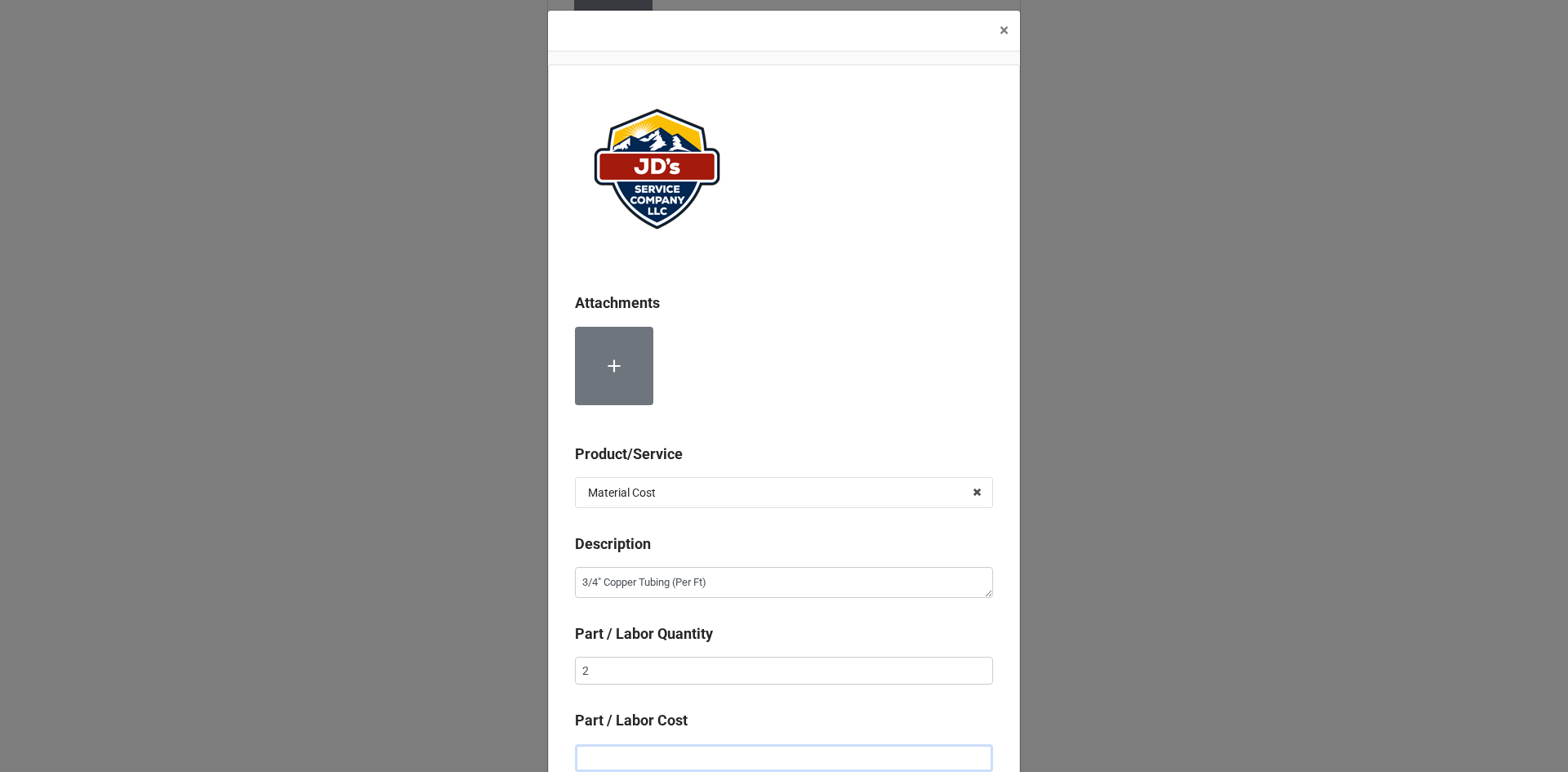
type textarea "x"
type input "$1.00"
type textarea "x"
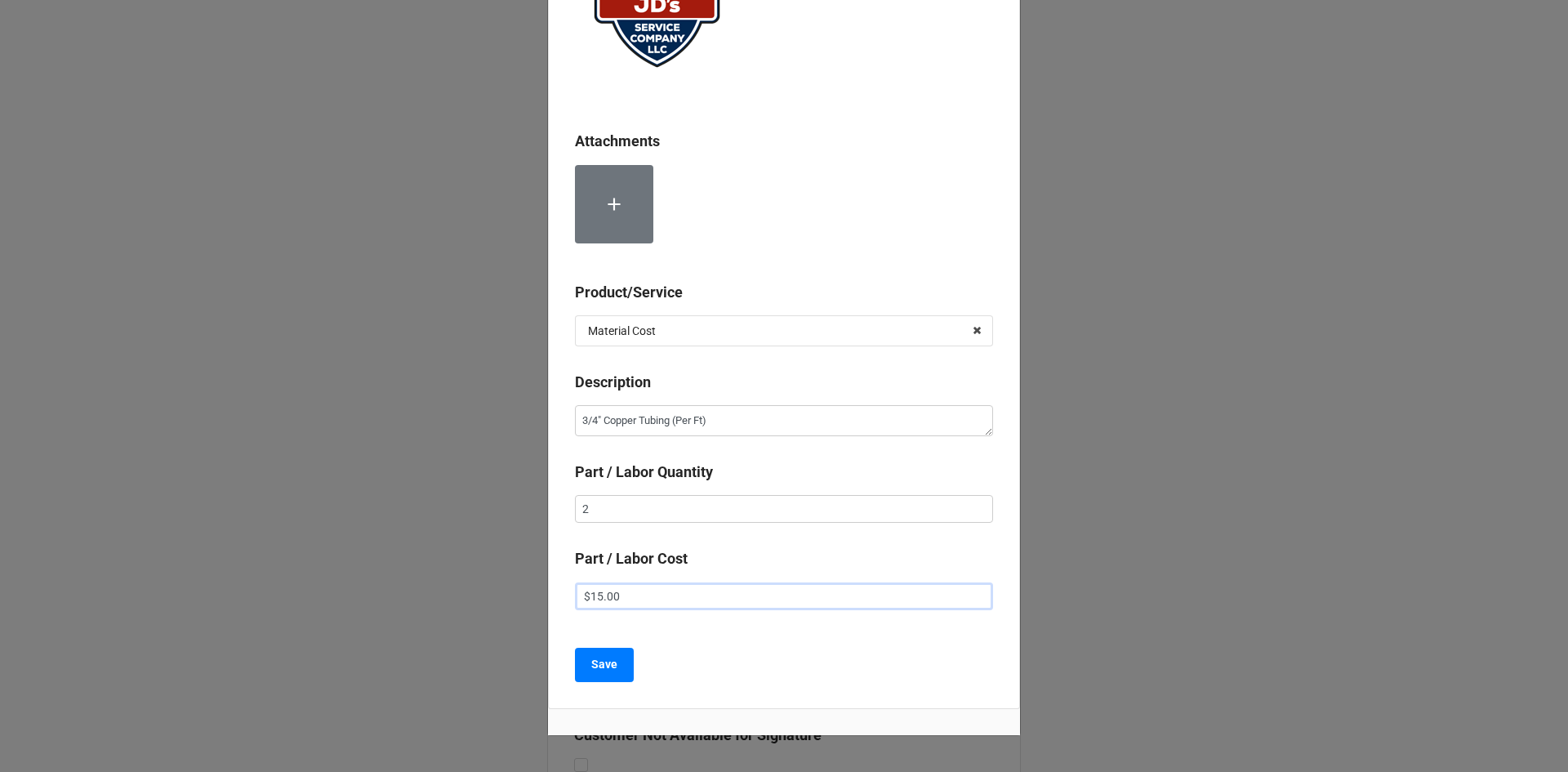
scroll to position [175, 0]
type input "$15.00"
click at [591, 666] on b "Save" at bounding box center [604, 664] width 26 height 17
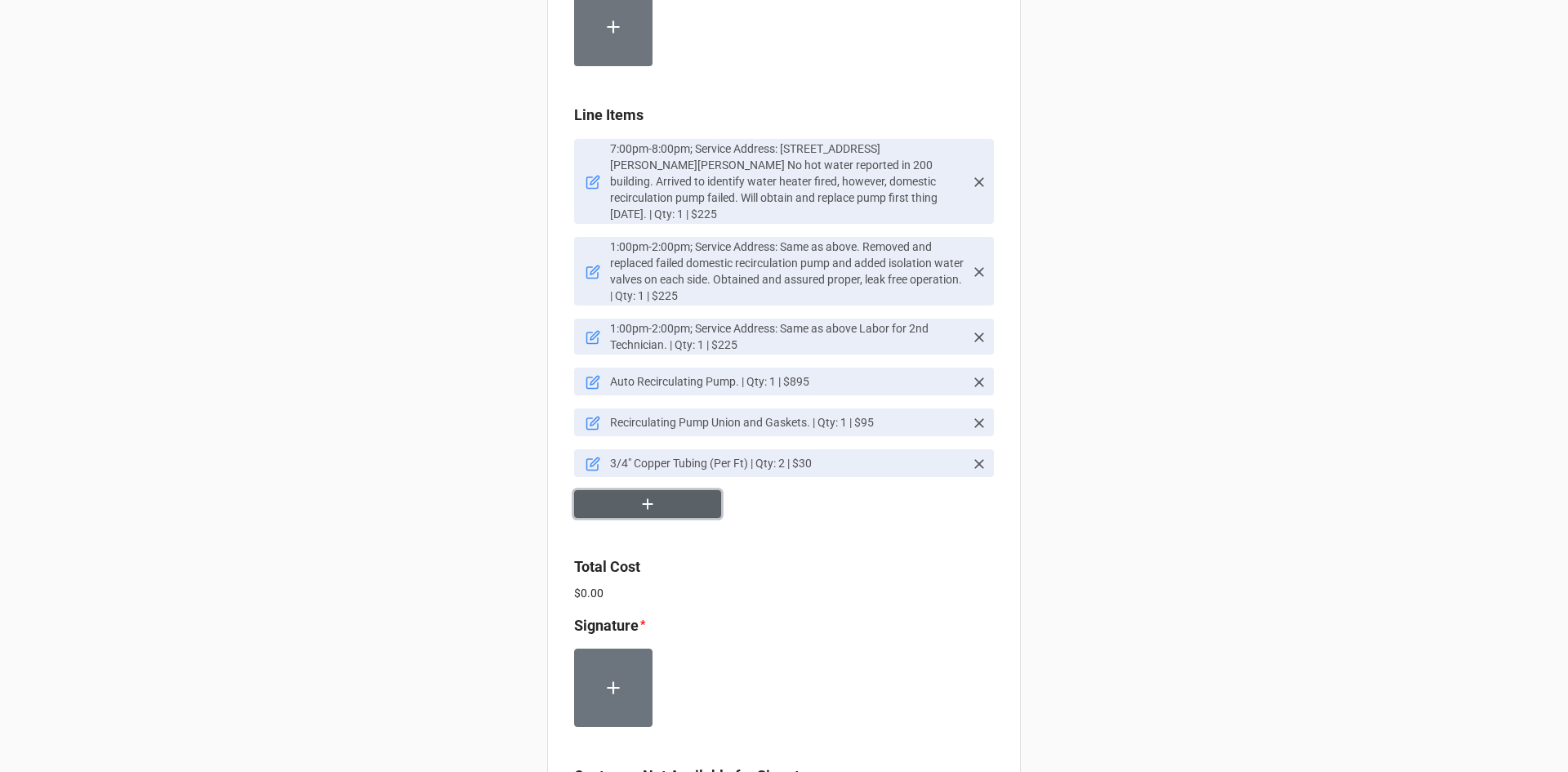
click at [659, 503] on button "button" at bounding box center [647, 504] width 147 height 29
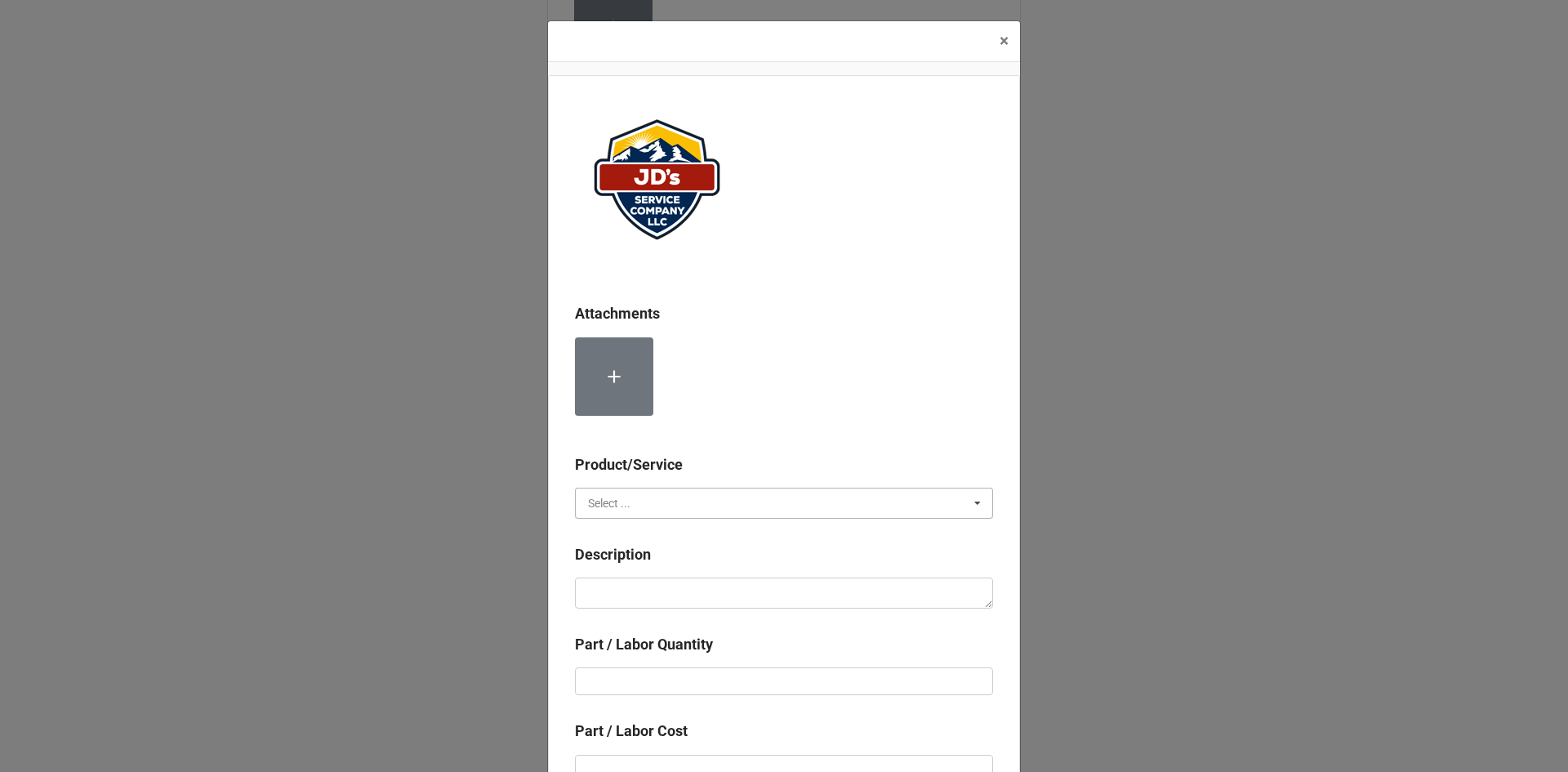
click at [667, 501] on input "text" at bounding box center [785, 503] width 417 height 30
click at [653, 567] on div "Material Cost" at bounding box center [784, 564] width 417 height 31
click at [660, 589] on textarea at bounding box center [784, 593] width 418 height 31
type textarea "x"
type textarea "3"
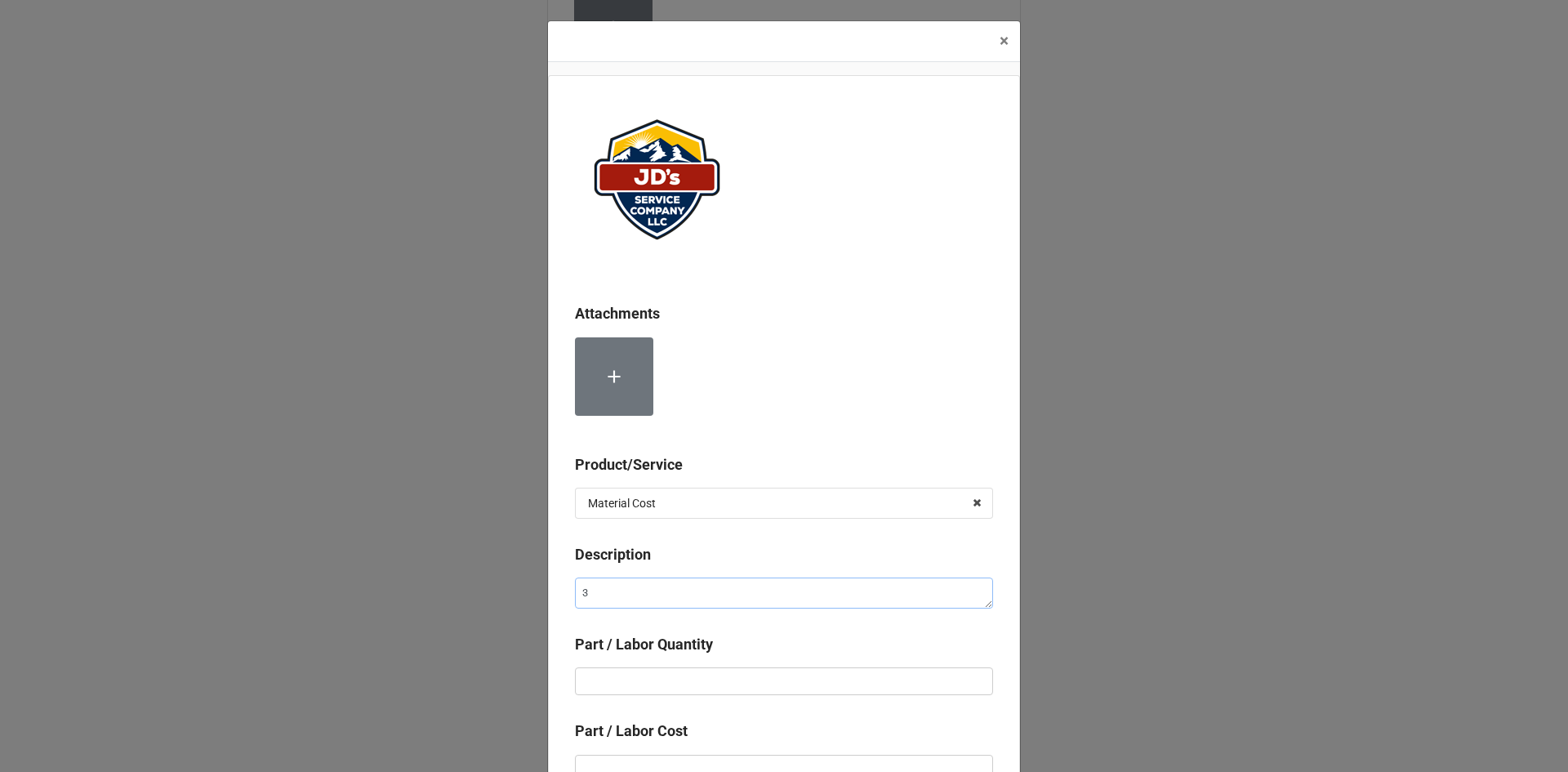
type textarea "x"
type textarea "3/"
type textarea "x"
type textarea "3/4"
type textarea "x"
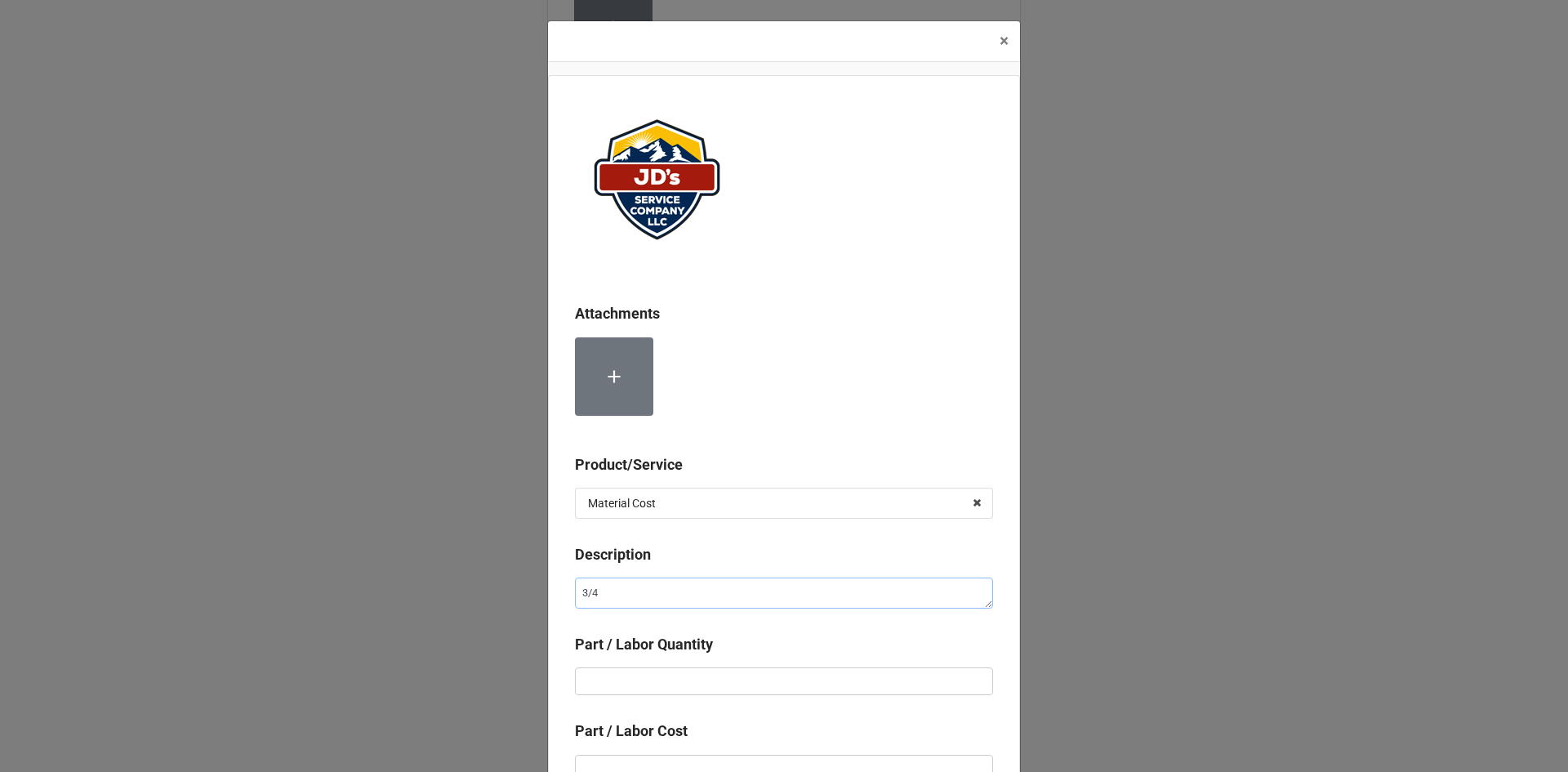
type textarea "3/4""
type textarea "x"
type textarea "3/4""
type textarea "x"
type textarea "3/4" S"
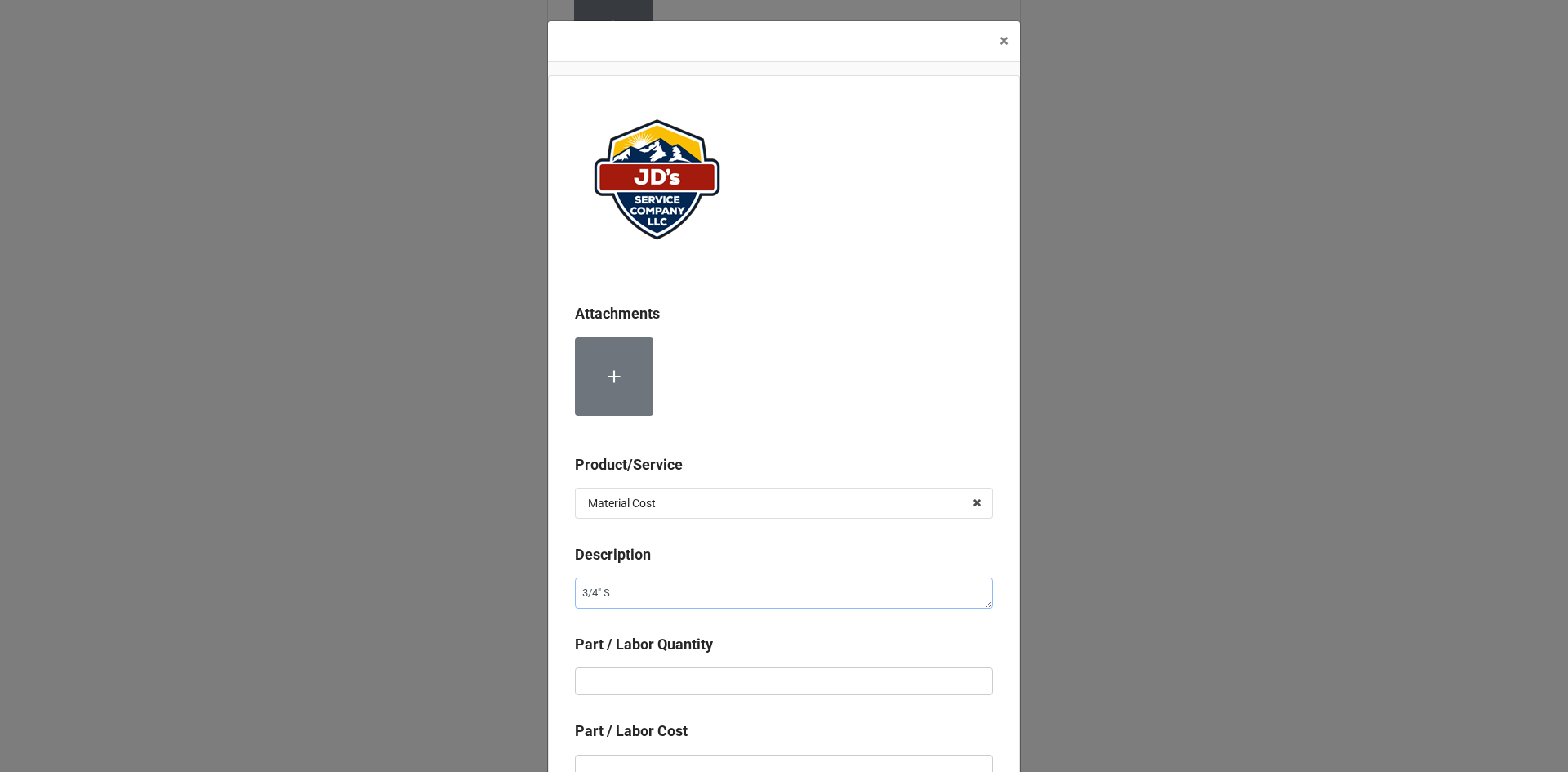
type textarea "x"
type textarea "3/4" Sw"
type textarea "x"
type textarea "3/4" Swe"
type textarea "x"
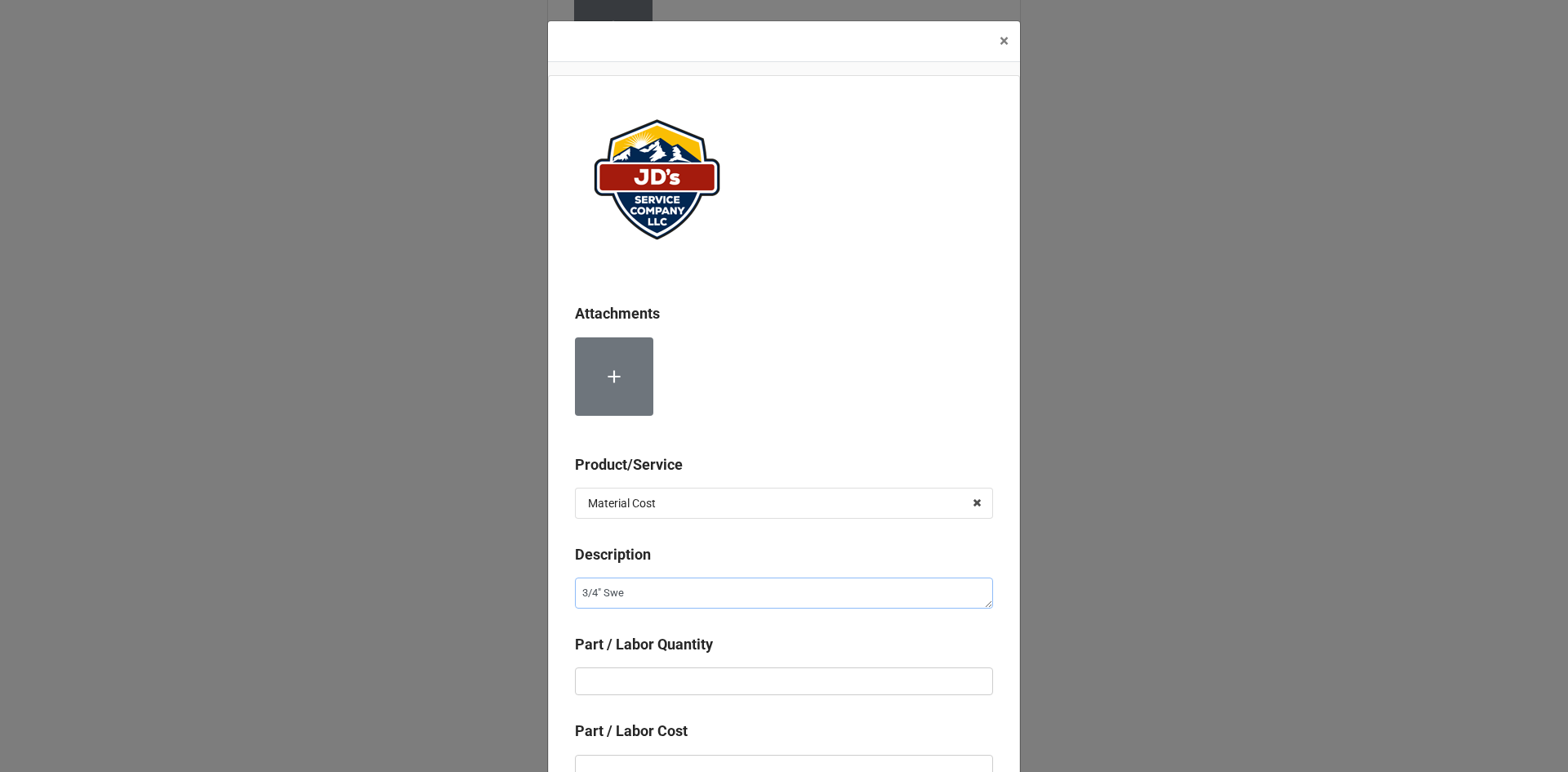
type textarea "3/4" Swea"
type textarea "x"
type textarea "3/4" Sweat"
type textarea "x"
type textarea "3/4" Sweat"
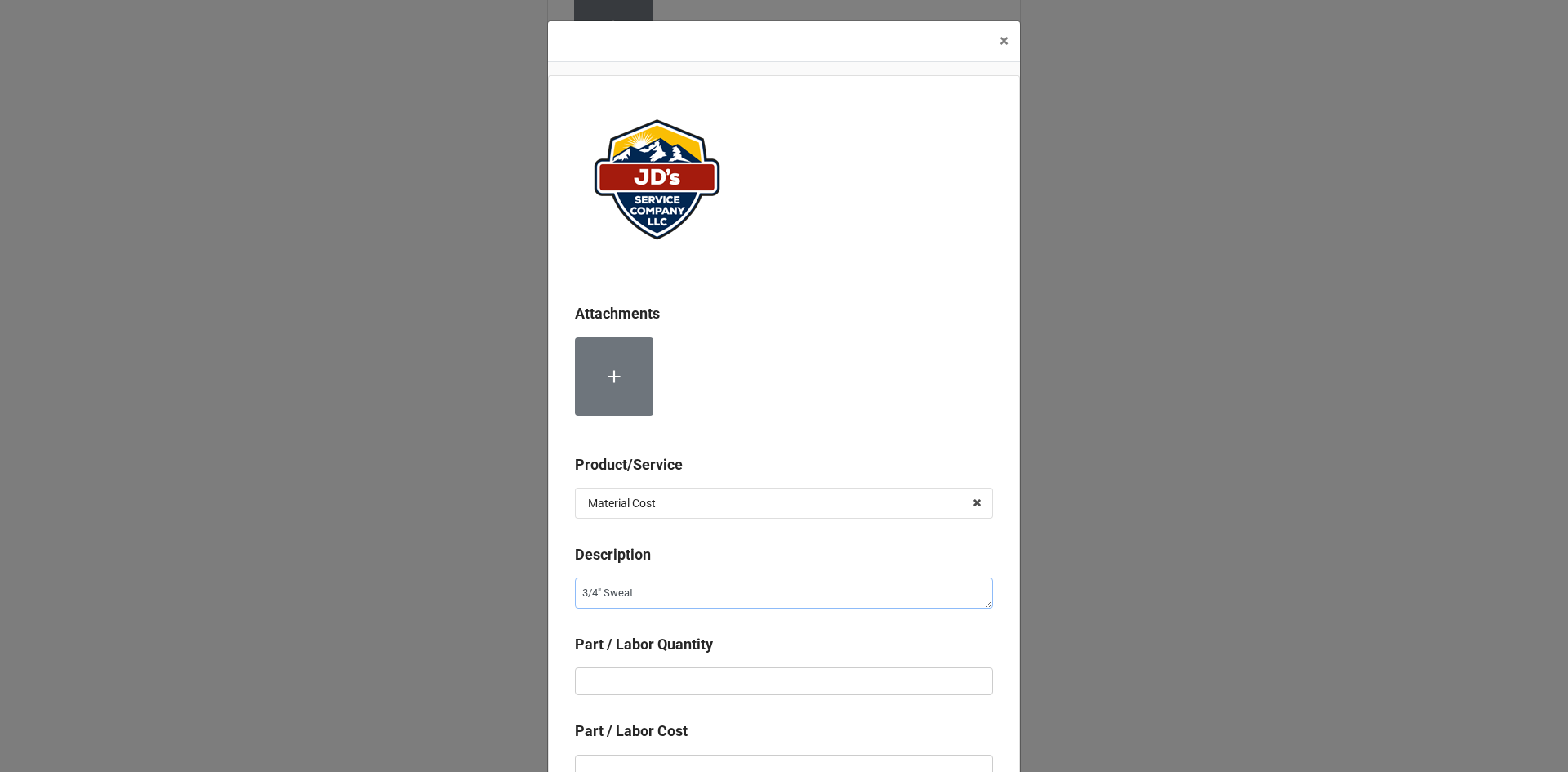
type textarea "x"
type textarea "3/4" Sweat B"
type textarea "x"
type textarea "3/4" Sweat Ba"
type textarea "x"
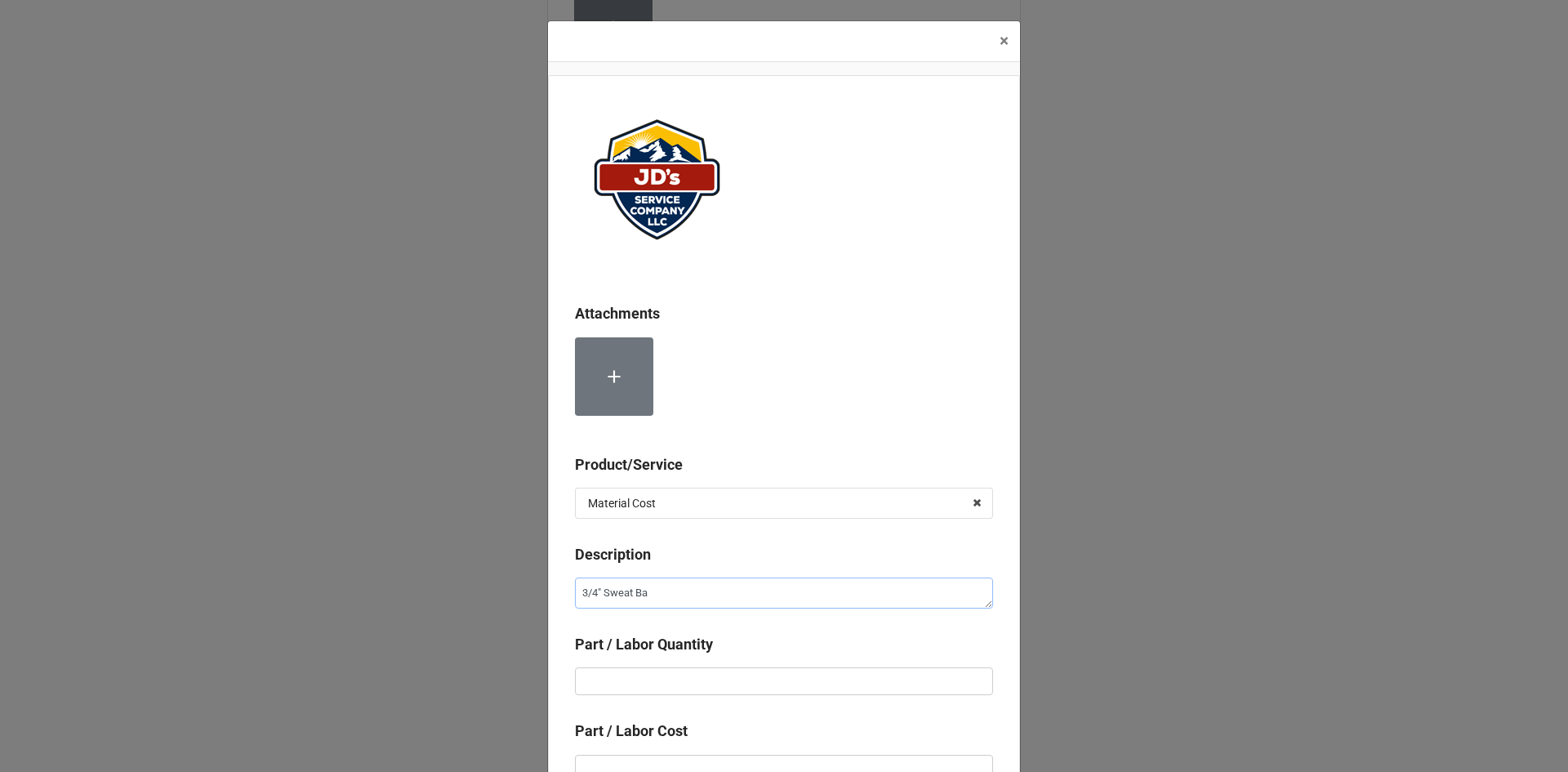
type textarea "3/4" Sweat [MEDICAL_DATA]"
type textarea "x"
type textarea "3/4" Sweat Ball"
type textarea "x"
type textarea "3/4" Sweat Ball"
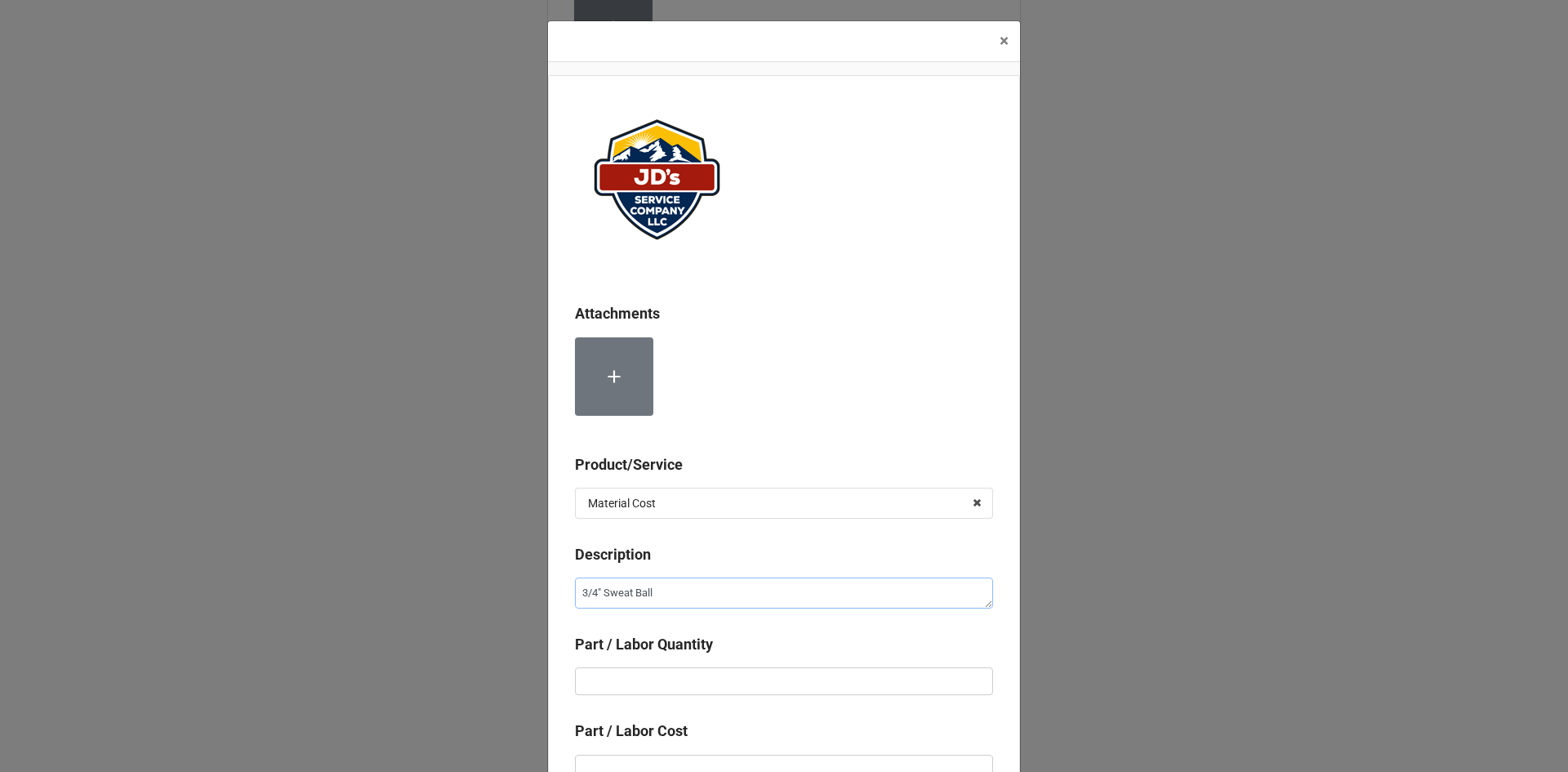
type textarea "x"
type textarea "3/4" Sweat Ball B"
type textarea "x"
type textarea "3/4" Sweat Ball"
type textarea "x"
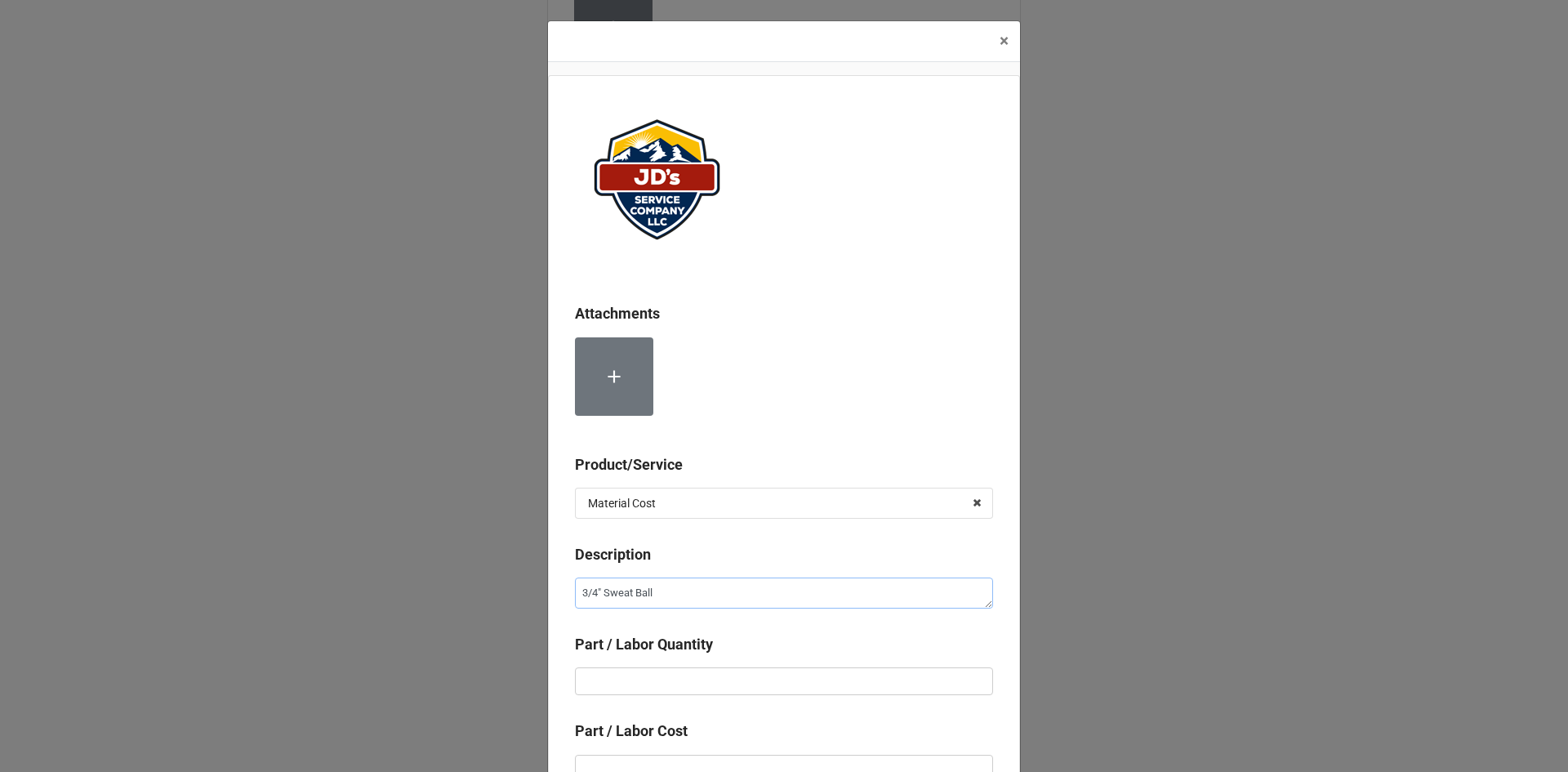
type textarea "3/4" Sweat Ball V"
type textarea "x"
type textarea "3/4" Sweat Ball Va"
type textarea "x"
type textarea "3/4" Sweat [PERSON_NAME]"
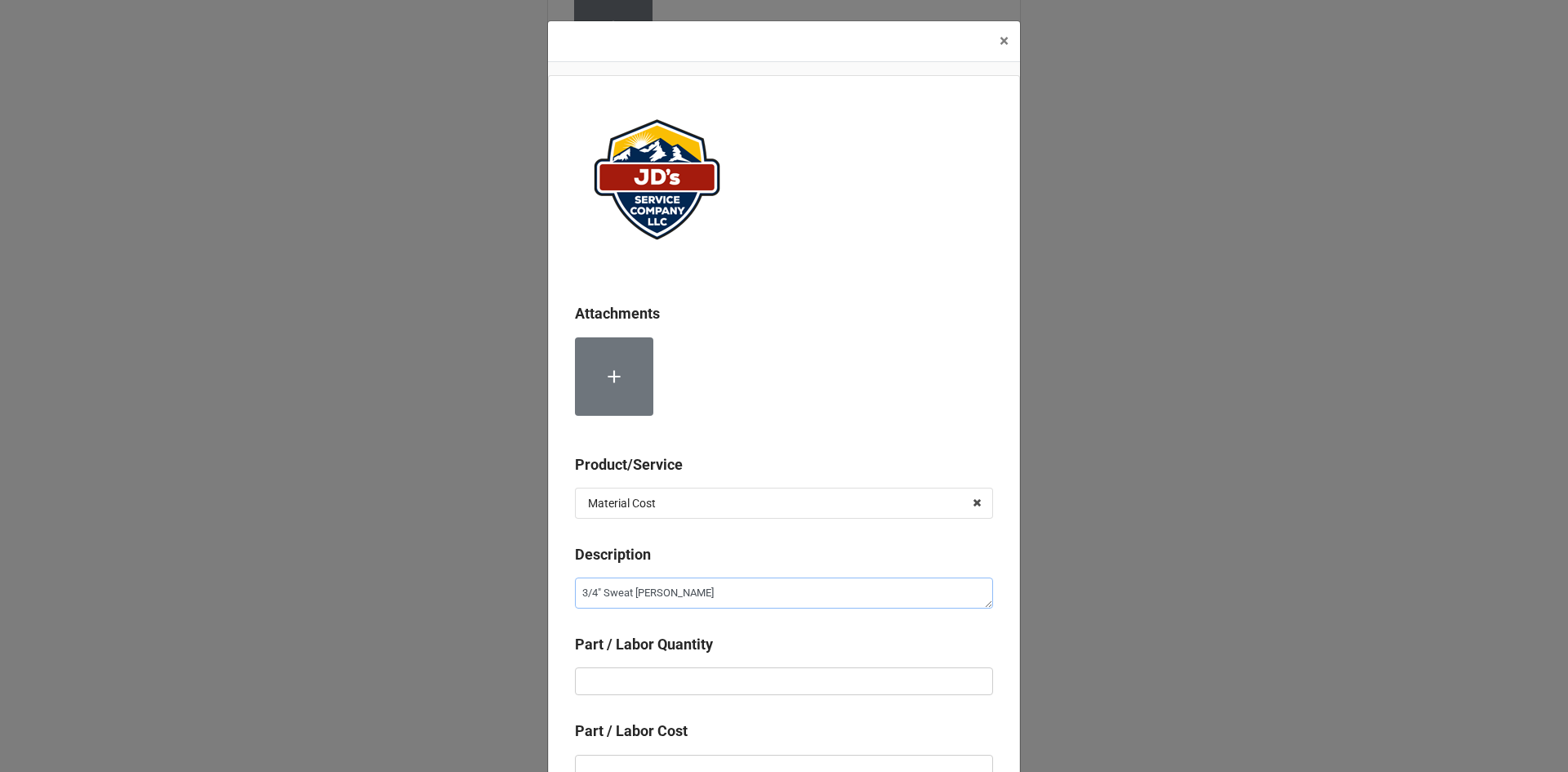
type textarea "x"
type textarea "3/4" Sweat Ball Valv"
type textarea "x"
type textarea "3/4" Sweat Ball Valve"
type textarea "x"
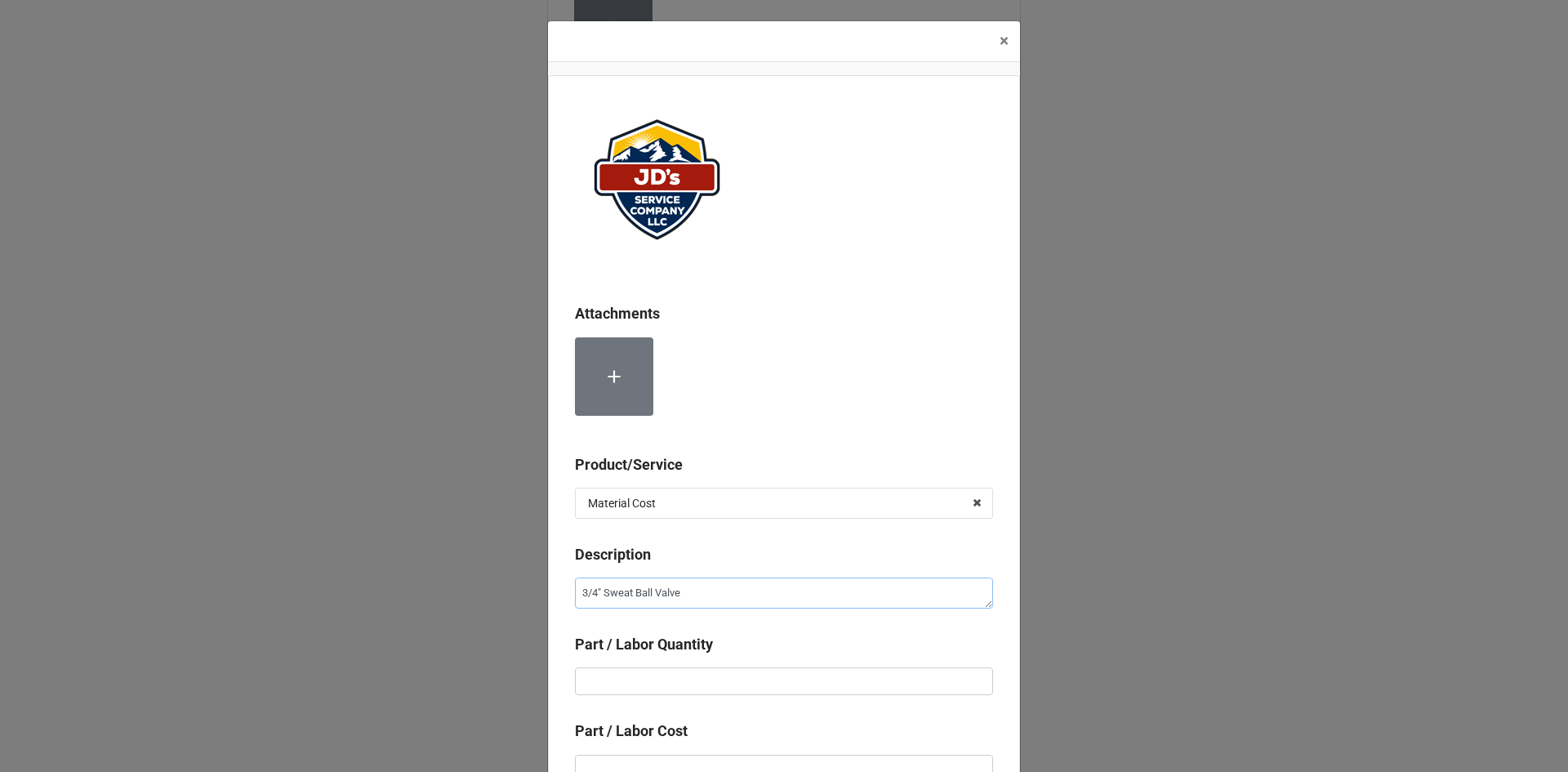
type textarea "3/4" Sweat Ball Valves"
type textarea "x"
type textarea "3/4" Sweat Ball Valves."
type textarea "x"
type textarea "3/4" Sweat Ball Valves."
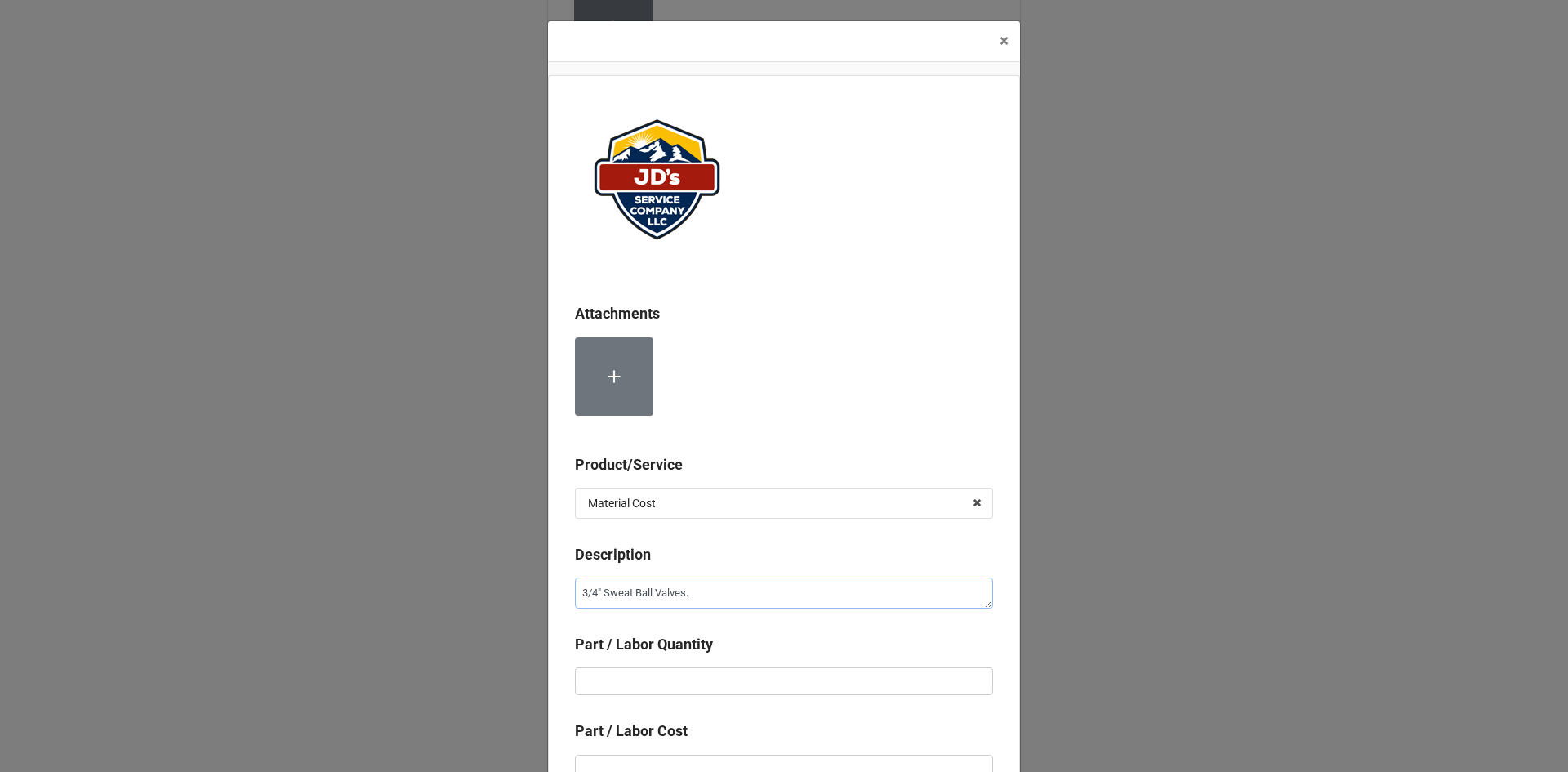
type textarea "x"
type textarea "3/4" Sweat Ball Valves."
type textarea "x"
type textarea "3/4" Sweat Ball Valves"
type textarea "x"
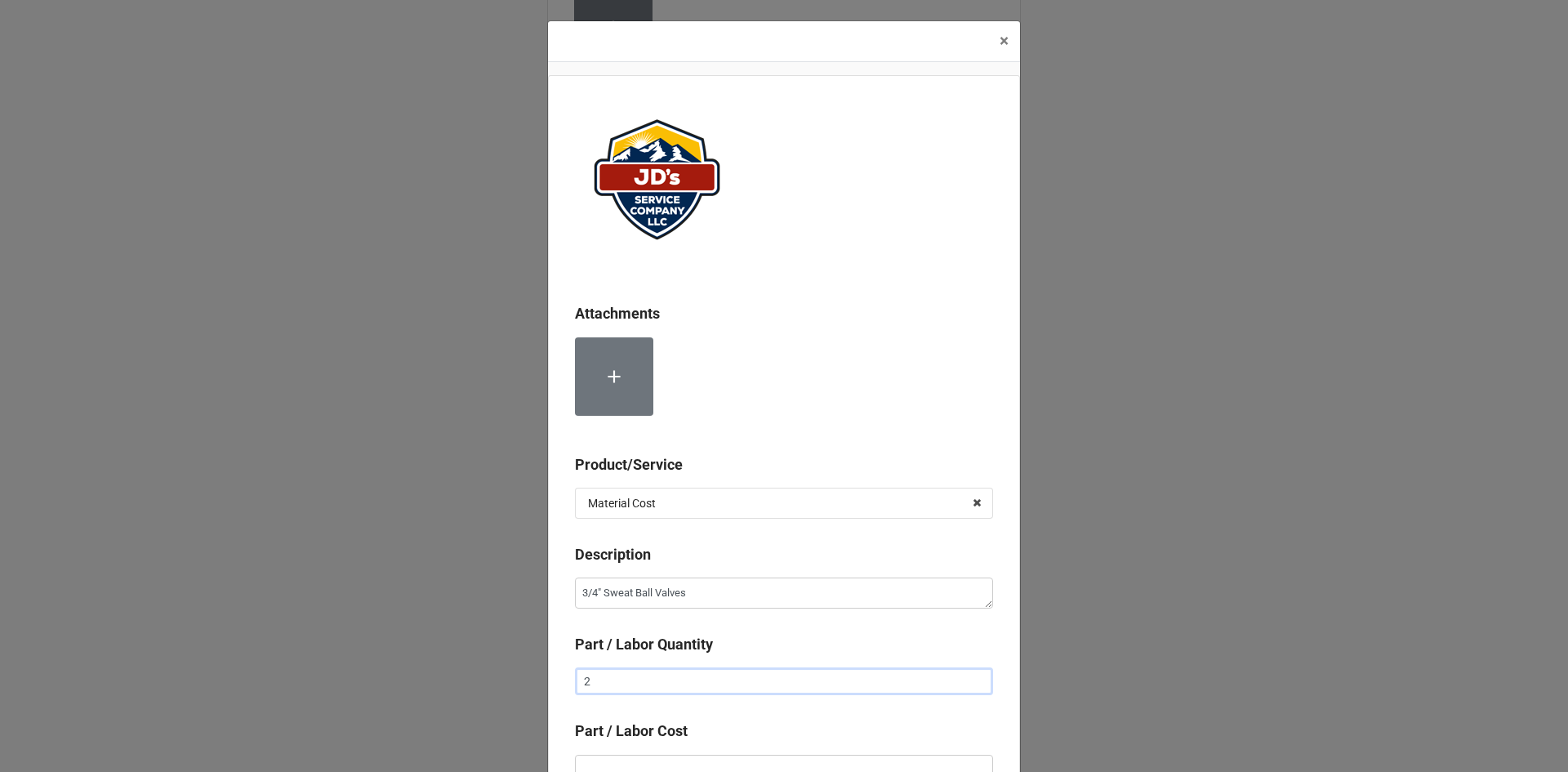
type input "2"
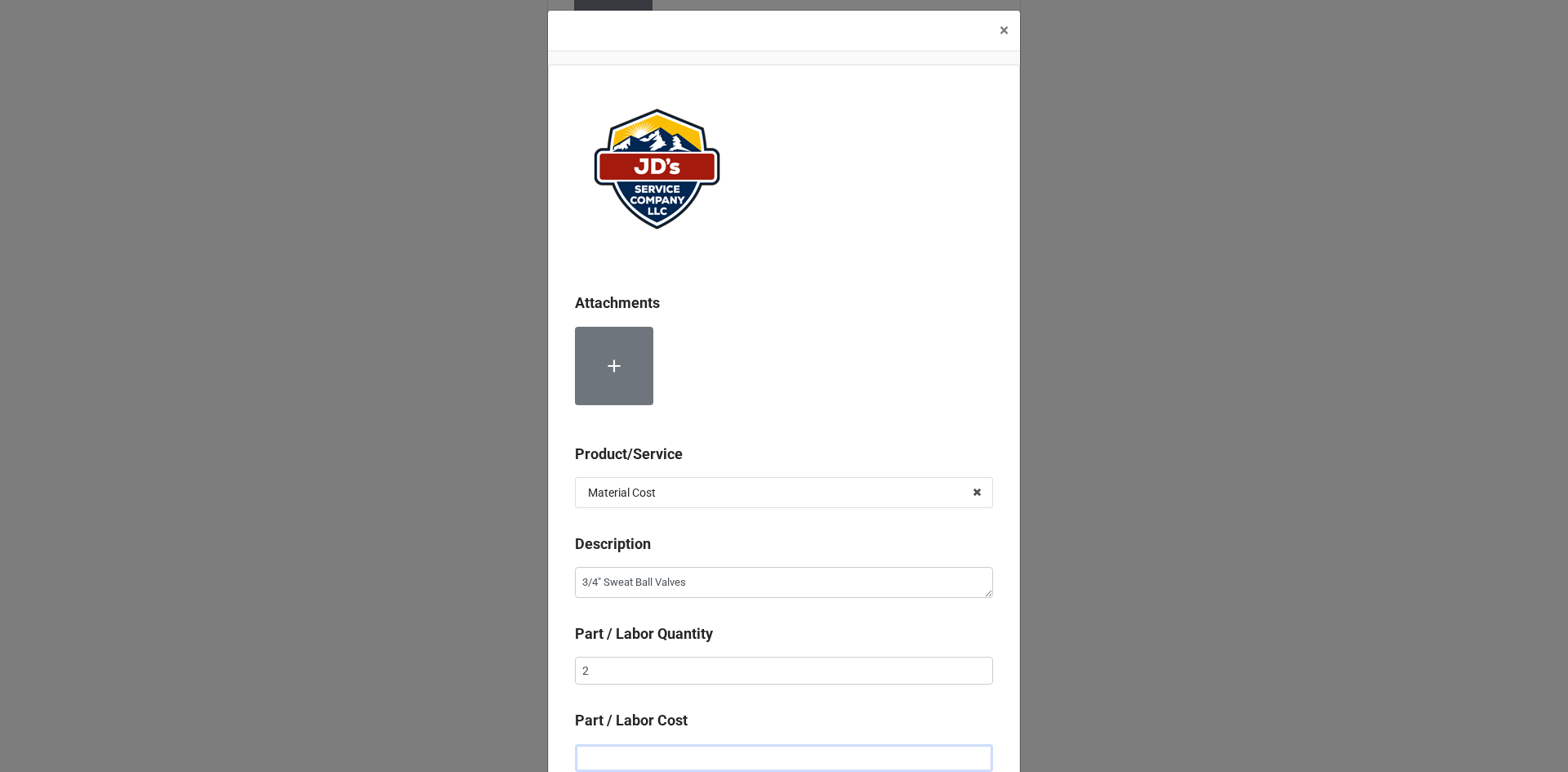
type textarea "x"
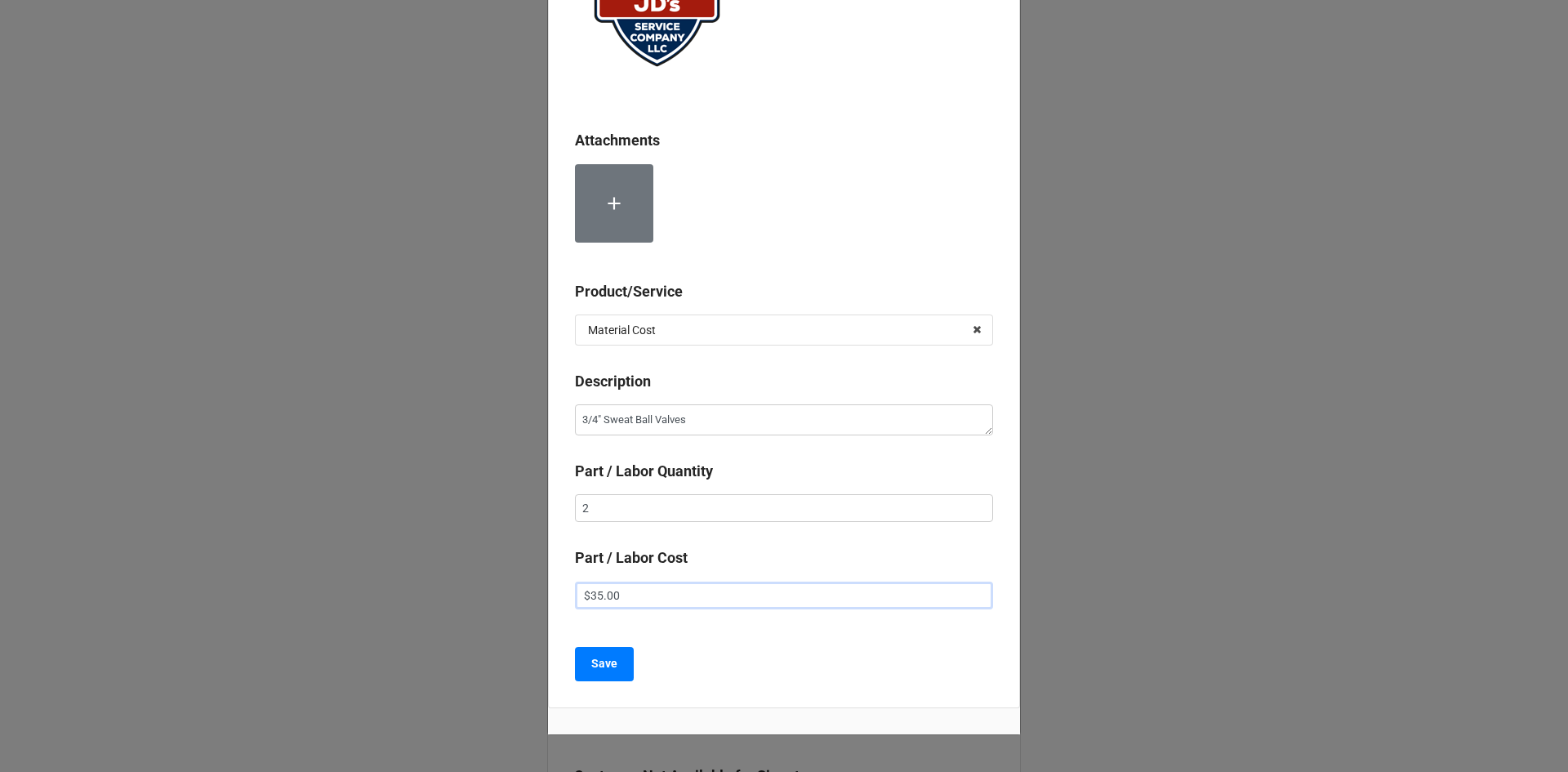
scroll to position [175, 0]
click at [599, 655] on b "Save" at bounding box center [604, 664] width 26 height 17
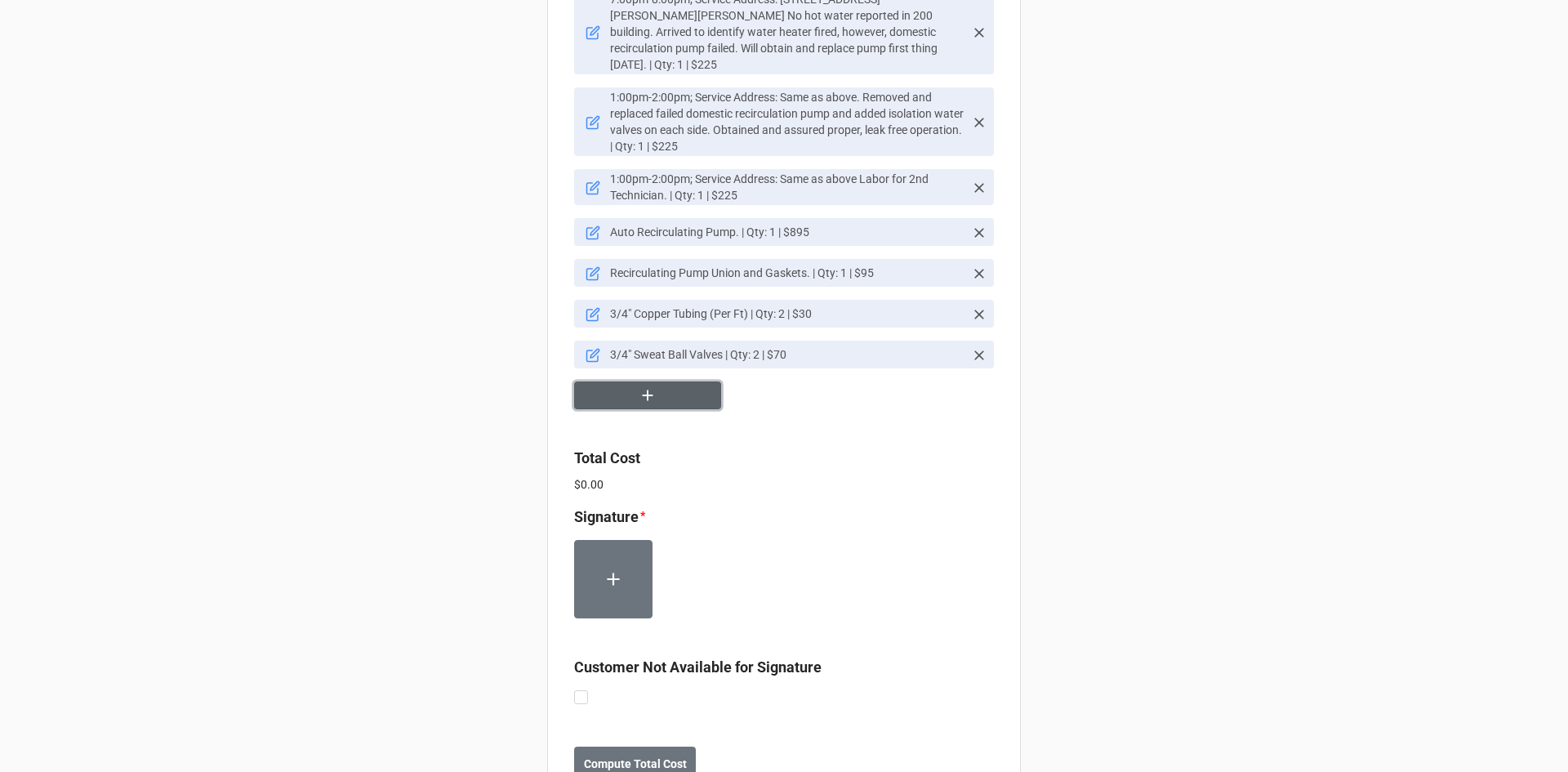
scroll to position [1169, 0]
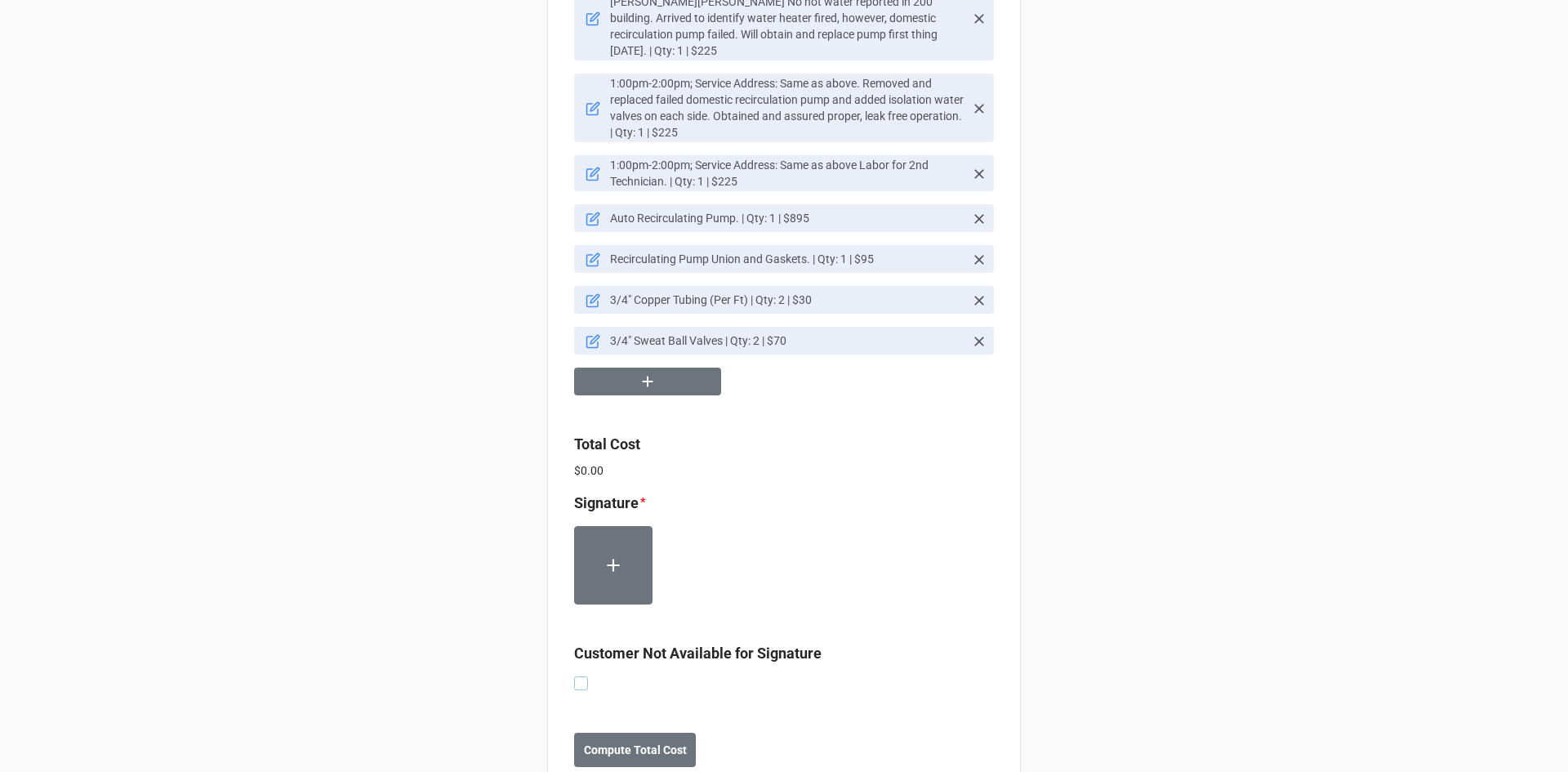
click at [574, 677] on label at bounding box center [581, 677] width 13 height 0
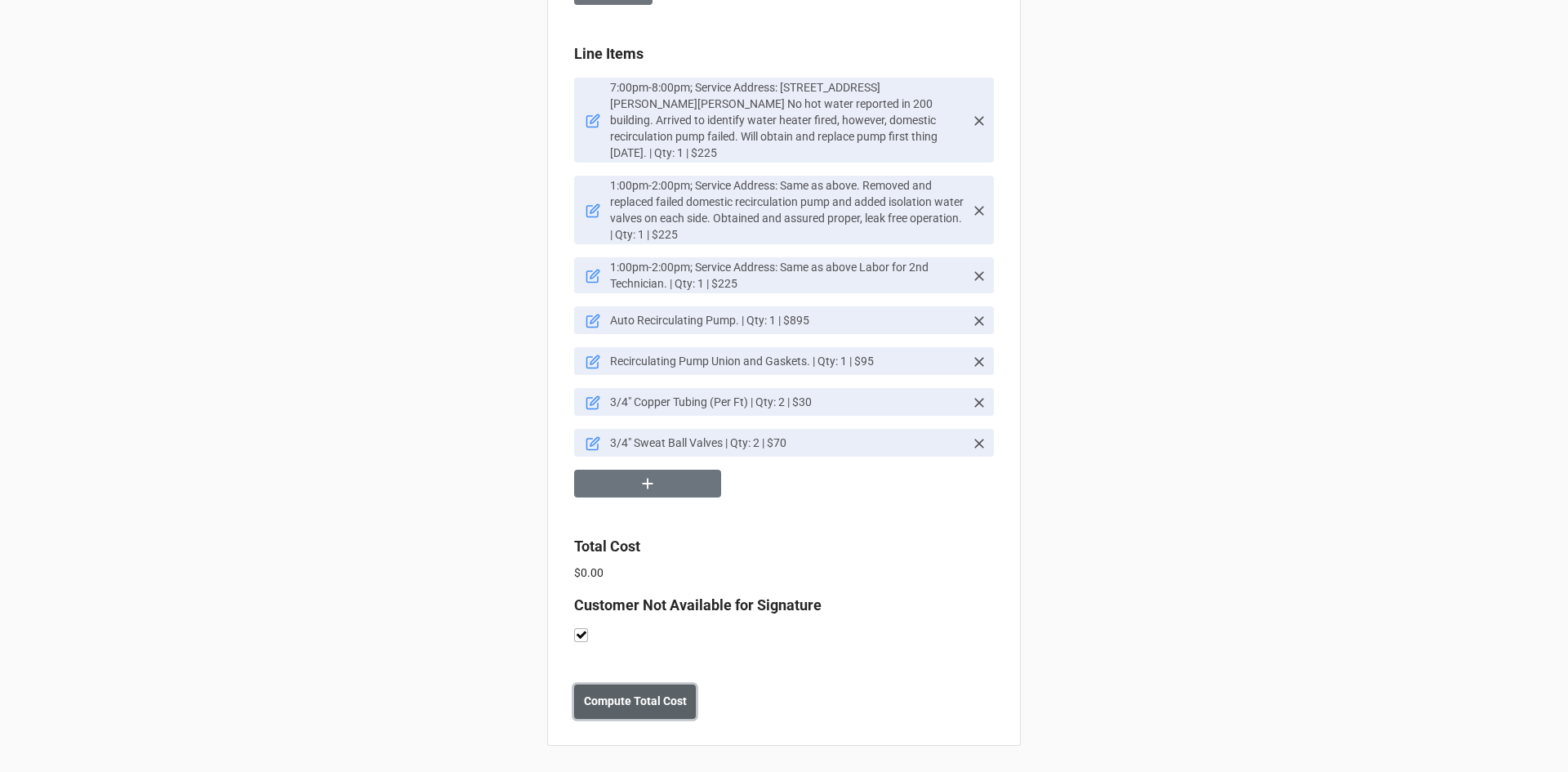
click at [639, 700] on b "Compute Total Cost" at bounding box center [634, 702] width 103 height 17
click at [607, 707] on b "Save" at bounding box center [603, 702] width 26 height 17
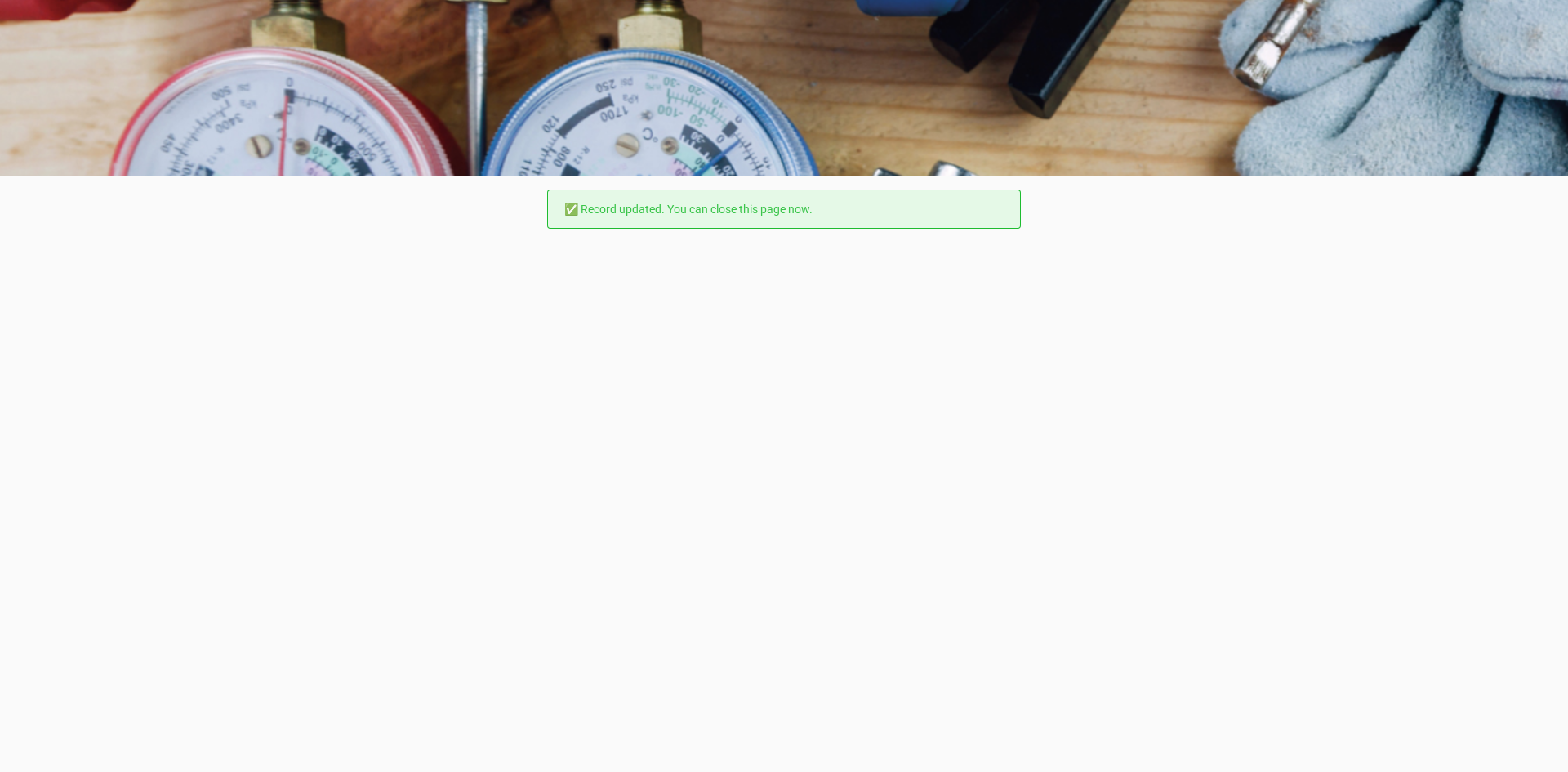
scroll to position [0, 0]
